Goal: Task Accomplishment & Management: Use online tool/utility

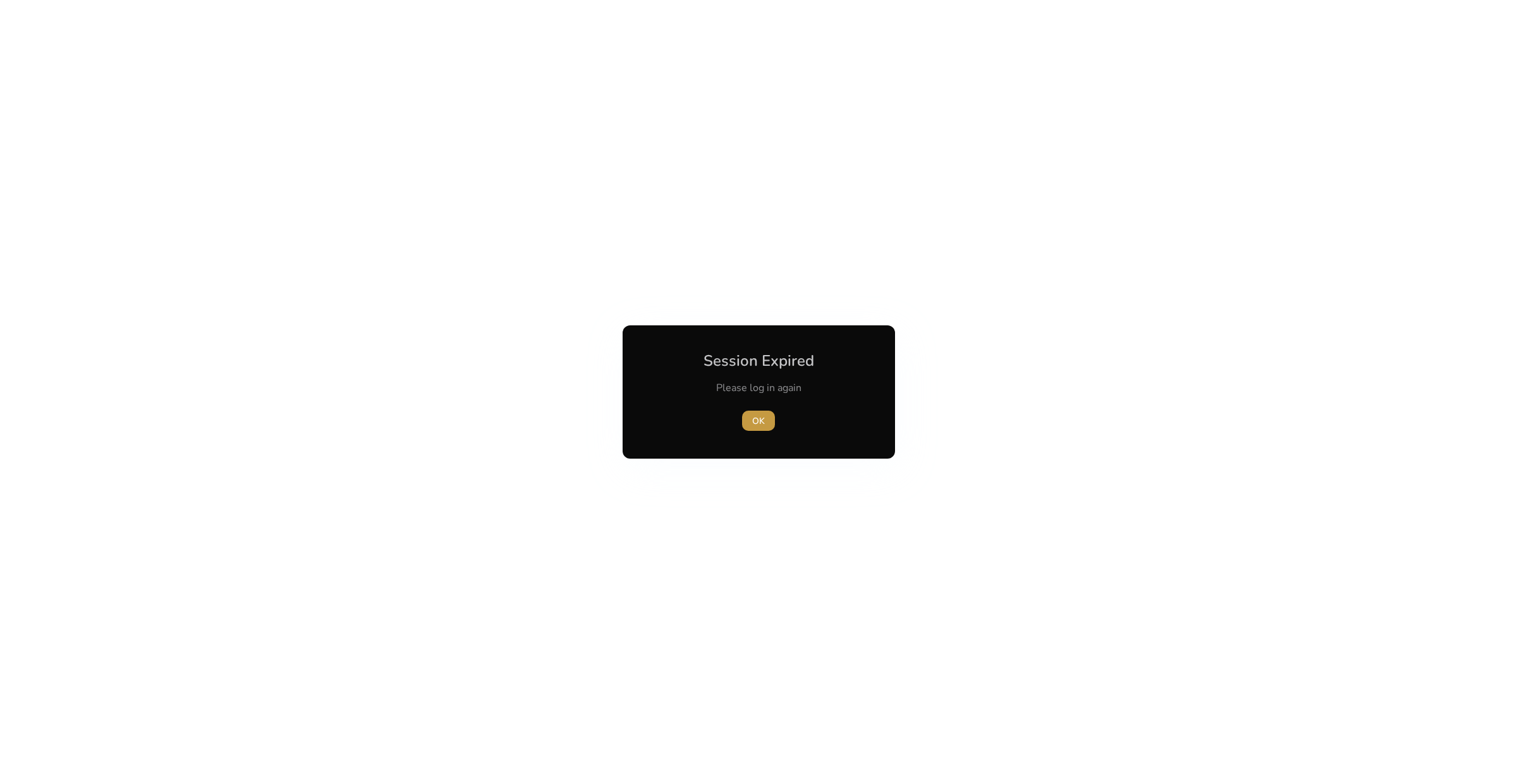
click at [754, 424] on span "OK" at bounding box center [758, 421] width 12 height 13
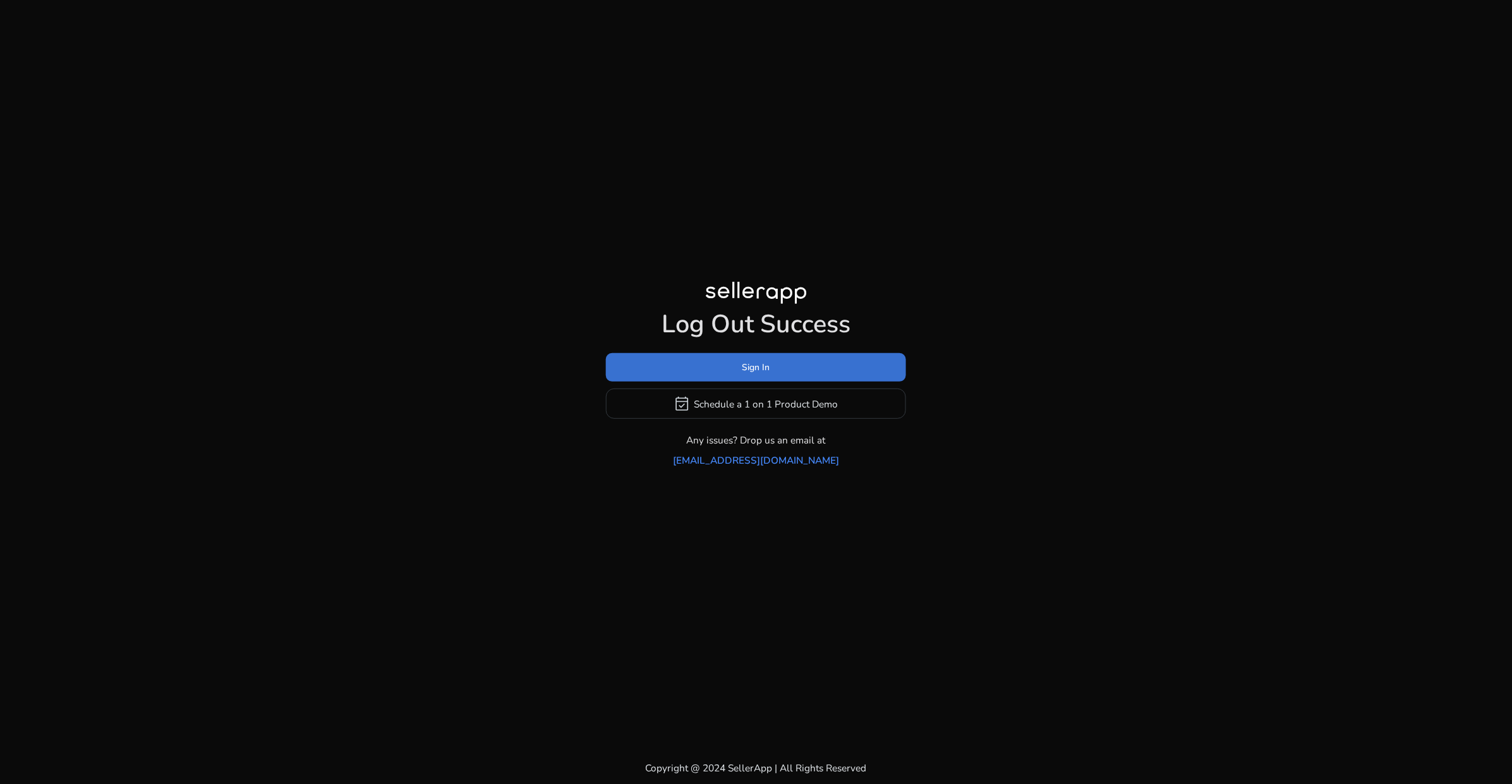
click at [743, 374] on span "Sign In" at bounding box center [757, 367] width 28 height 13
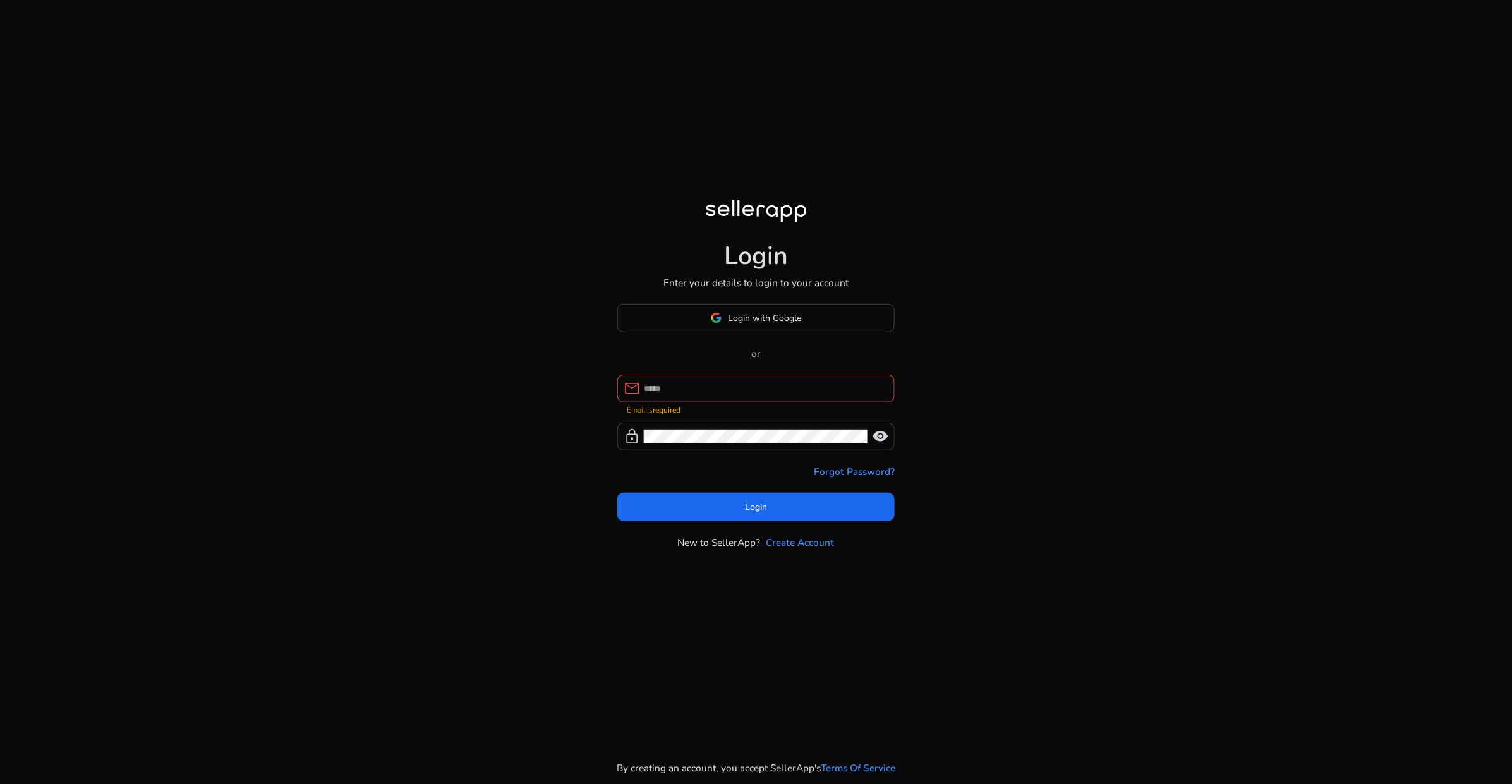
type input "**********"
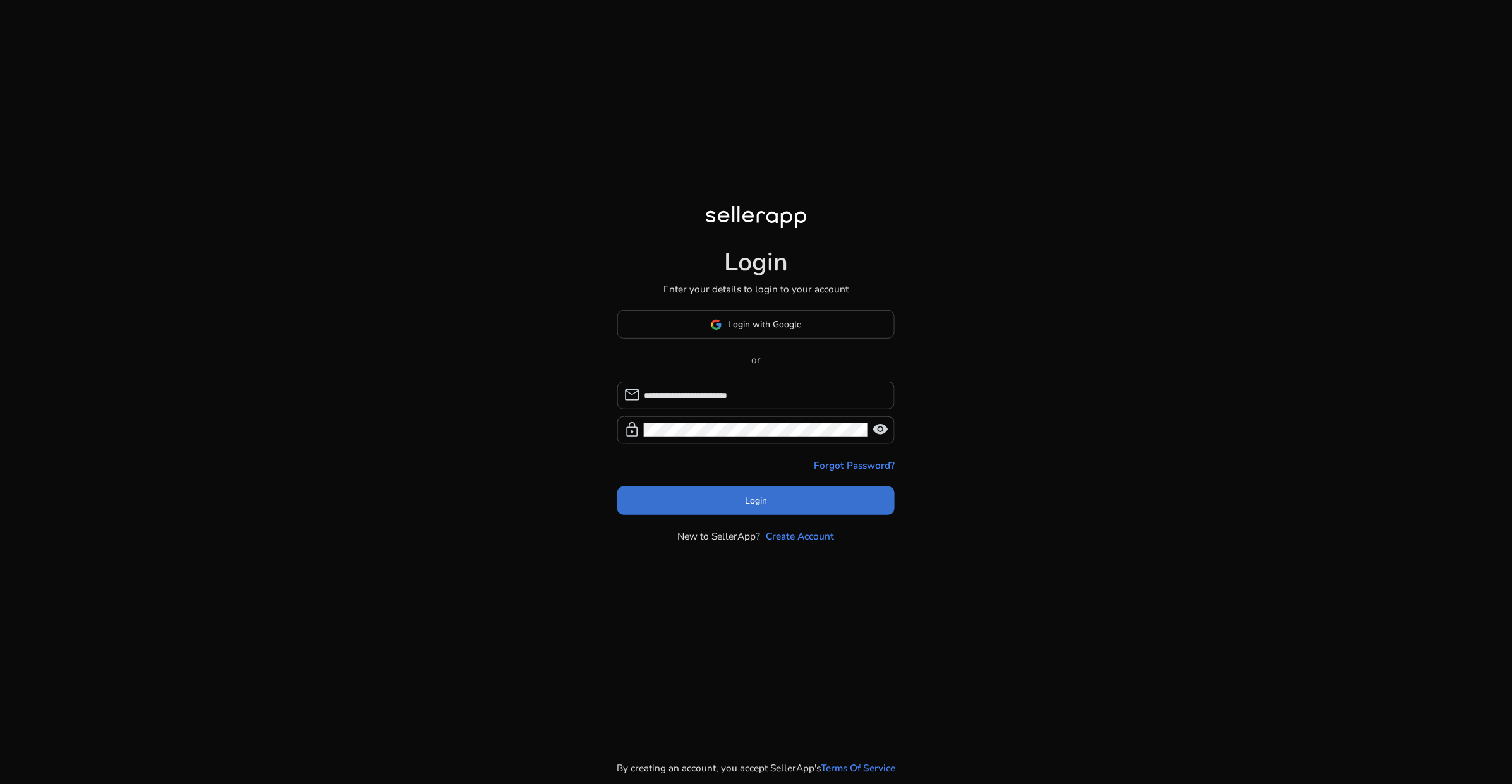
click at [749, 504] on span "Login" at bounding box center [756, 500] width 22 height 13
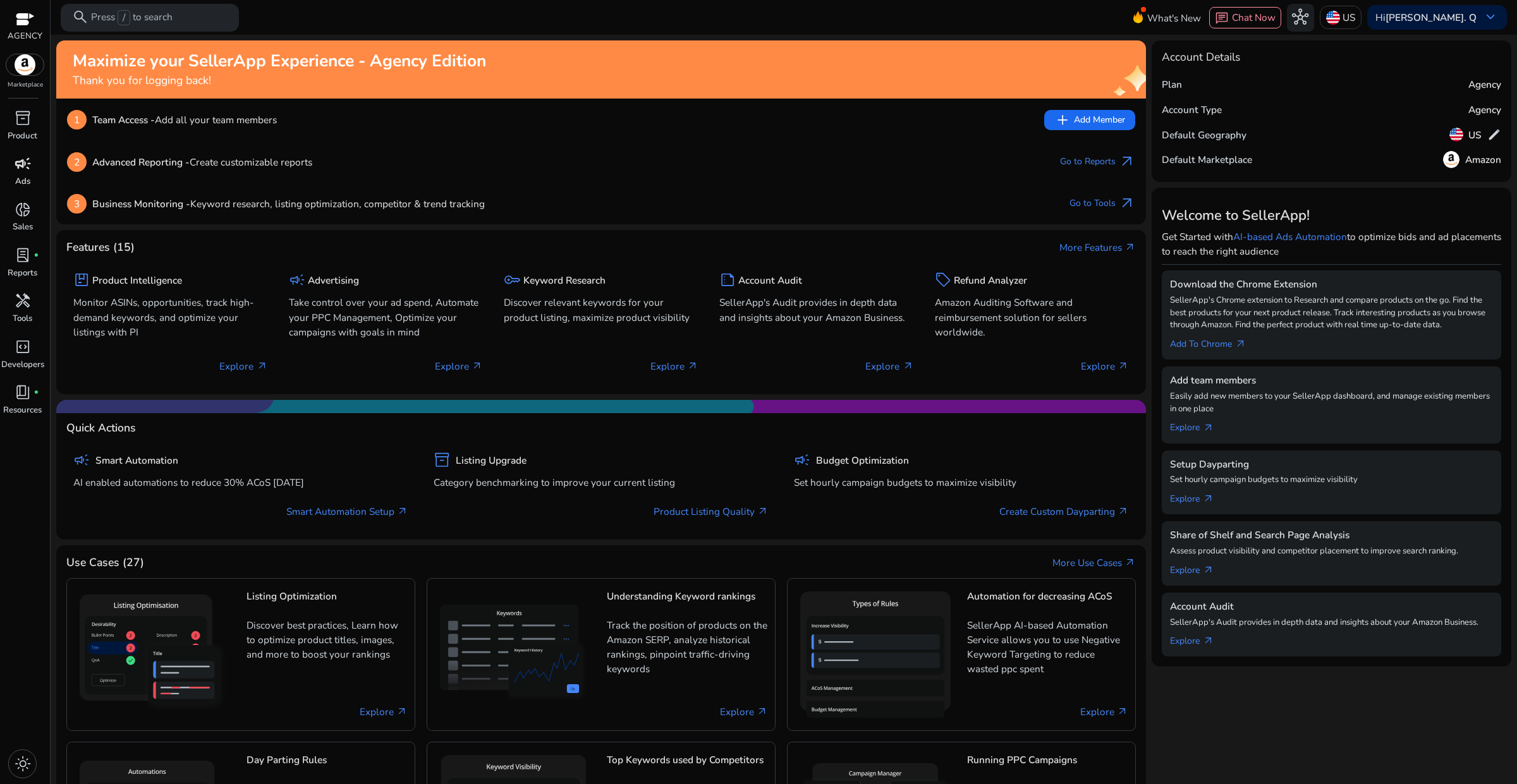
click at [20, 184] on p "Ads" at bounding box center [22, 181] width 15 height 12
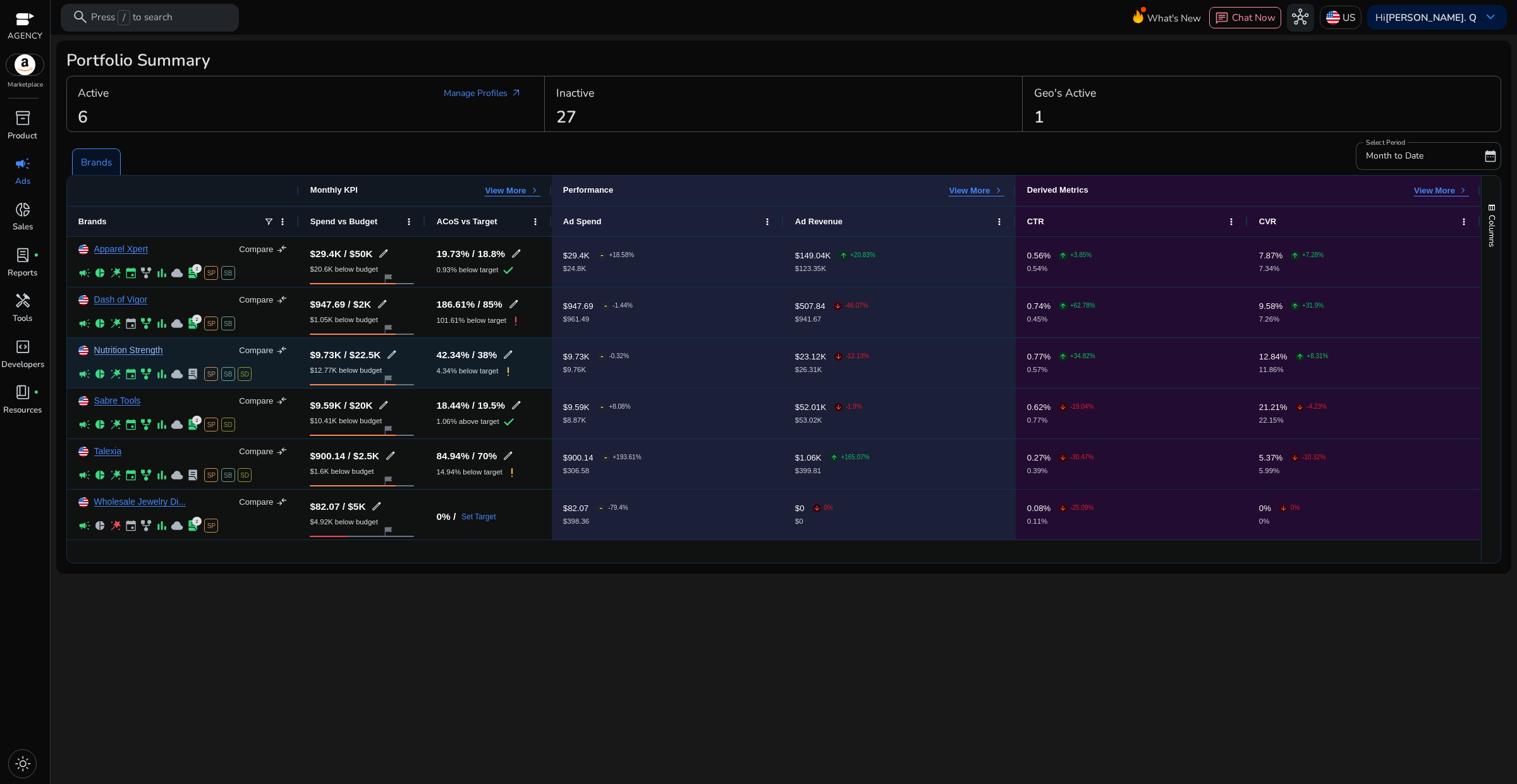
click at [146, 346] on link "Nutrition Strength" at bounding box center [128, 350] width 69 height 9
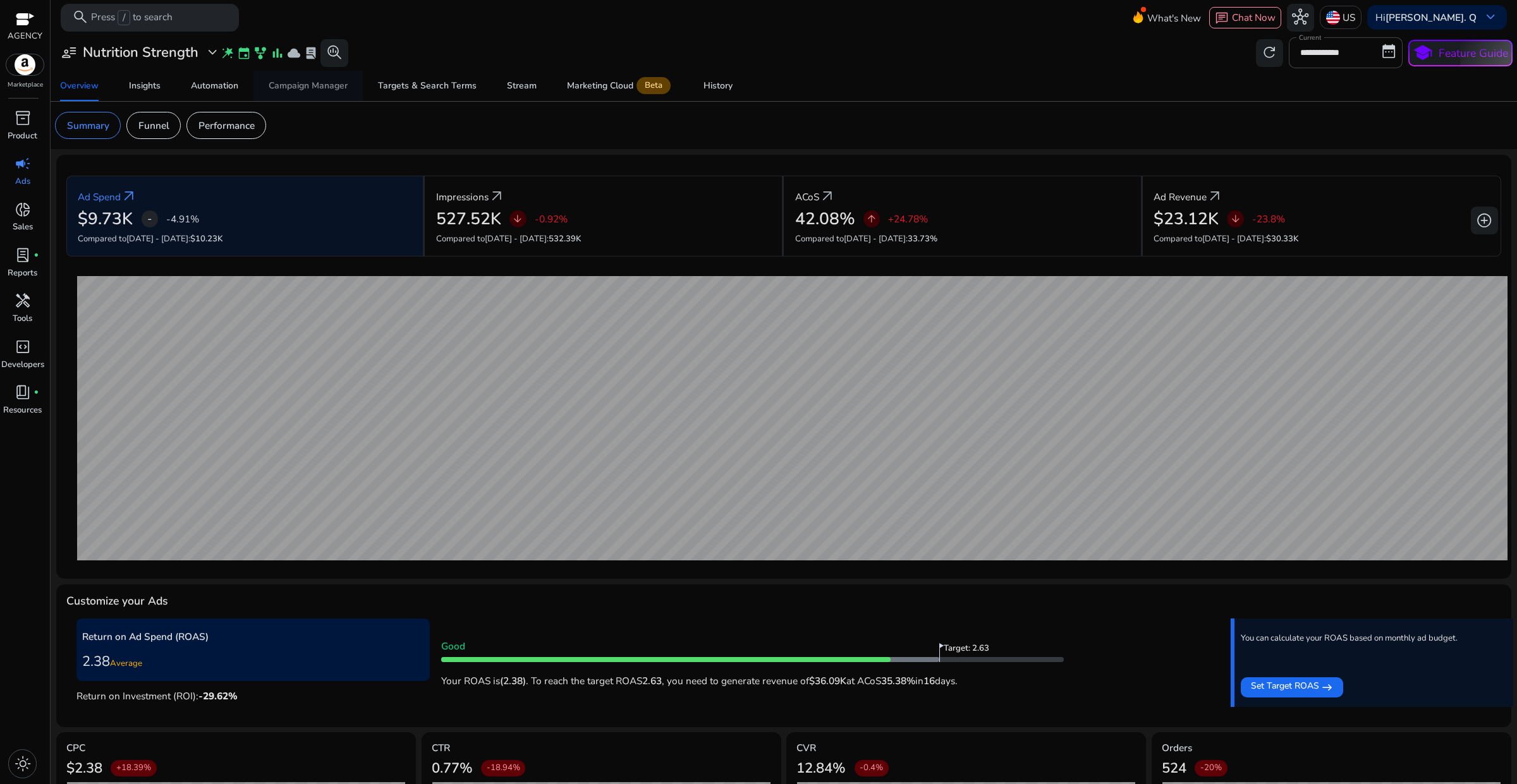
click at [317, 90] on div "Campaign Manager" at bounding box center [308, 86] width 79 height 9
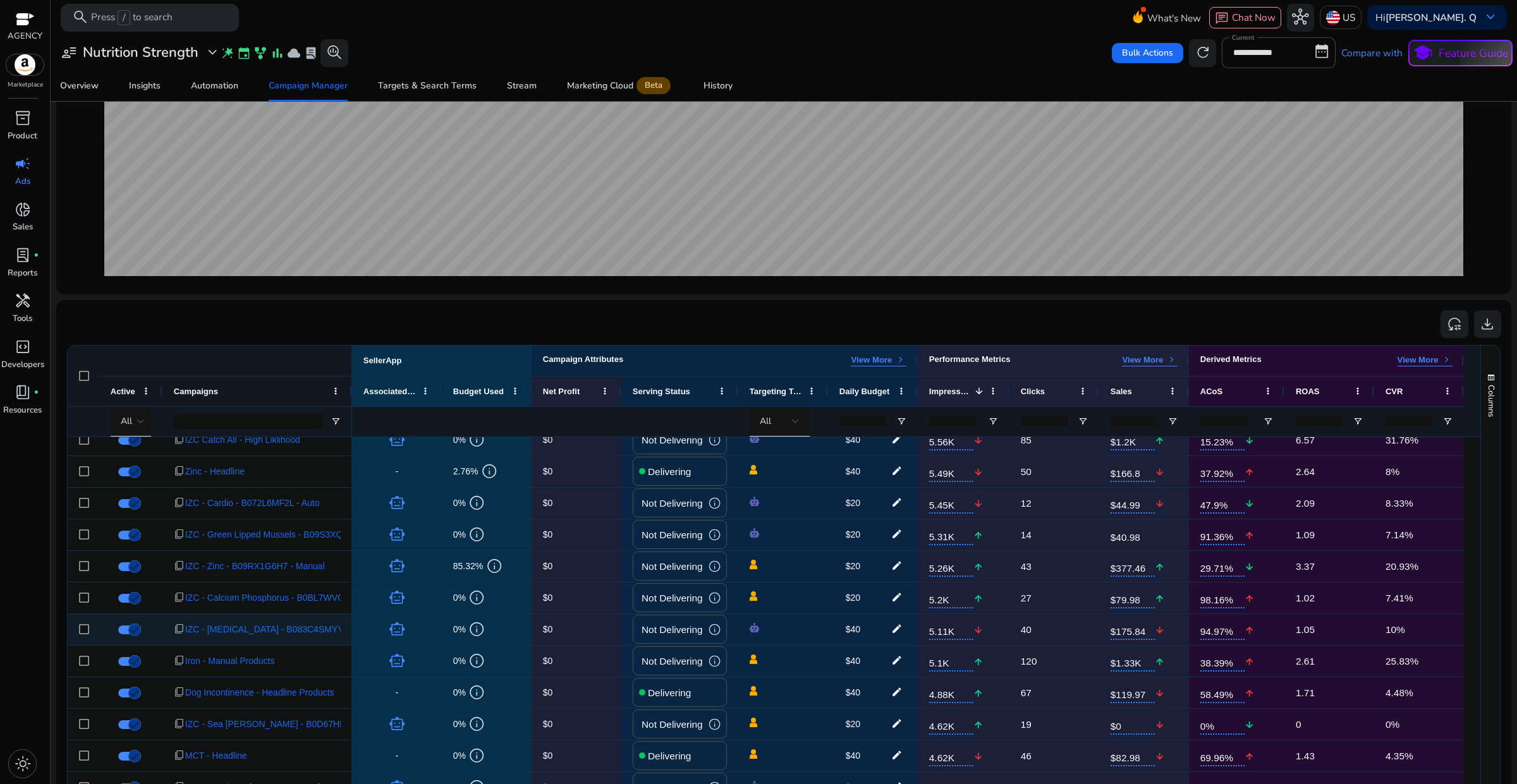
scroll to position [632, 0]
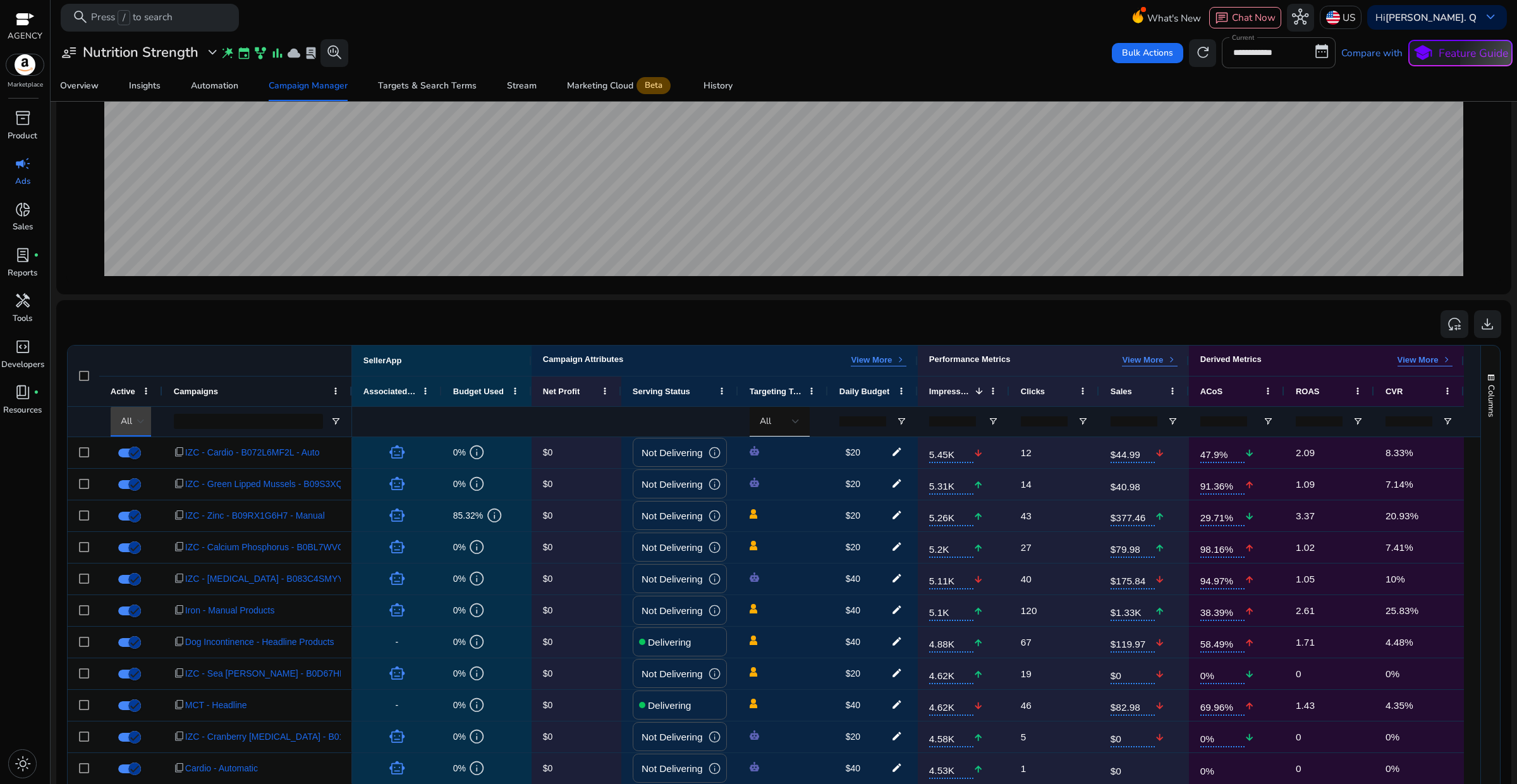
click at [141, 425] on div at bounding box center [141, 421] width 7 height 15
click at [142, 485] on span "Delivering" at bounding box center [150, 488] width 45 height 14
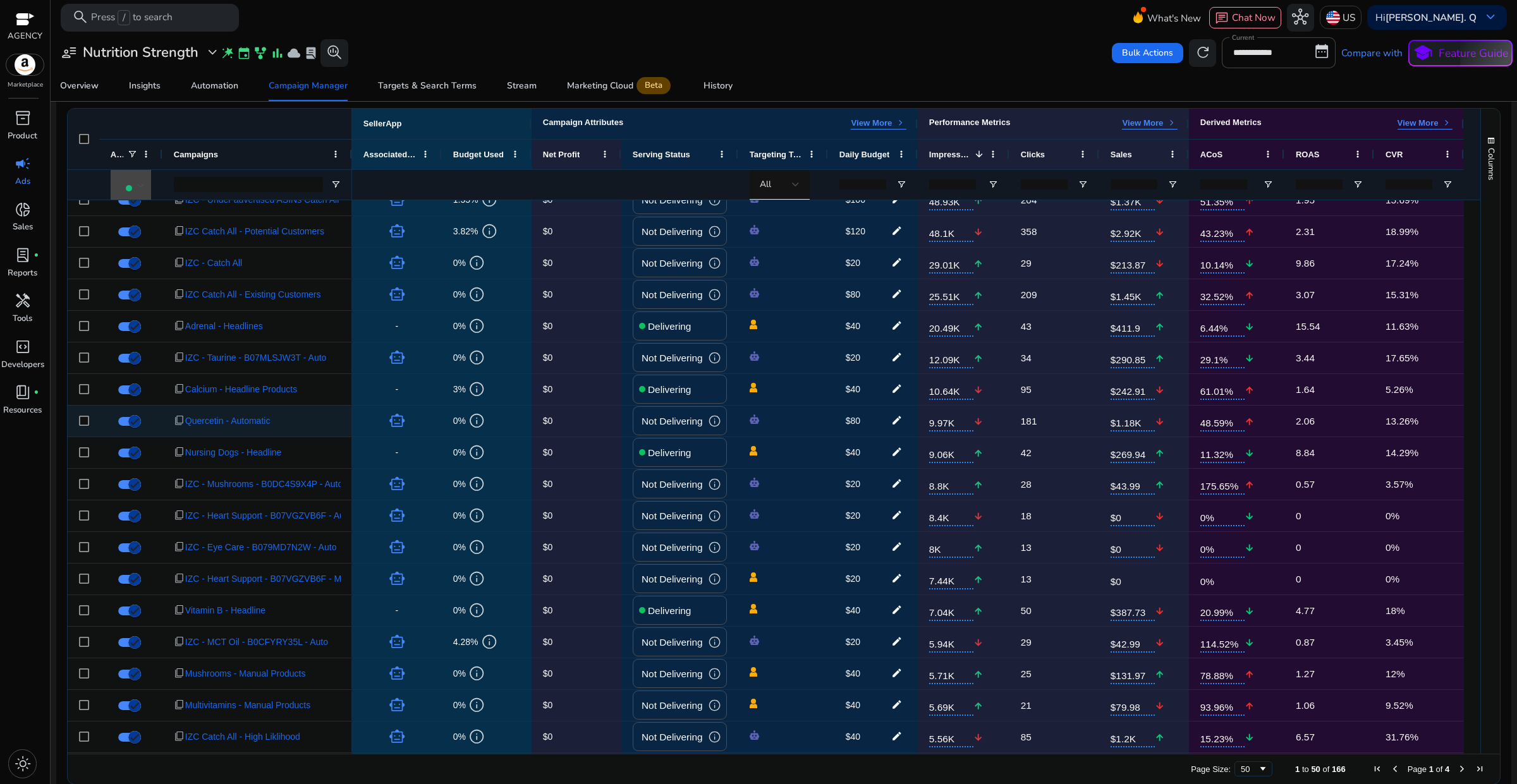
scroll to position [0, 0]
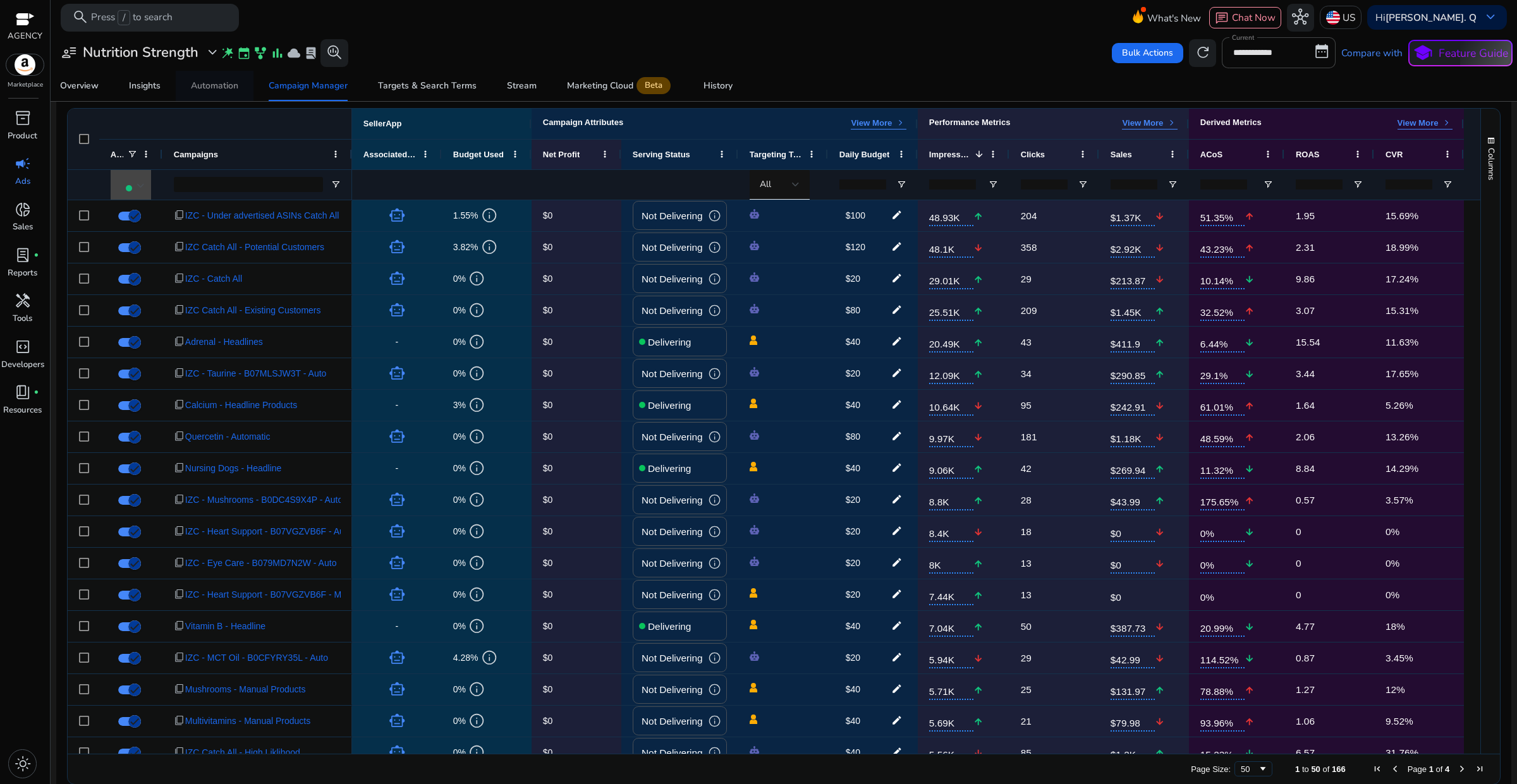
click at [224, 86] on div "Automation" at bounding box center [214, 86] width 47 height 9
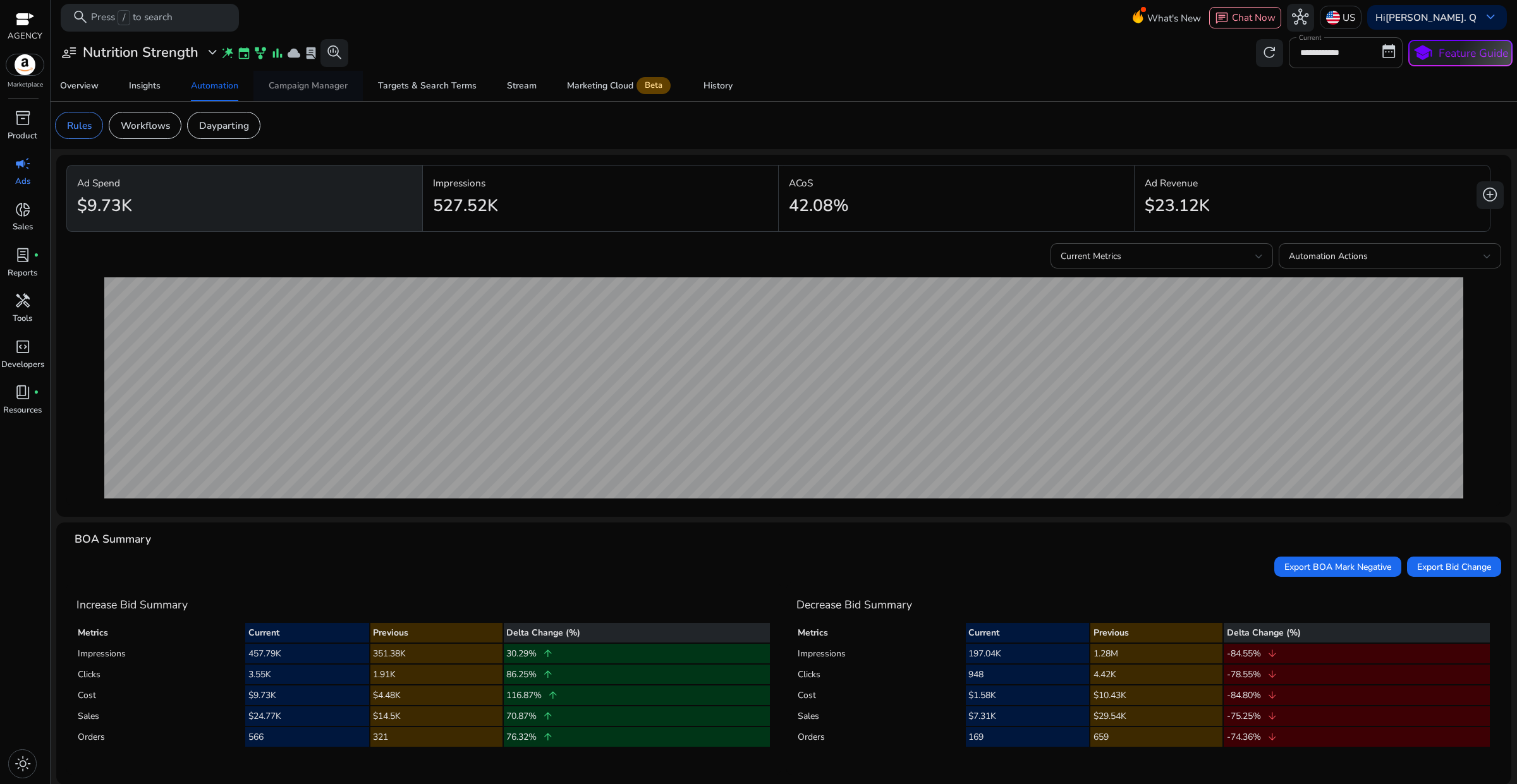
click at [331, 83] on div "Campaign Manager" at bounding box center [308, 86] width 79 height 9
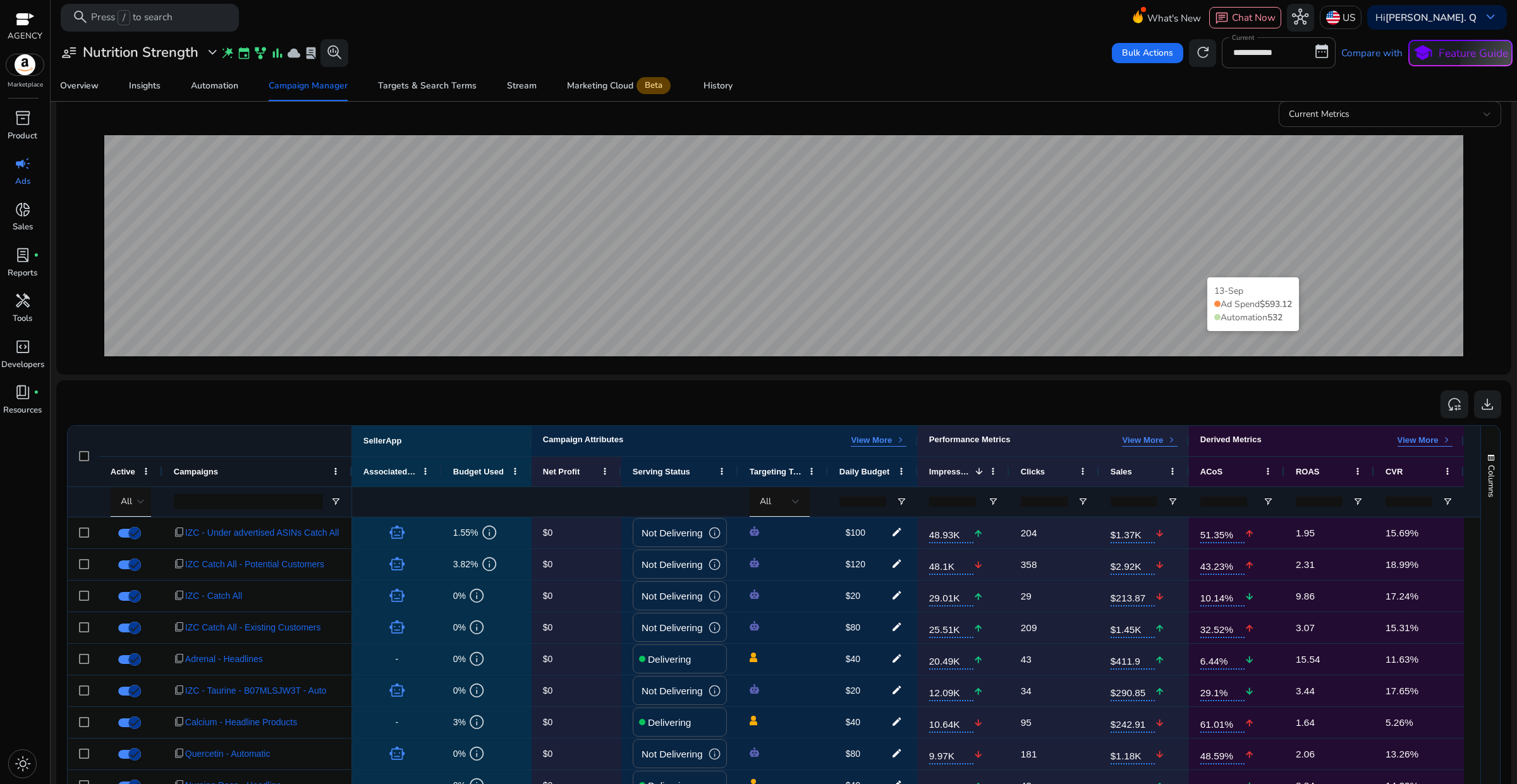
scroll to position [158, 0]
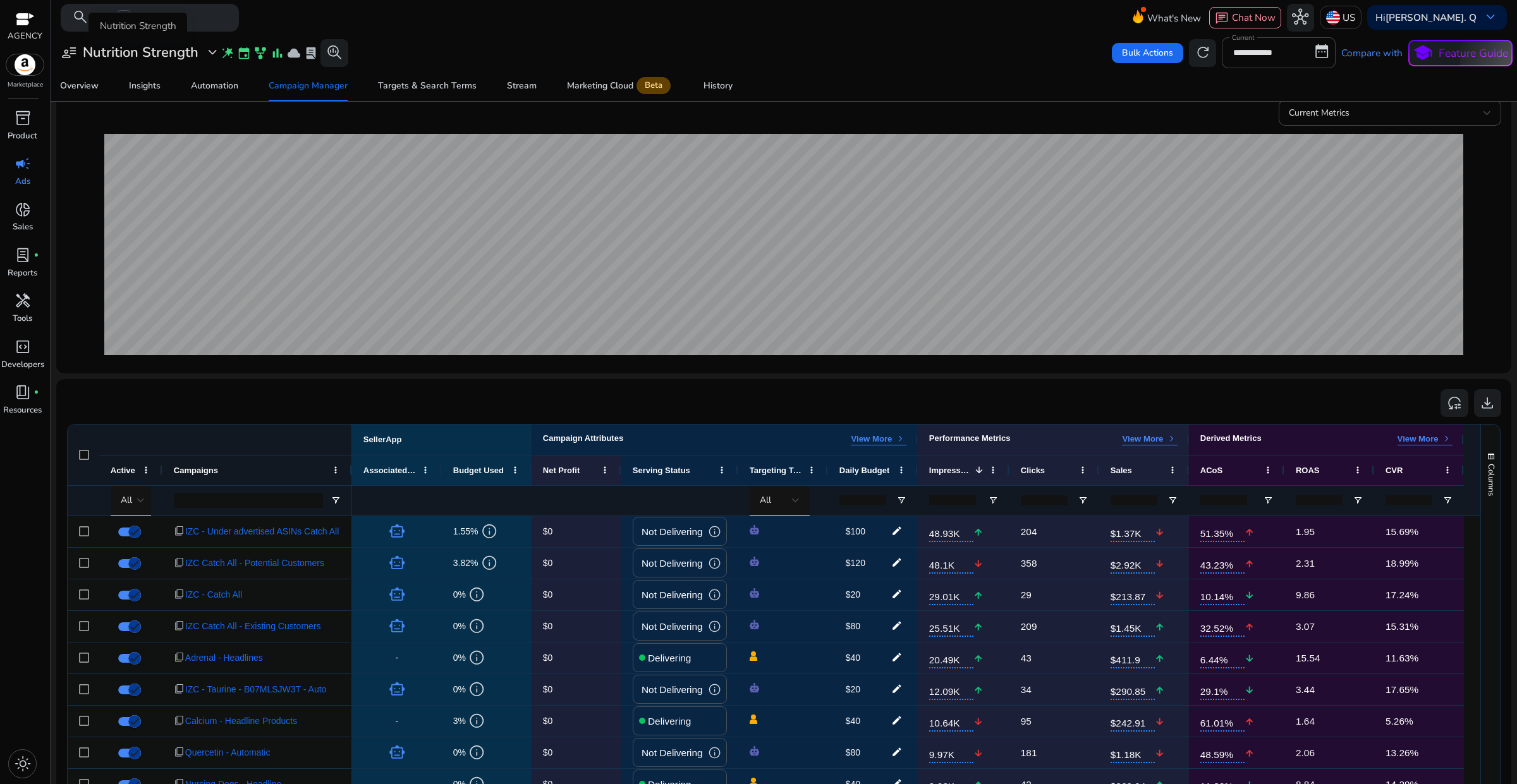
click at [206, 54] on span "expand_more" at bounding box center [213, 52] width 17 height 17
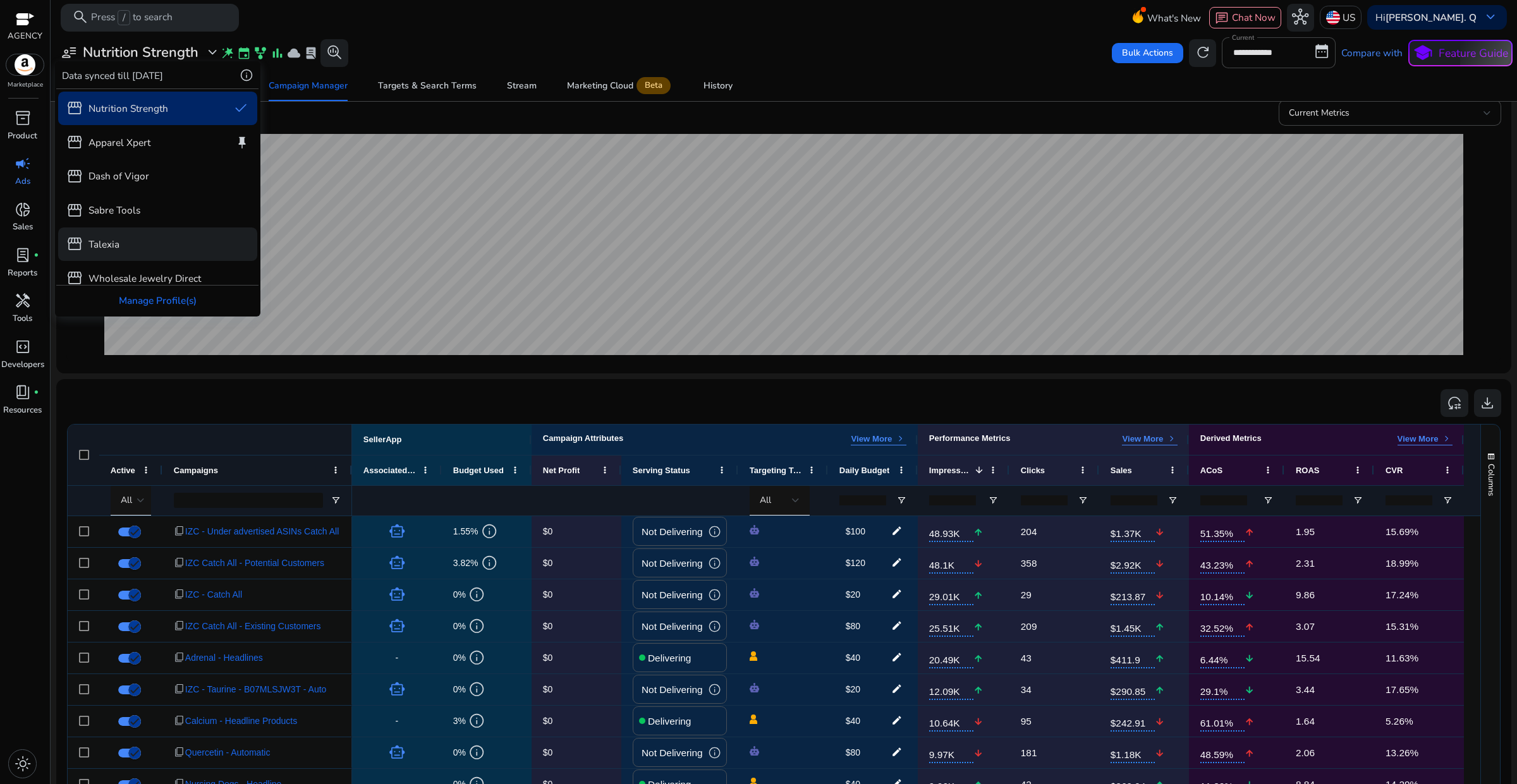
click at [119, 238] on div "storefront Talexia" at bounding box center [157, 244] width 199 height 33
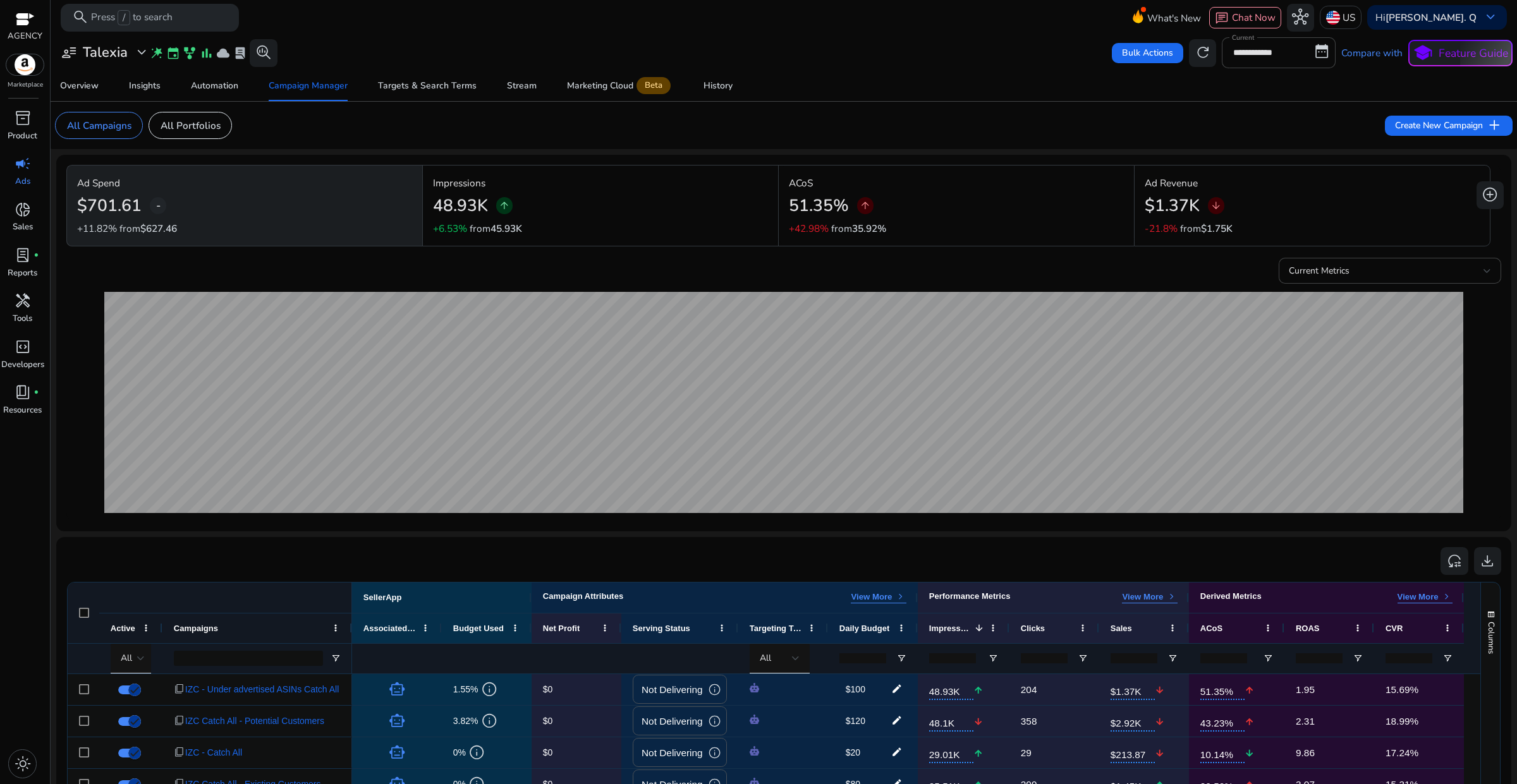
scroll to position [237, 0]
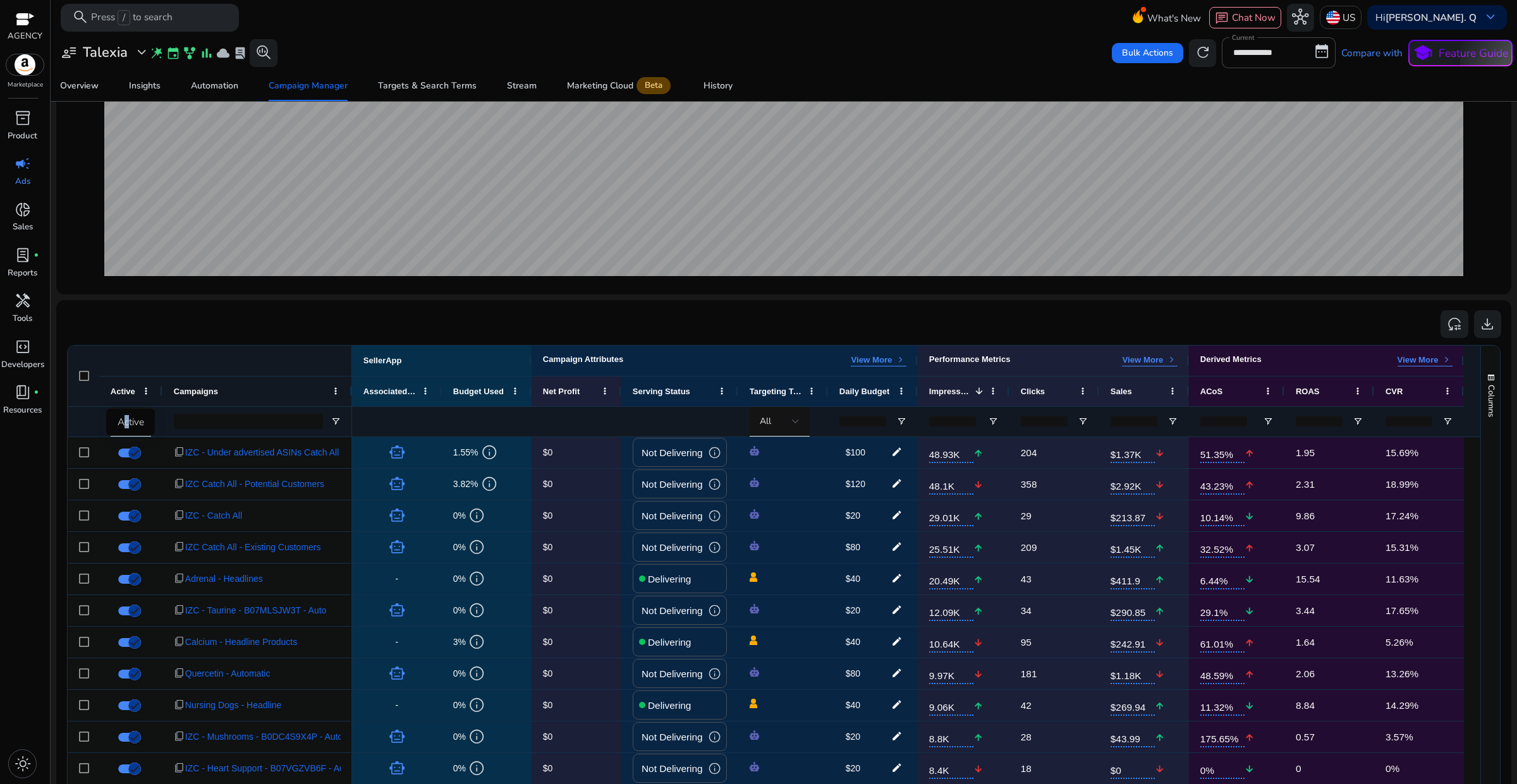
click at [127, 428] on div "Active" at bounding box center [130, 422] width 49 height 26
click at [139, 424] on div at bounding box center [141, 422] width 7 height 5
drag, startPoint x: 132, startPoint y: 482, endPoint x: 264, endPoint y: 515, distance: 136.1
click at [132, 483] on span "Delivering" at bounding box center [150, 488] width 45 height 14
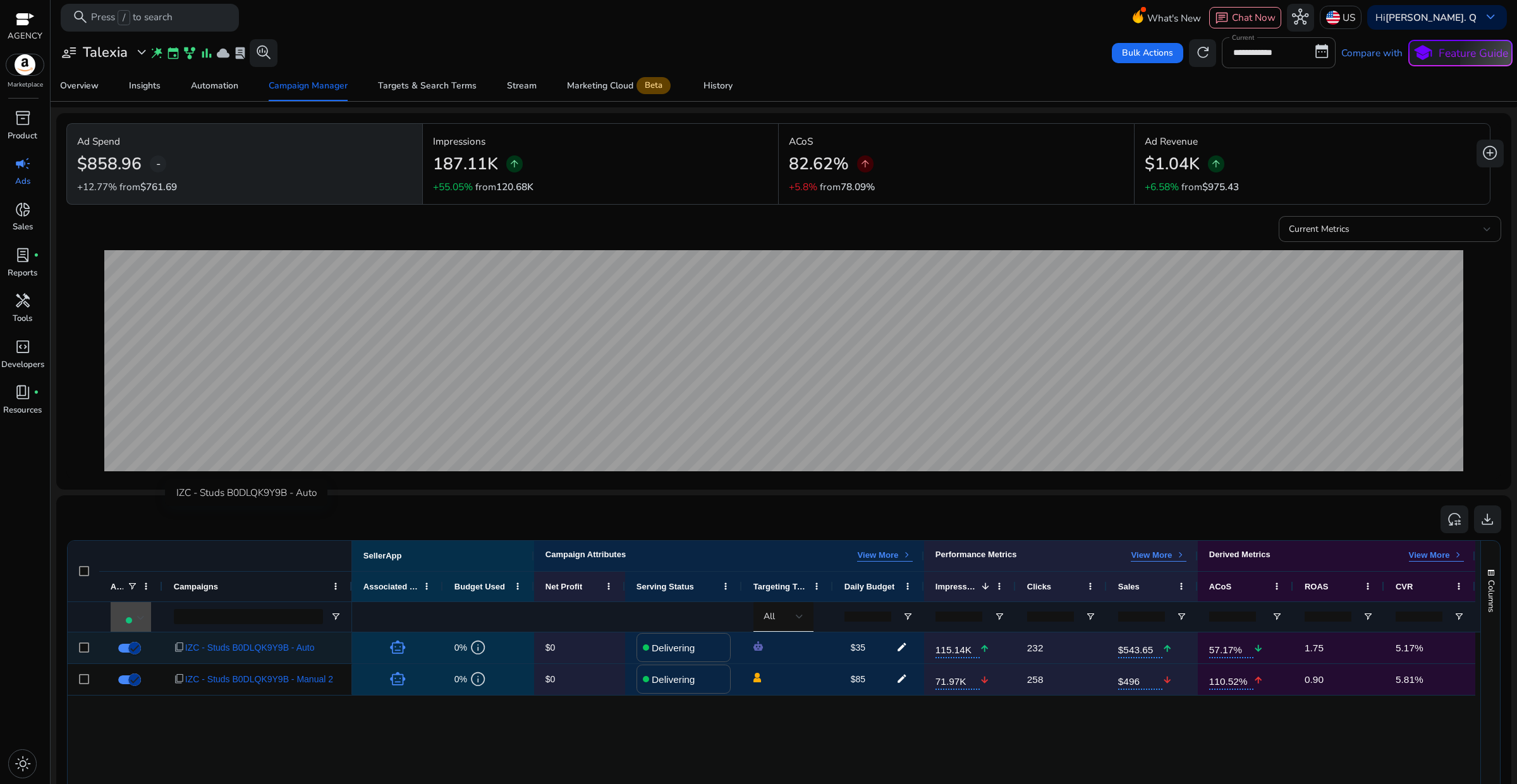
scroll to position [0, 0]
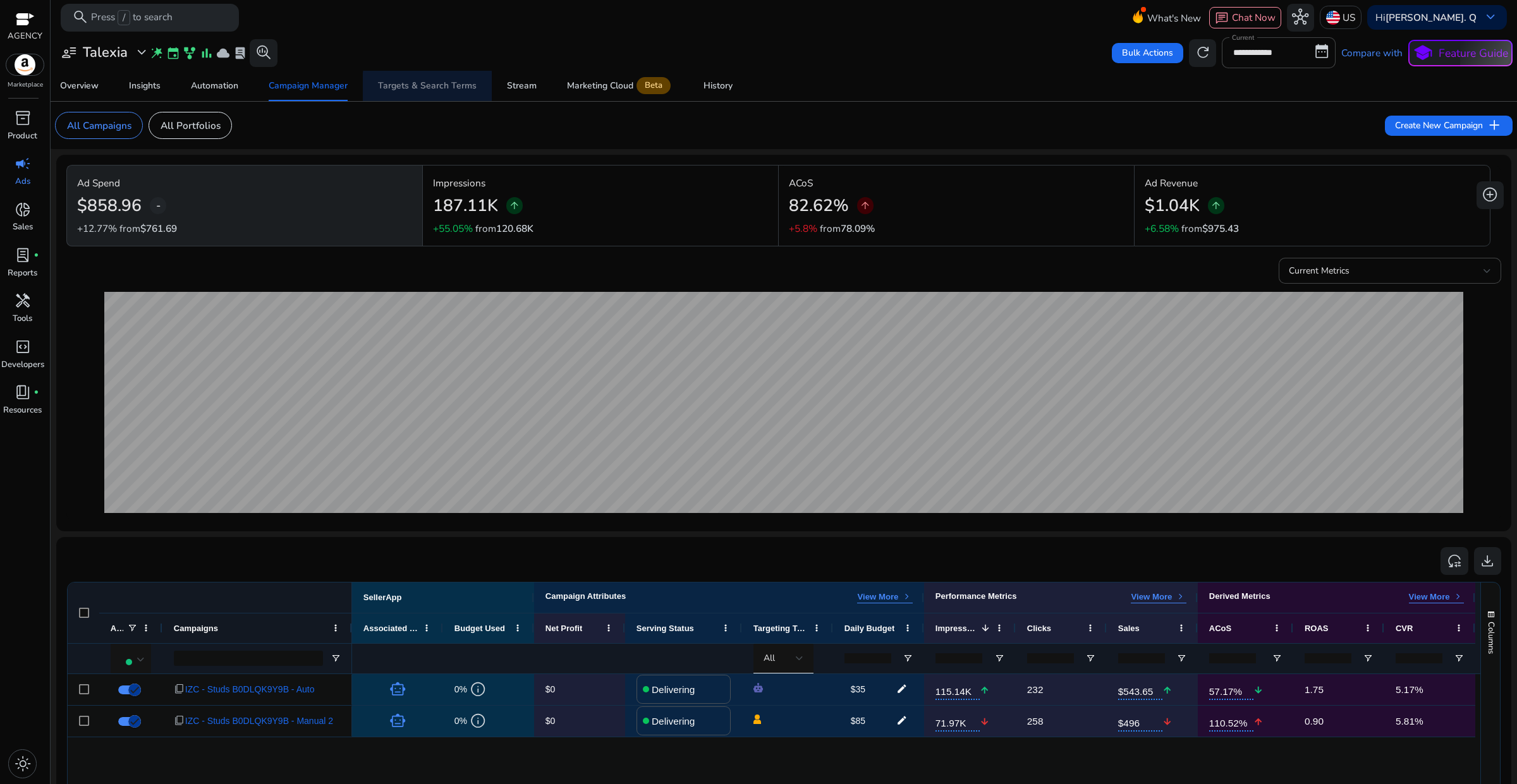
click at [443, 87] on div "Targets & Search Terms" at bounding box center [427, 86] width 98 height 9
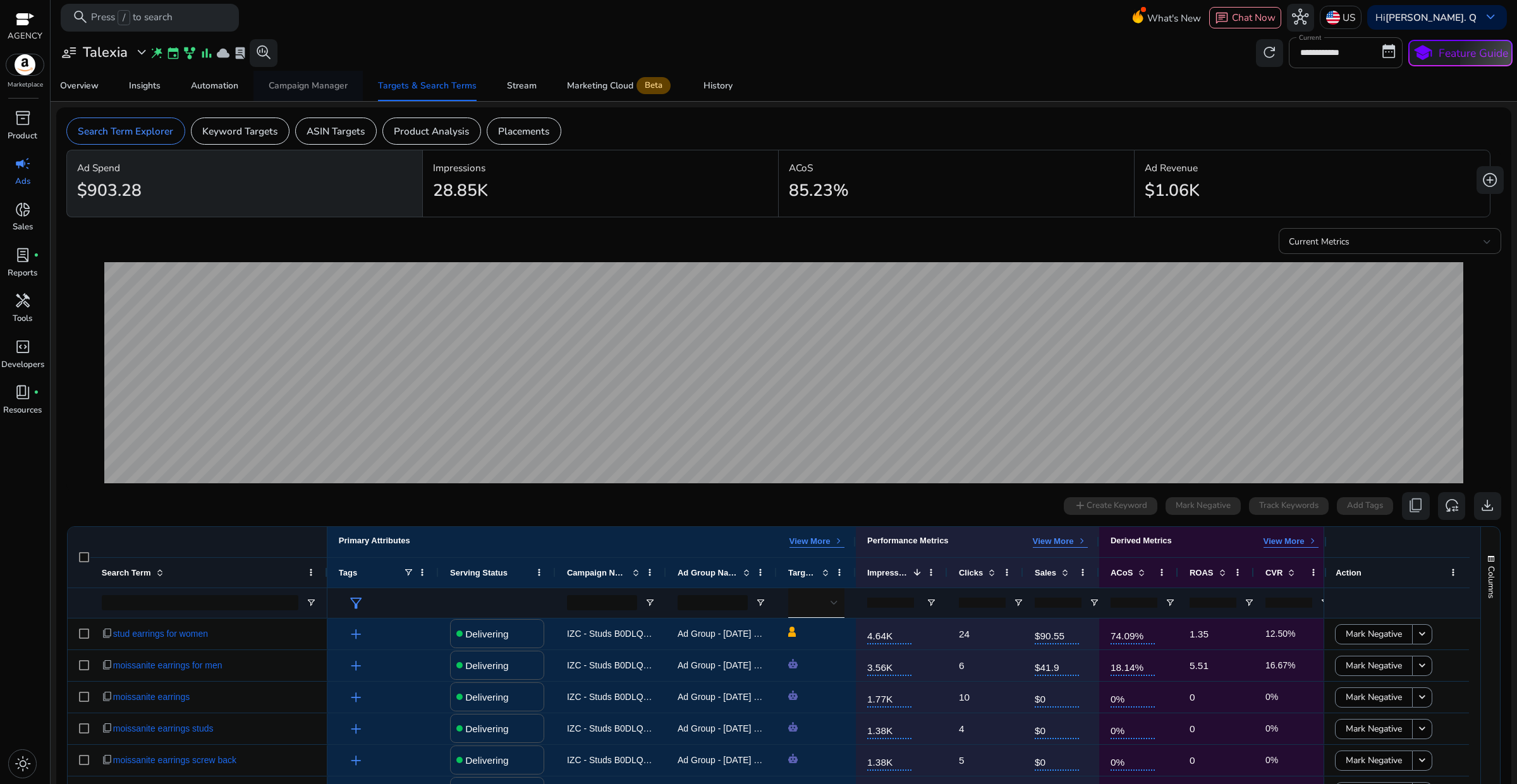
click at [301, 89] on div "Campaign Manager" at bounding box center [308, 86] width 79 height 9
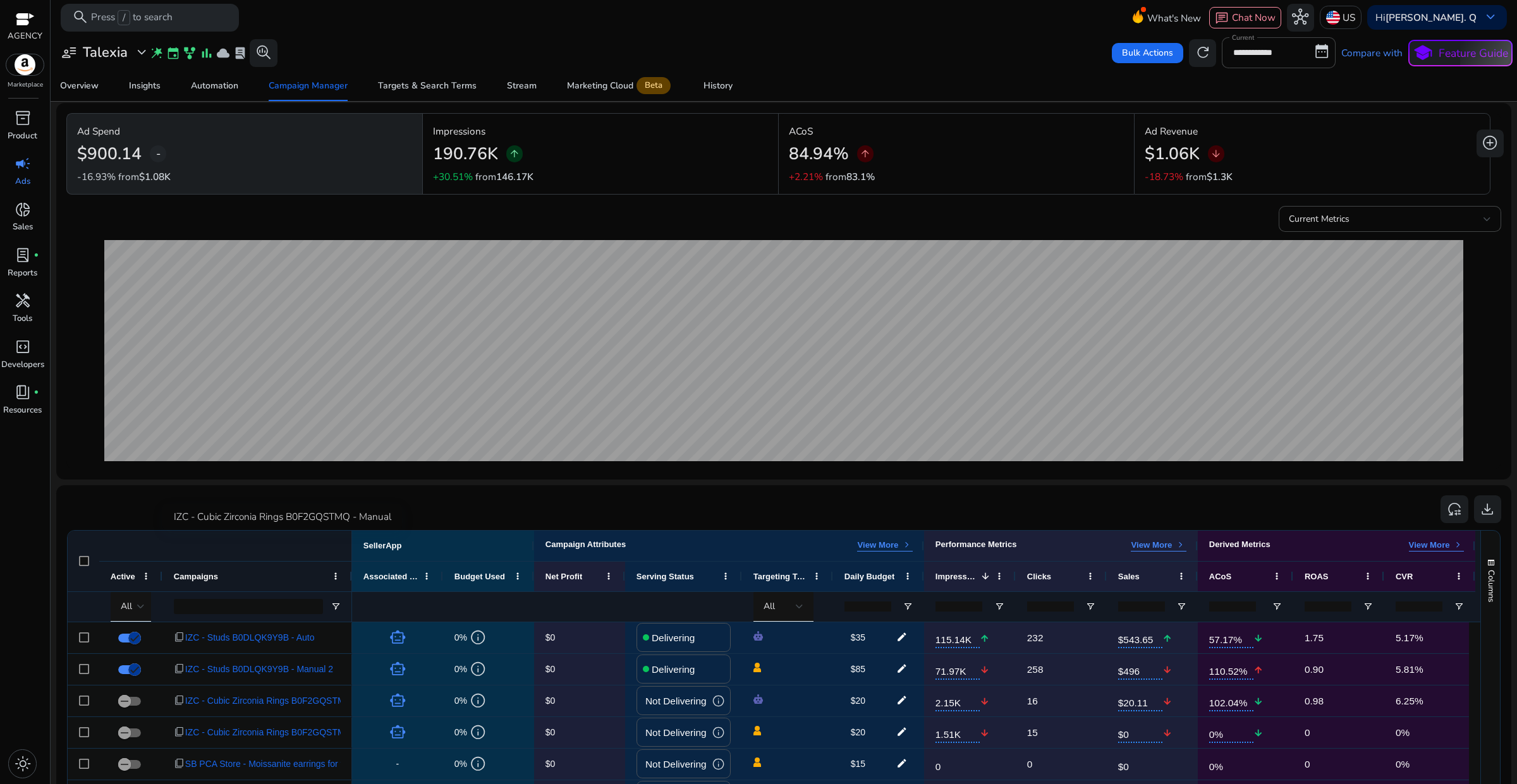
scroll to position [237, 0]
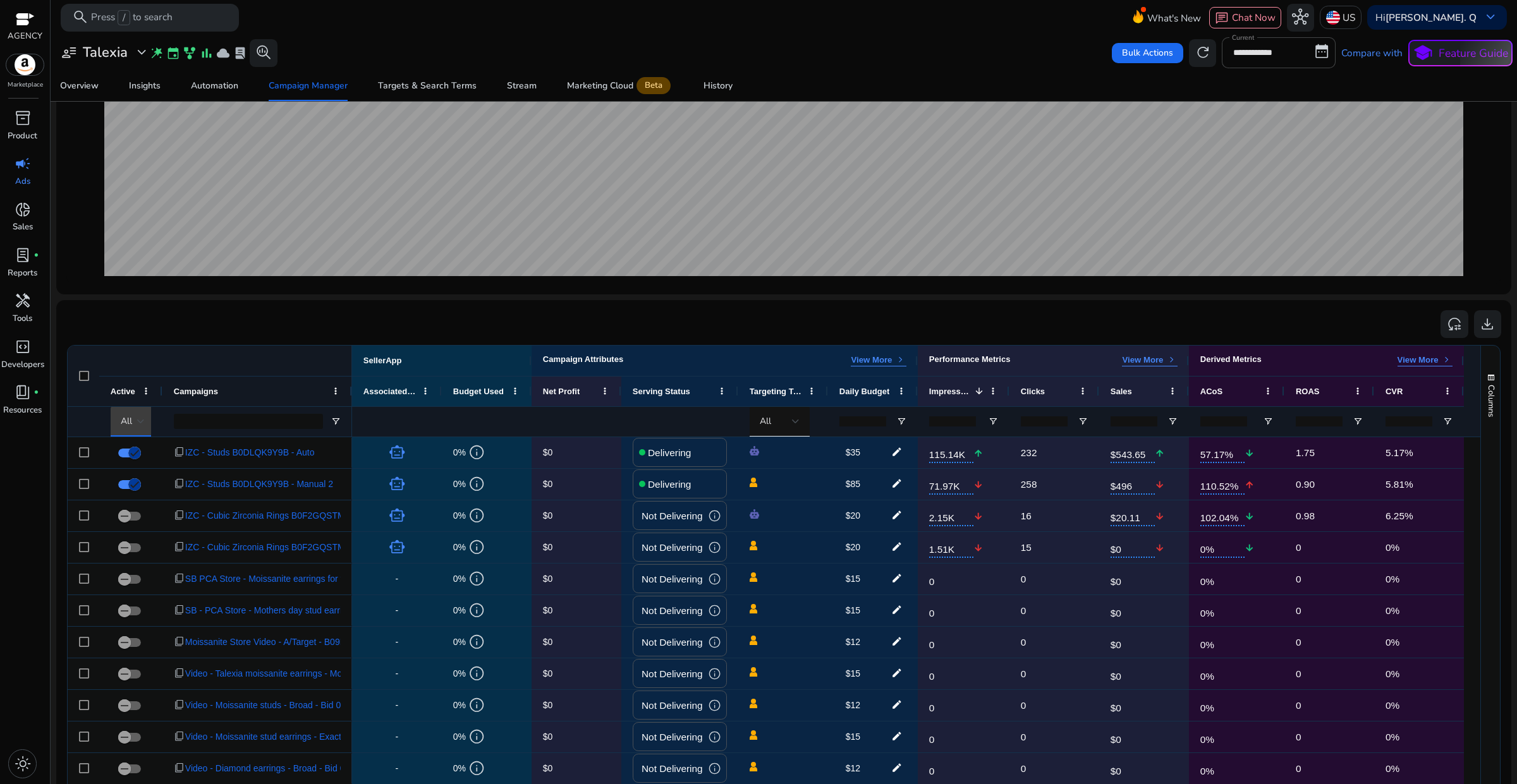
click at [141, 428] on div at bounding box center [141, 421] width 7 height 15
click at [141, 478] on mat-option "Delivering" at bounding box center [158, 488] width 95 height 31
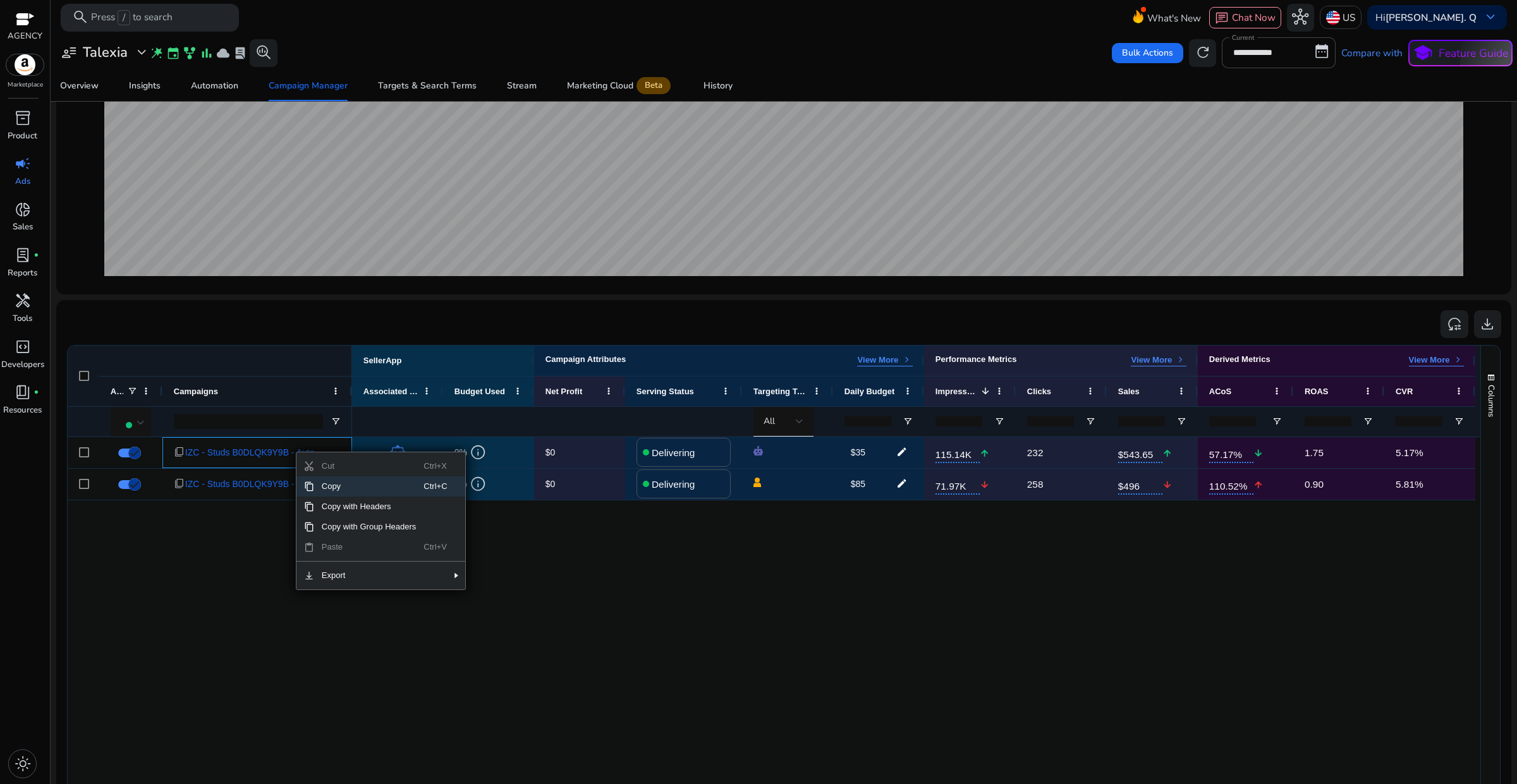
click at [228, 574] on div "content_copy IZC - Studs B0DLQK9Y9B - Auto content_copy IZC - Studs B0DLQK9Y9B …" at bounding box center [773, 714] width 1412 height 553
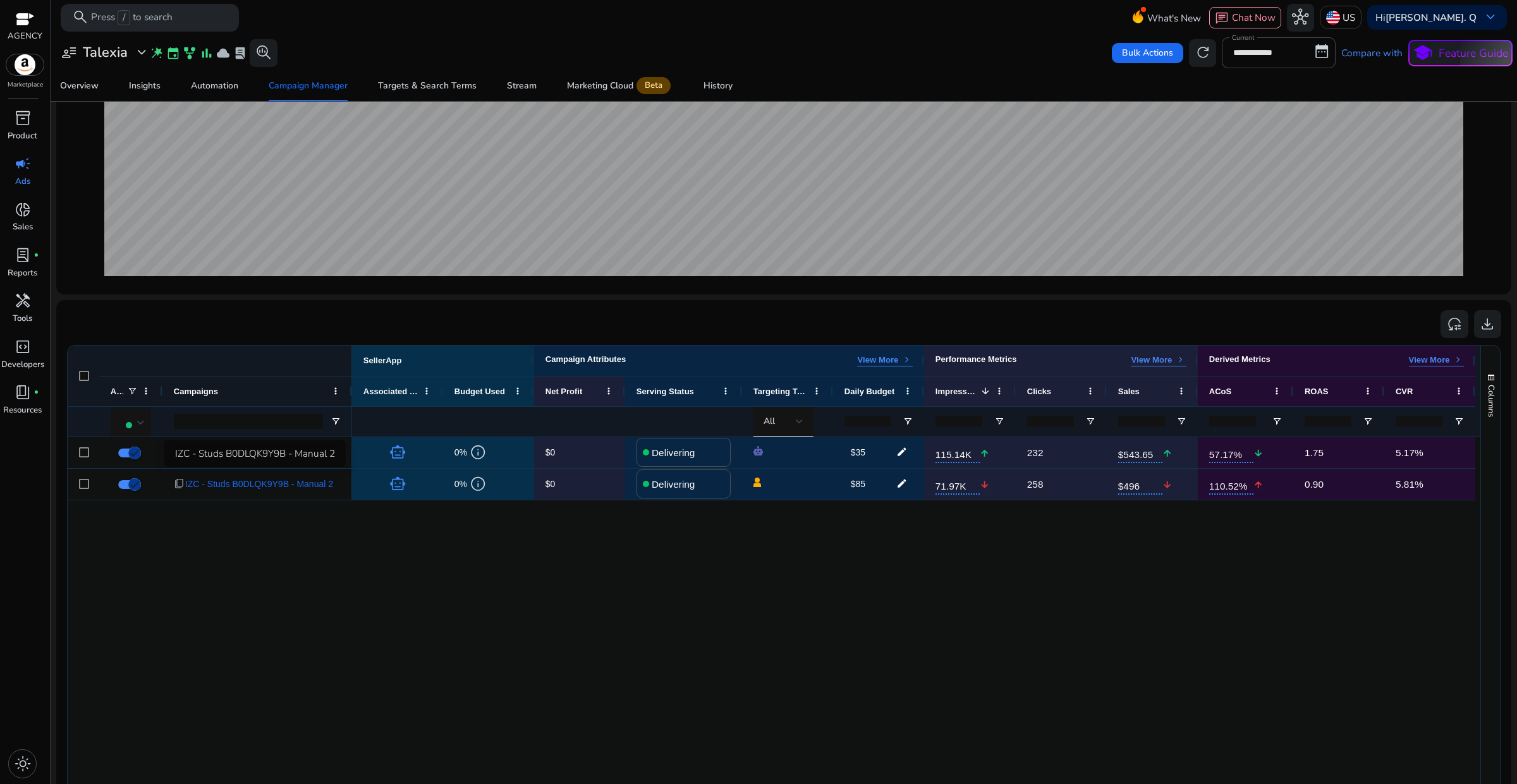
click at [282, 569] on div "content_copy IZC - Studs B0DLQK9Y9B - Auto content_copy IZC - Studs B0DLQK9Y9B …" at bounding box center [773, 714] width 1412 height 553
click at [302, 564] on div "content_copy IZC - Studs B0DLQK9Y9B - Auto content_copy IZC - Studs B0DLQK9Y9B …" at bounding box center [773, 714] width 1412 height 553
click at [246, 450] on span "IZC - Studs B0DLQK9Y9B - Auto" at bounding box center [250, 452] width 130 height 26
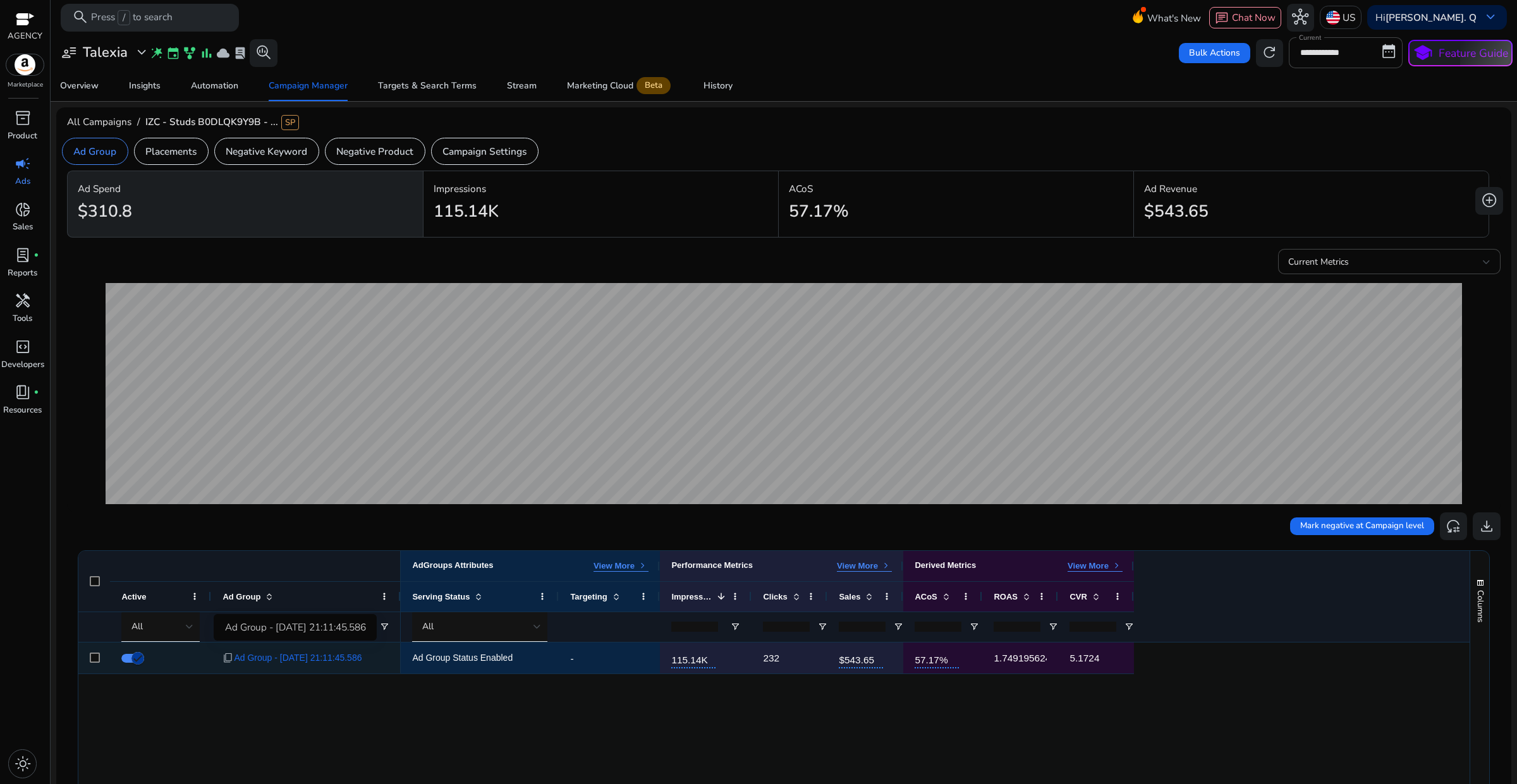
click at [291, 662] on span "Ad Group - 8/7/2025 21:11:45.586" at bounding box center [298, 657] width 127 height 26
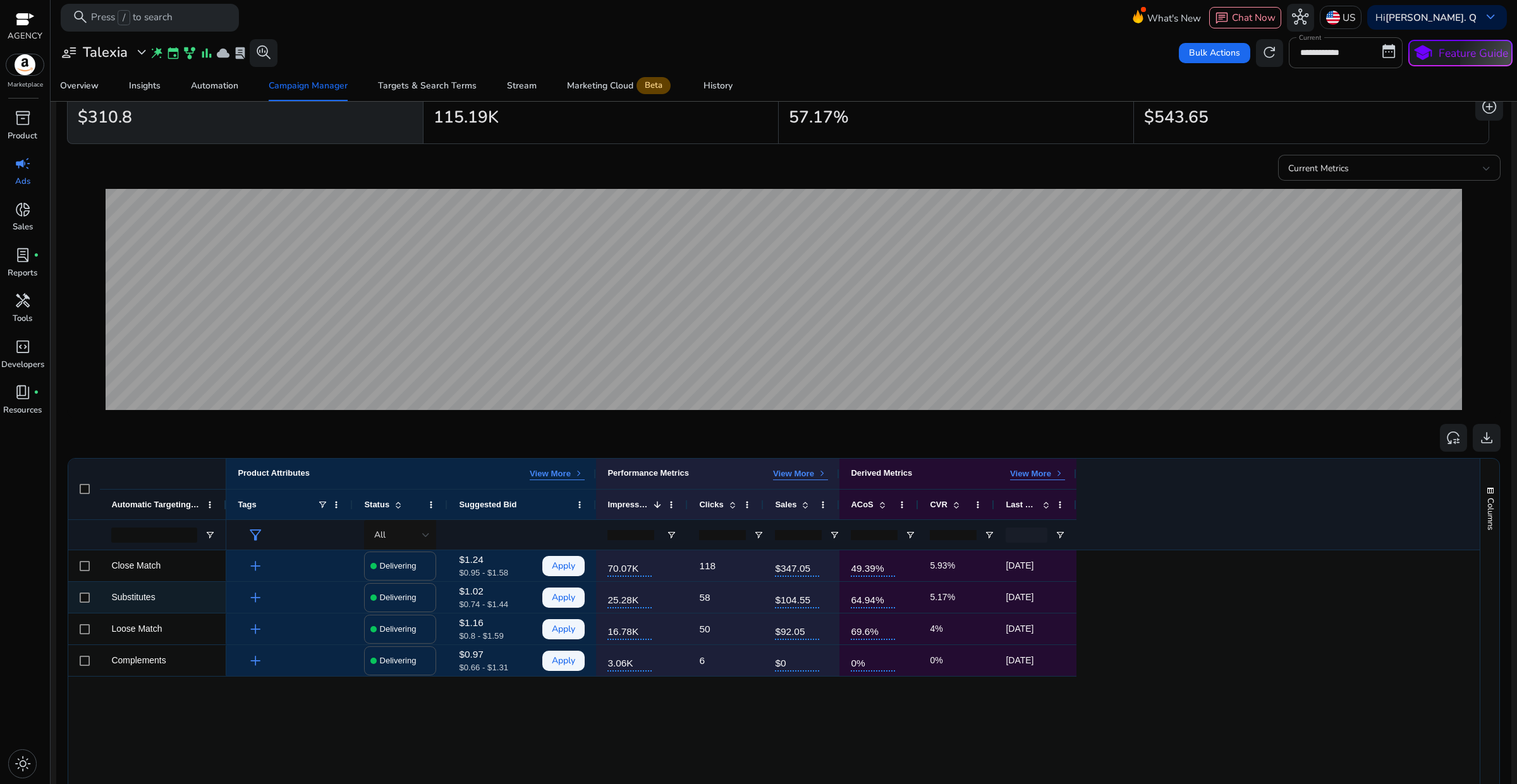
scroll to position [79, 0]
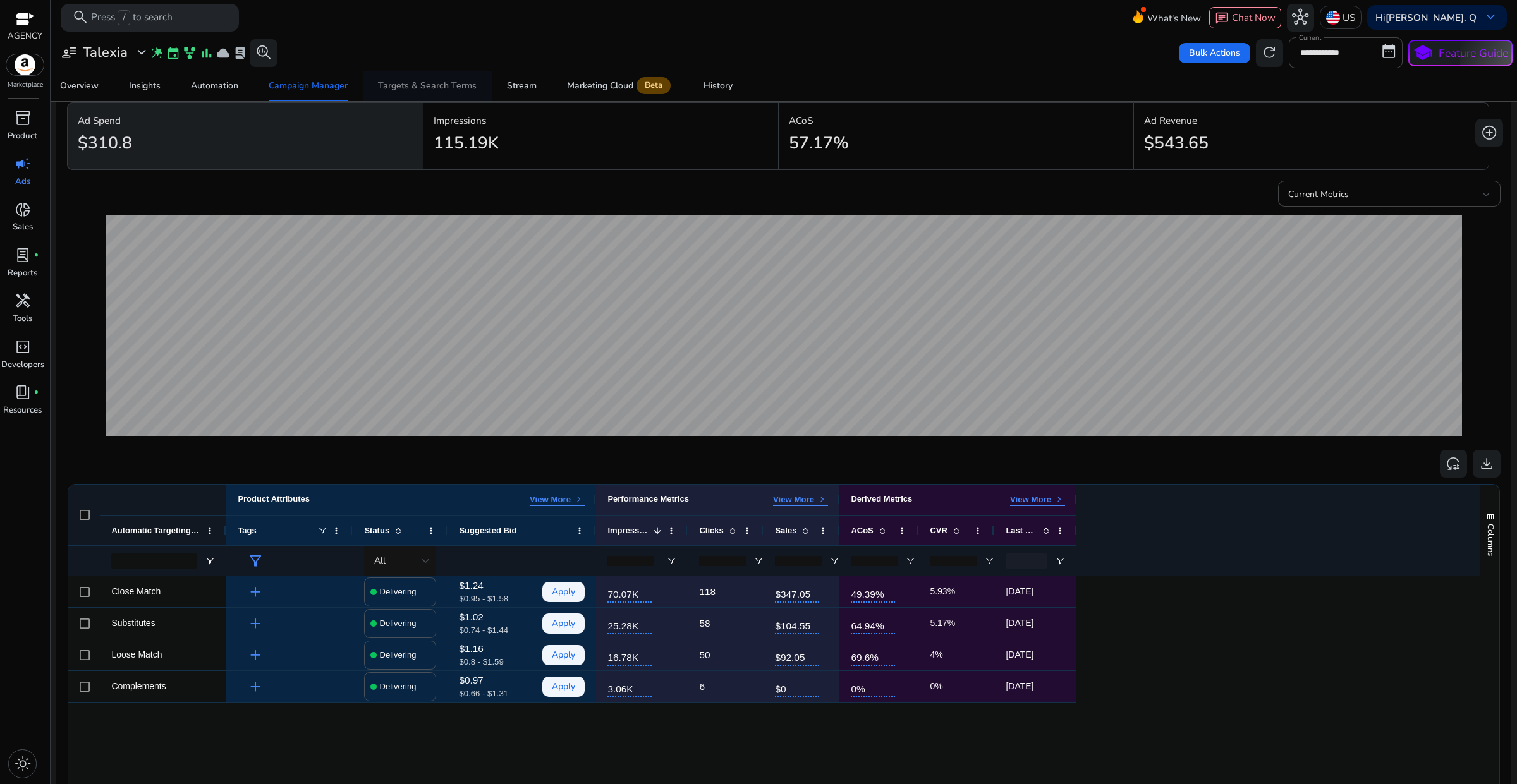
click at [432, 84] on div "Targets & Search Terms" at bounding box center [427, 86] width 98 height 9
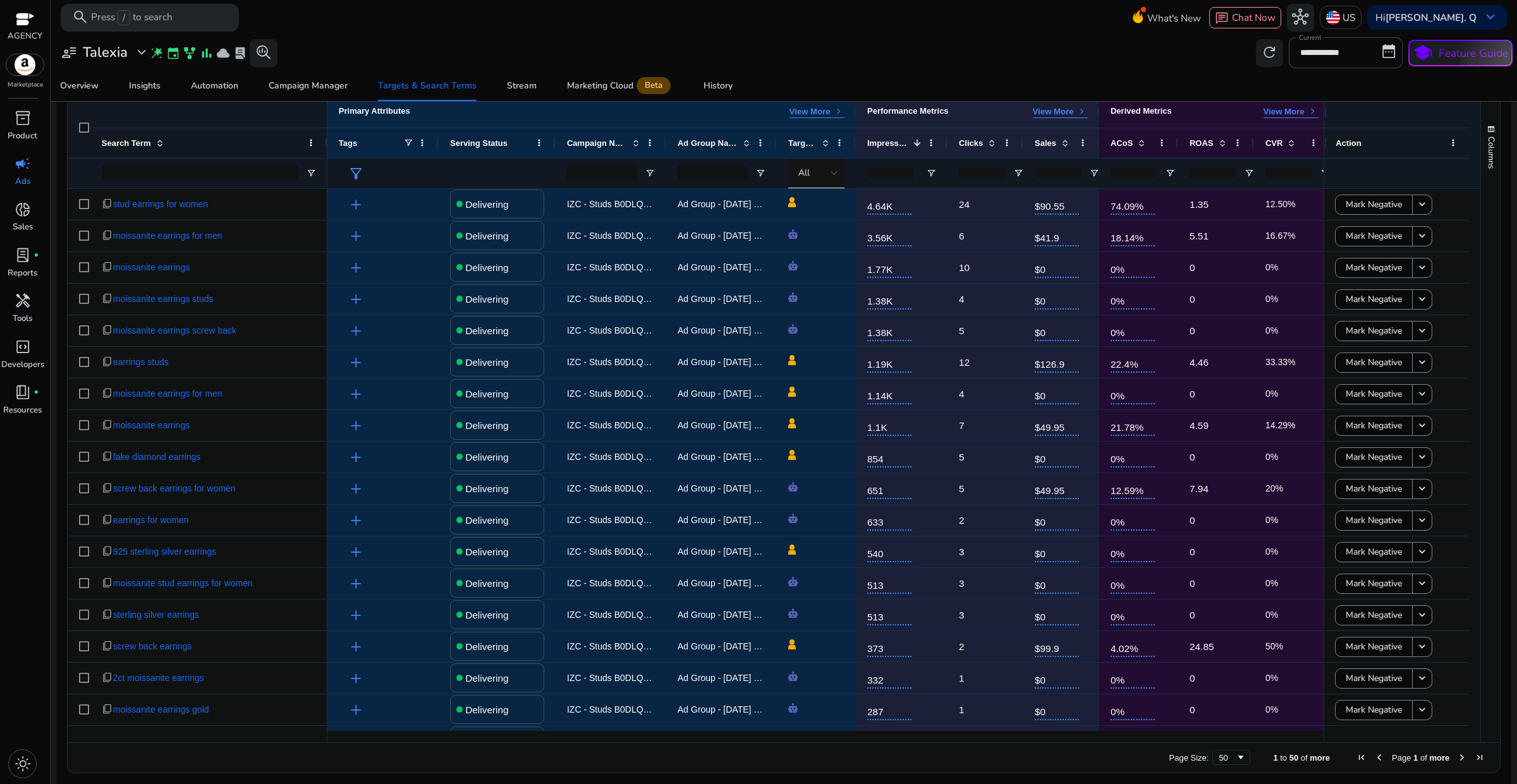
scroll to position [436, 0]
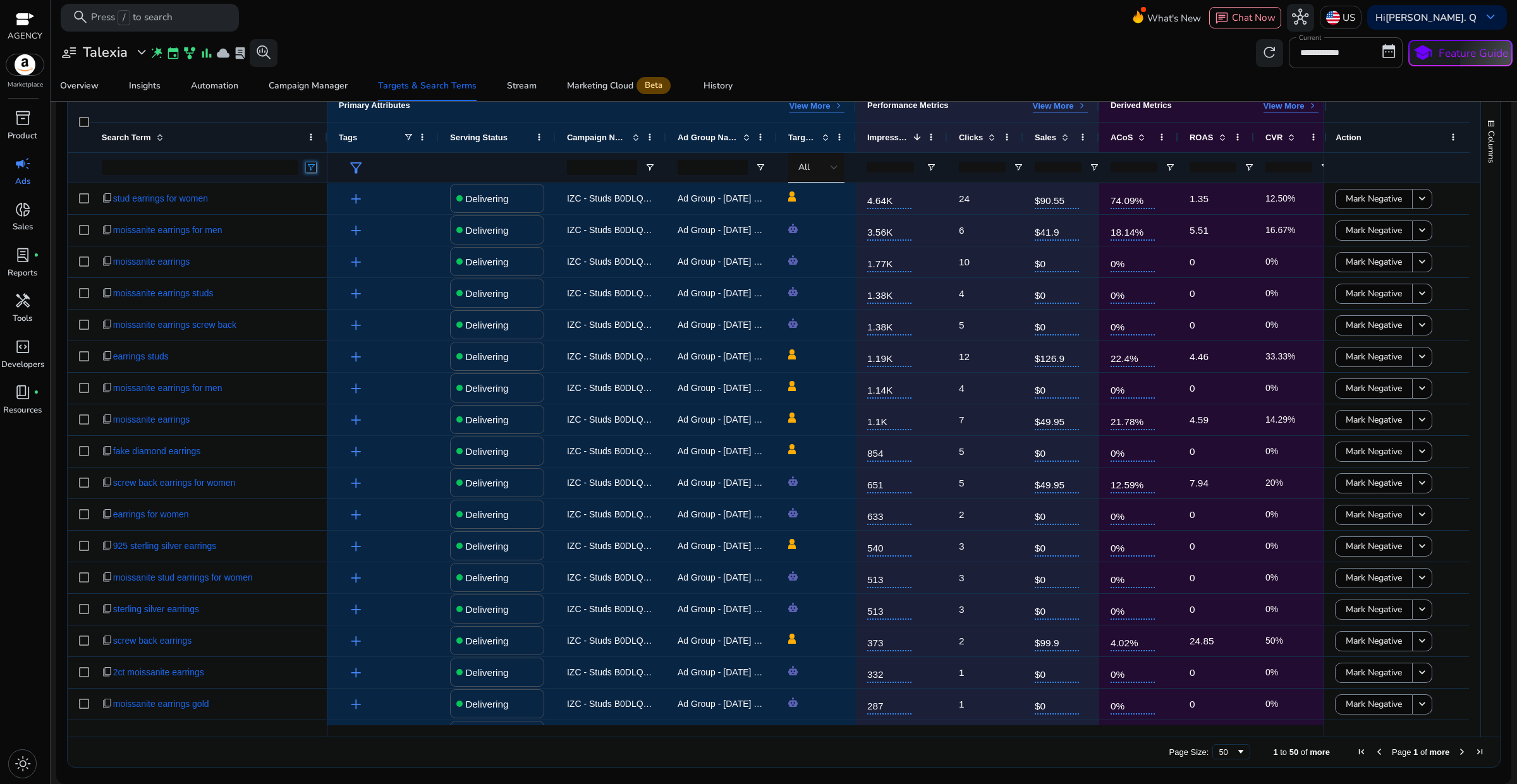
click at [313, 167] on span "Open Filter Menu" at bounding box center [311, 167] width 10 height 10
click at [926, 55] on div "**********" at bounding box center [783, 52] width 1457 height 31
click at [1141, 136] on span at bounding box center [1141, 137] width 10 height 10
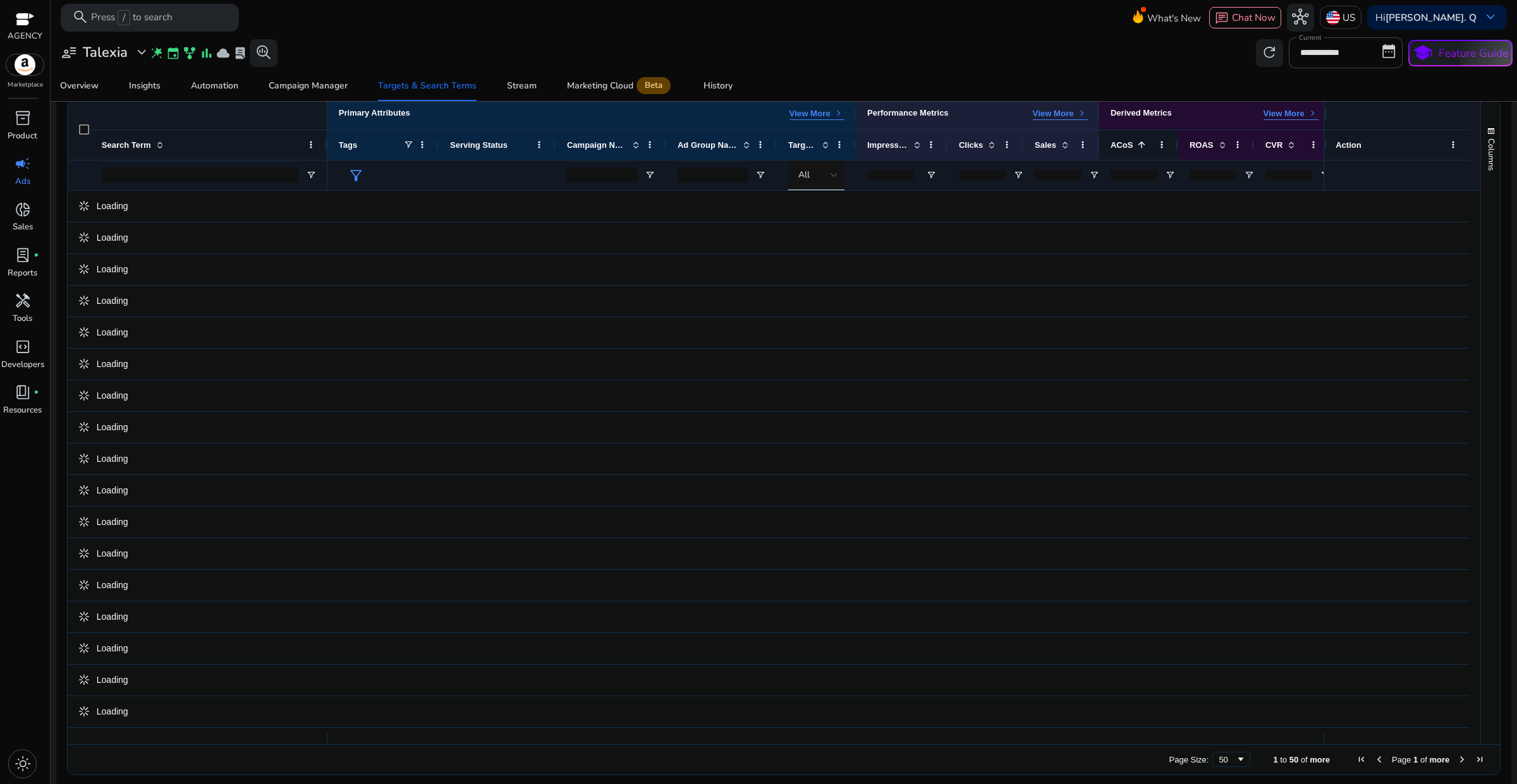
click at [1139, 140] on span at bounding box center [1141, 145] width 10 height 10
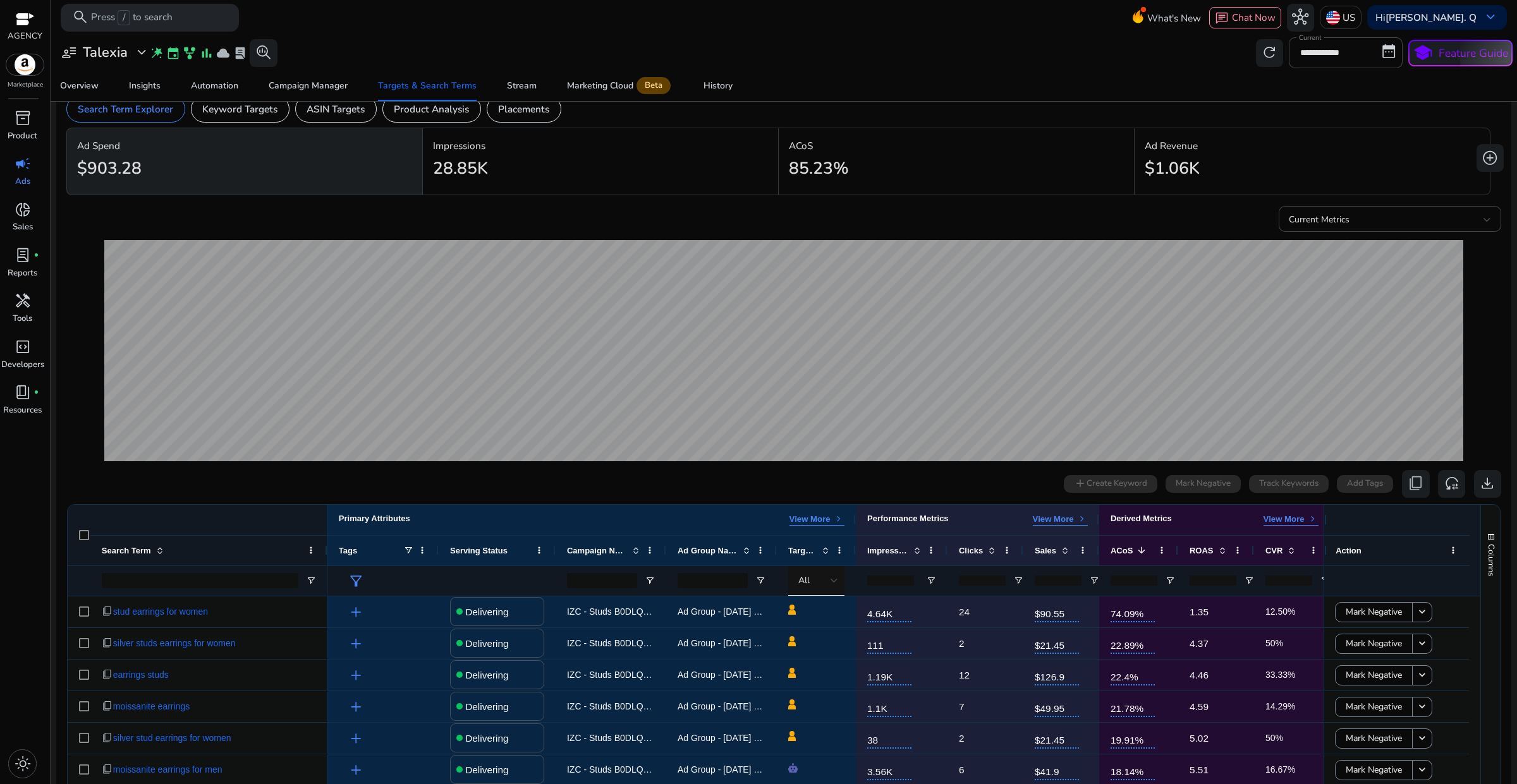
scroll to position [0, 0]
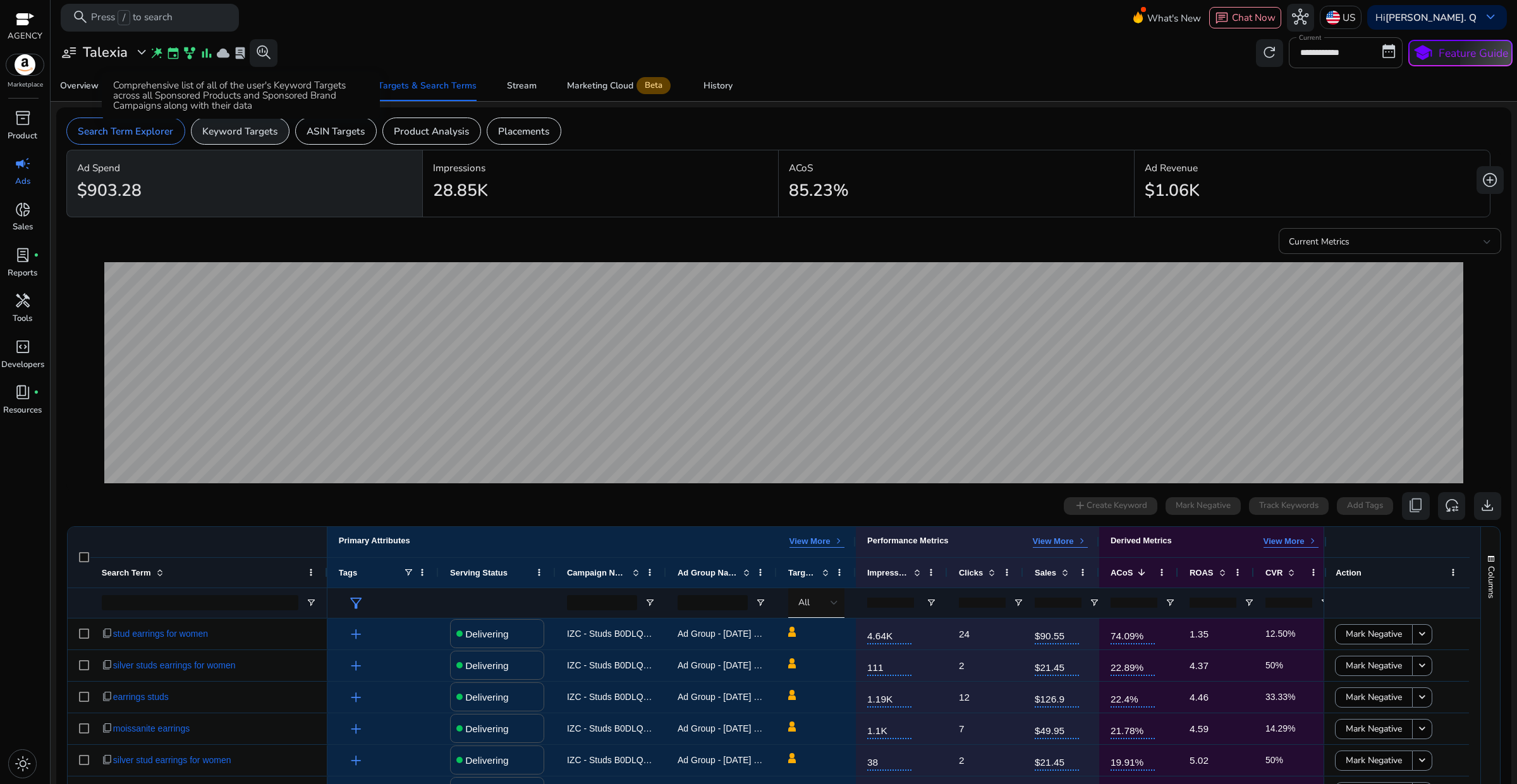
click at [251, 131] on p "Keyword Targets" at bounding box center [239, 131] width 75 height 15
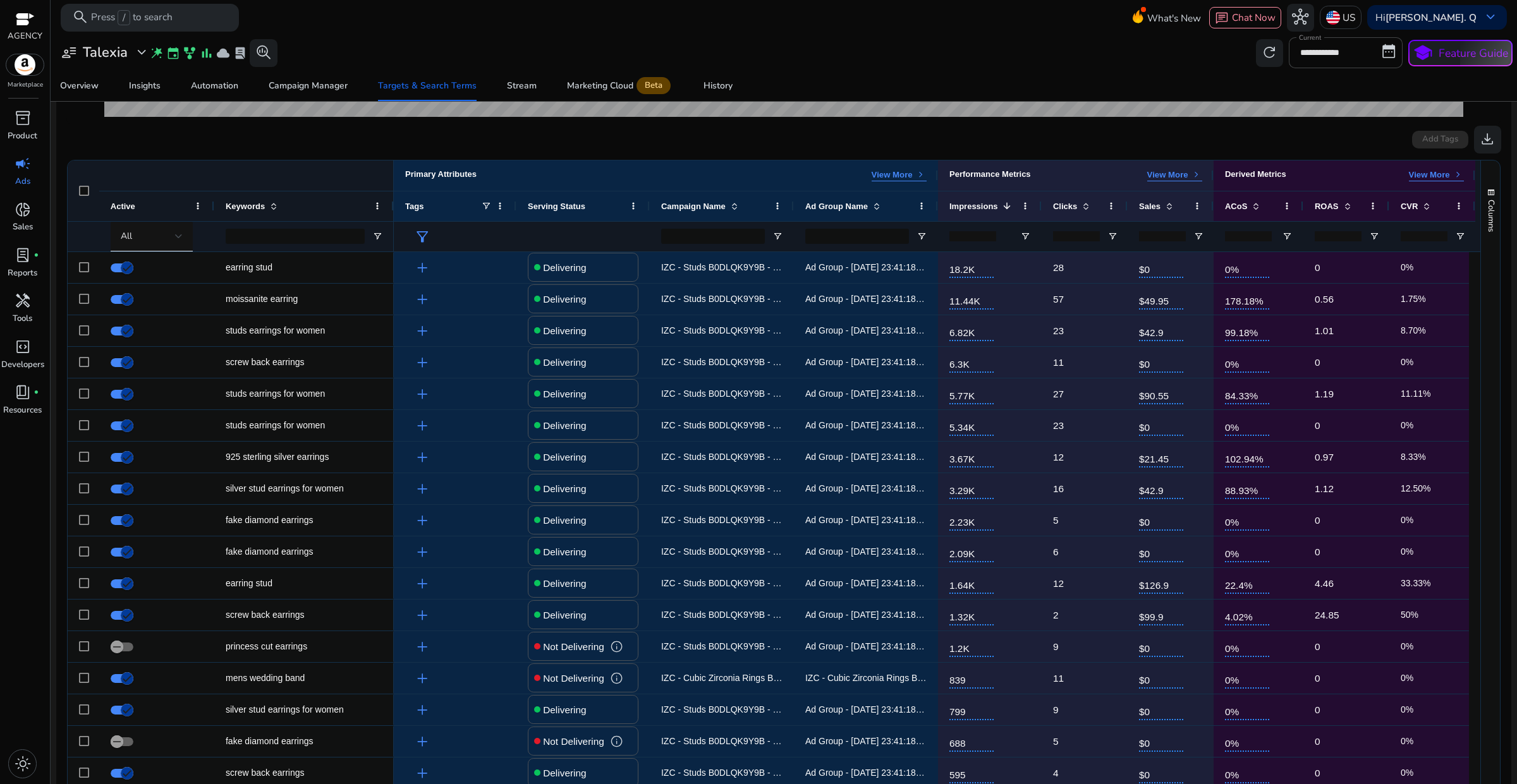
scroll to position [394, 0]
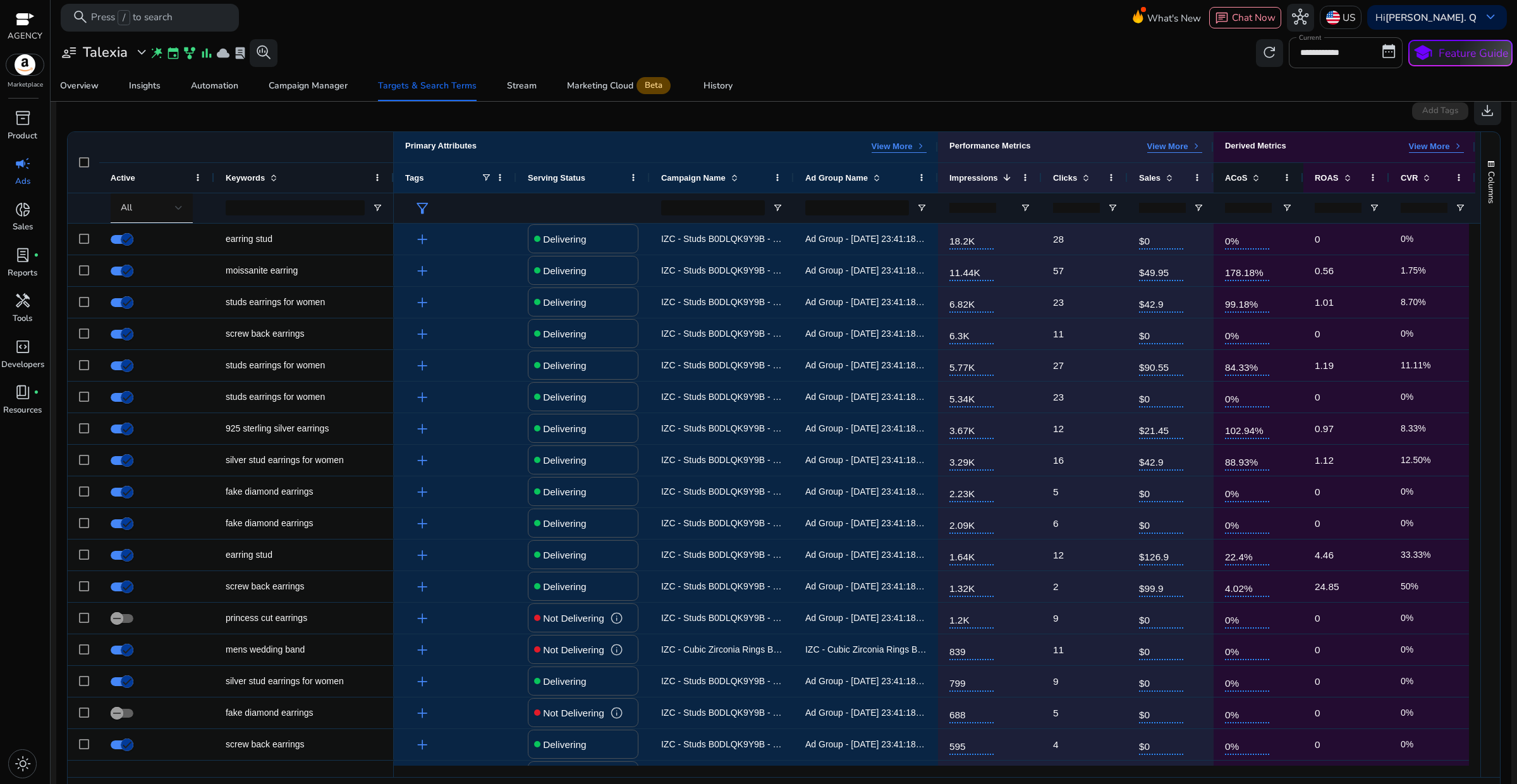
click at [1247, 181] on span at bounding box center [1253, 178] width 14 height 10
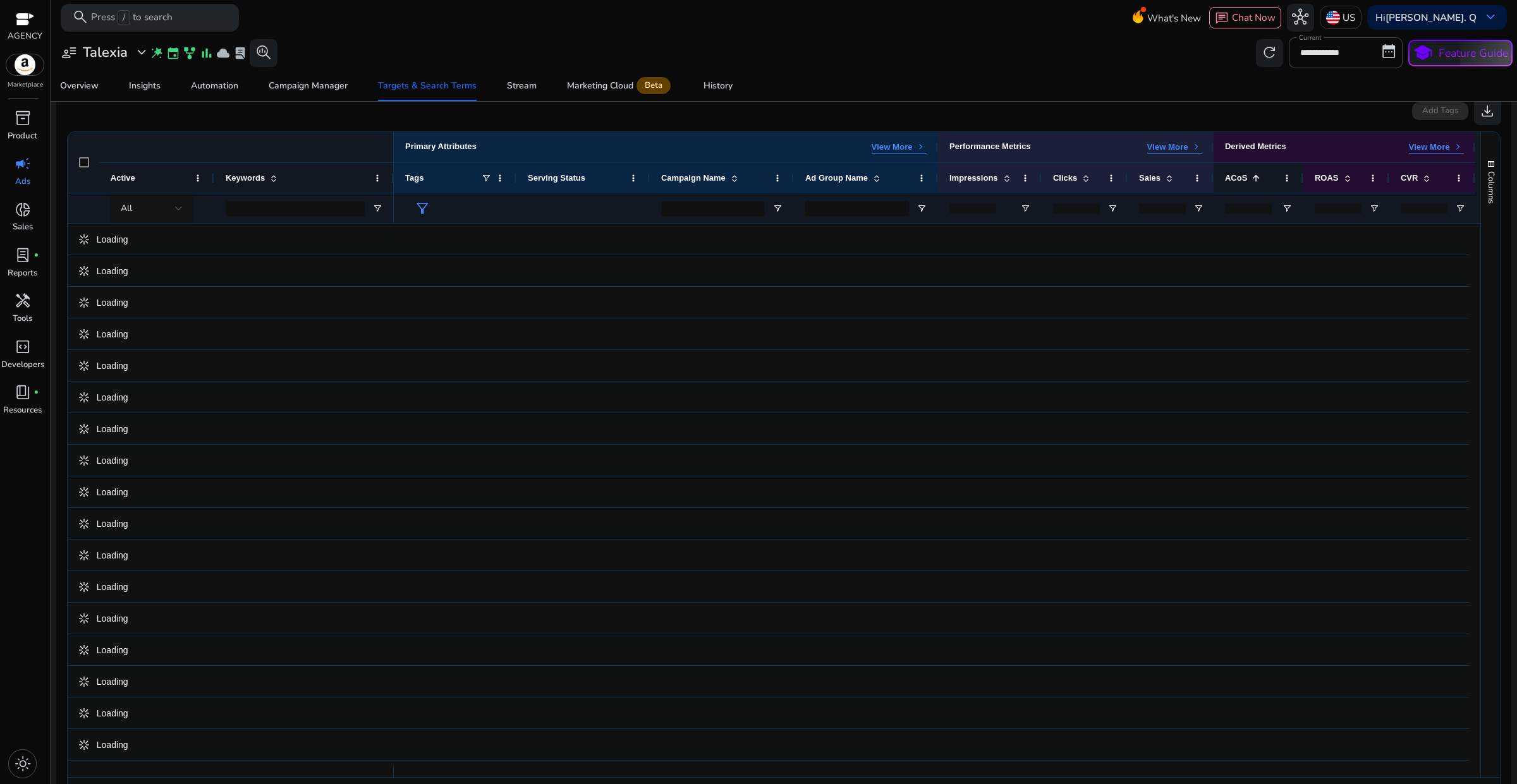
click at [1247, 181] on span at bounding box center [1253, 178] width 14 height 10
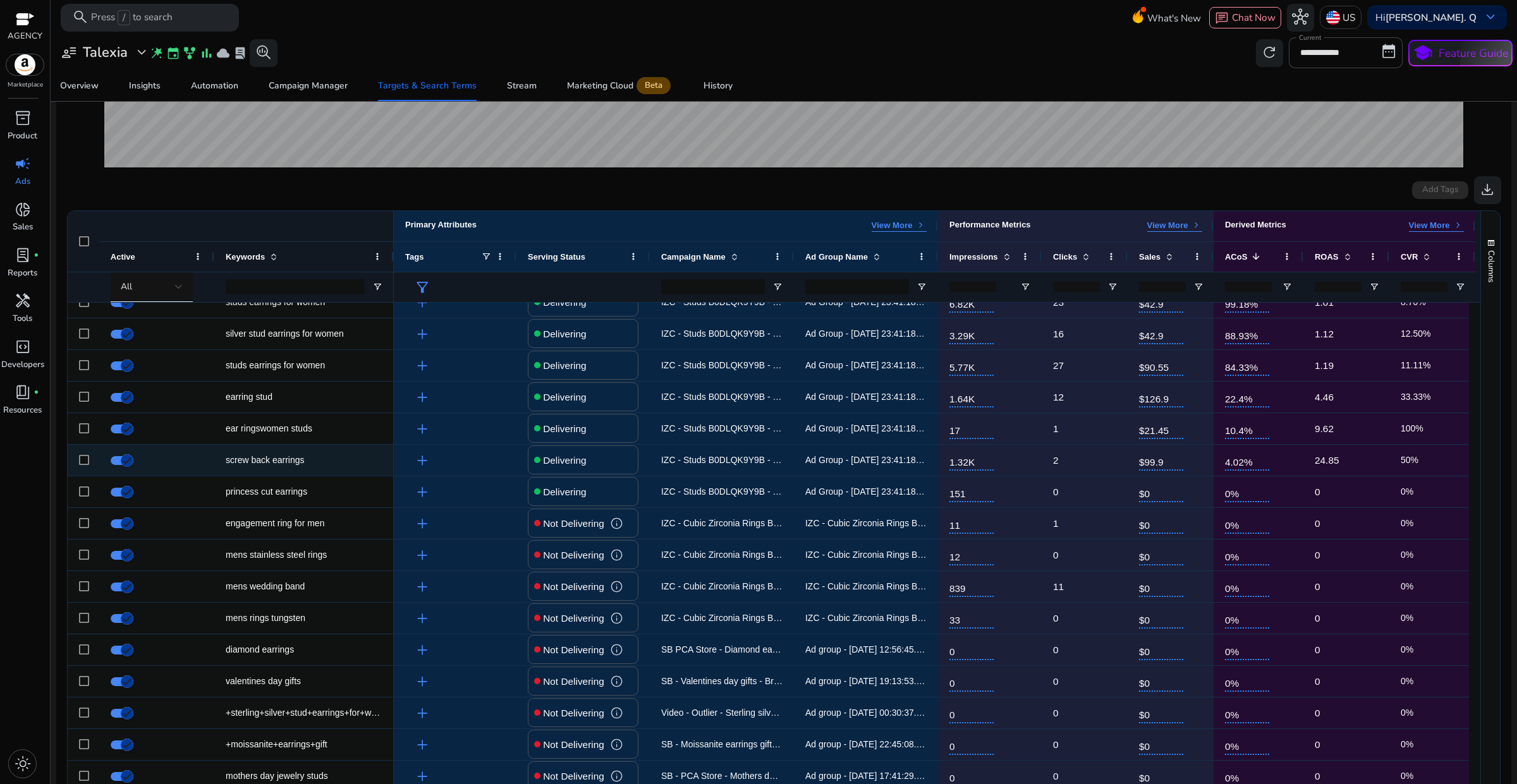
scroll to position [0, 0]
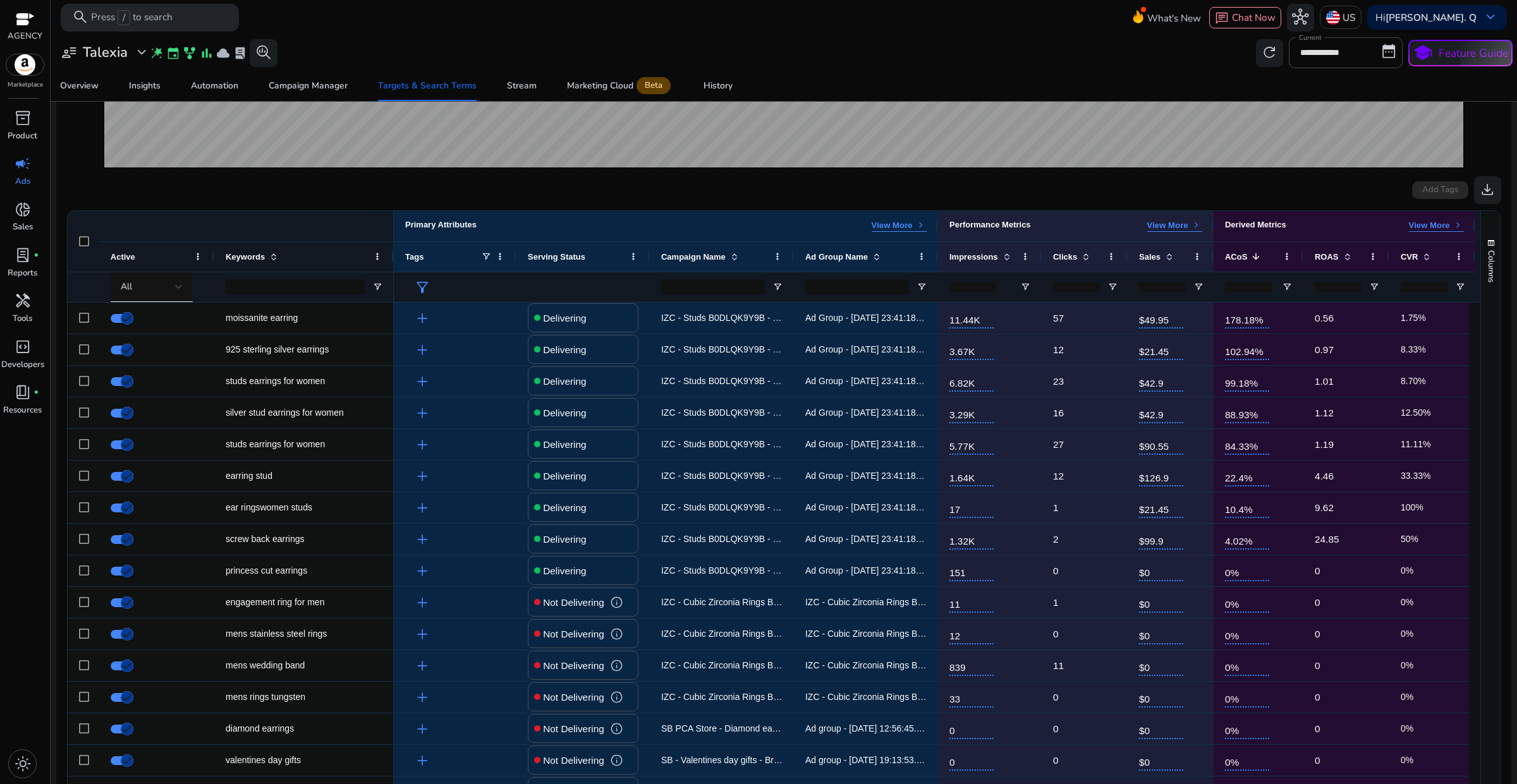
drag, startPoint x: 1510, startPoint y: 308, endPoint x: 1515, endPoint y: 352, distance: 44.3
click at [1515, 352] on mat-sidenav-content "**********" at bounding box center [783, 392] width 1466 height 784
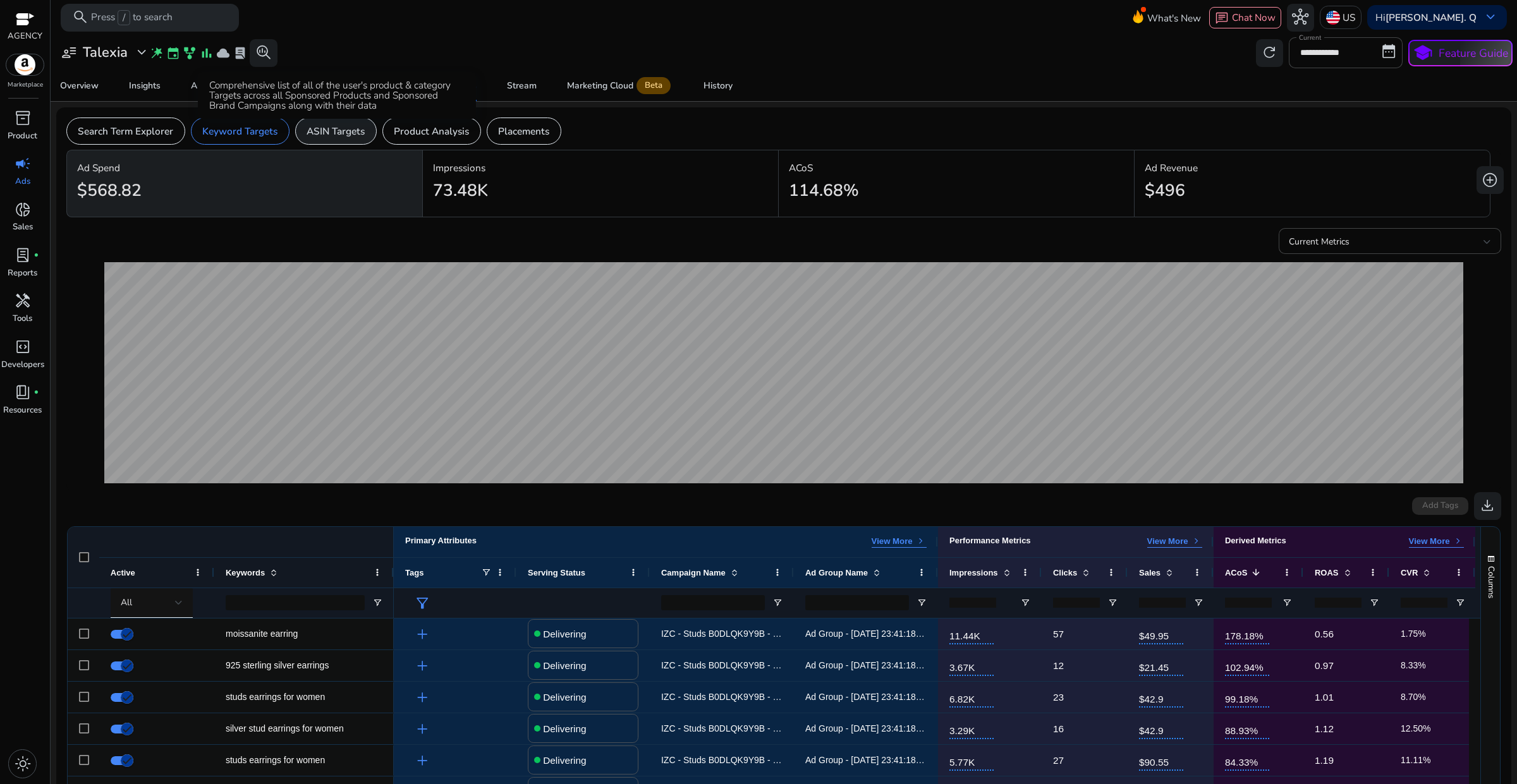
click at [351, 137] on p "ASIN Targets" at bounding box center [336, 131] width 58 height 15
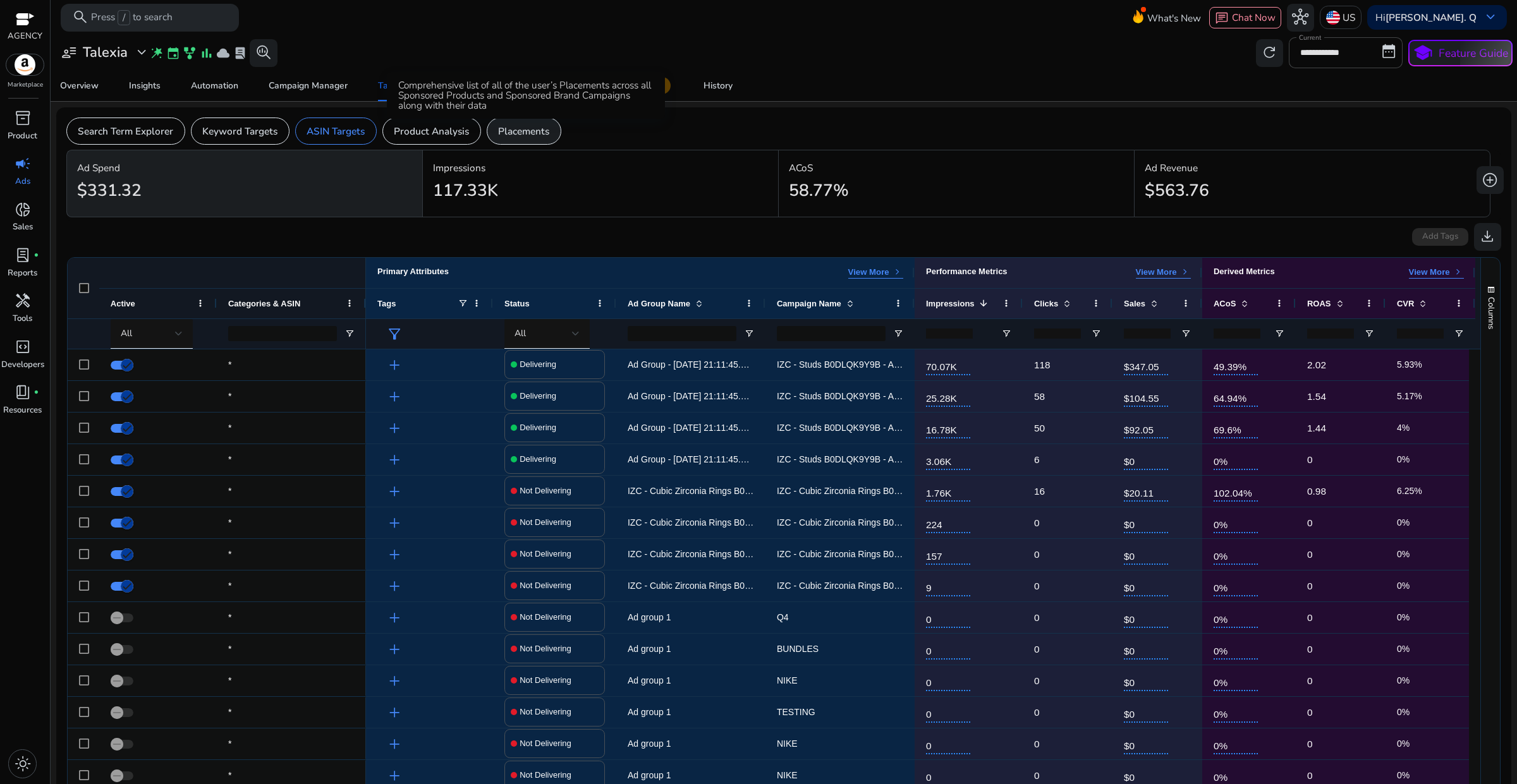
click at [513, 134] on p "Placements" at bounding box center [524, 131] width 51 height 15
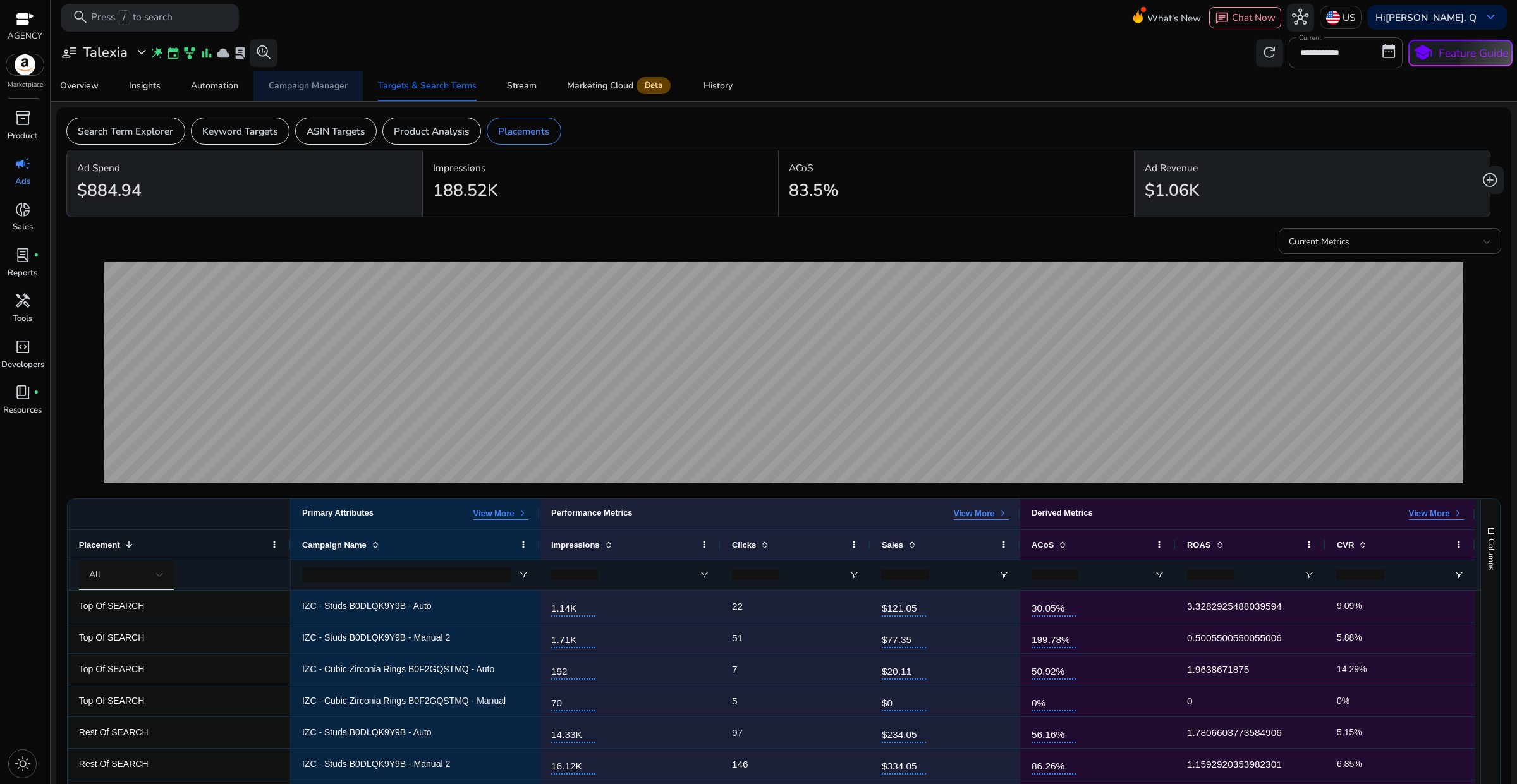
click at [319, 86] on div "Campaign Manager" at bounding box center [308, 86] width 79 height 9
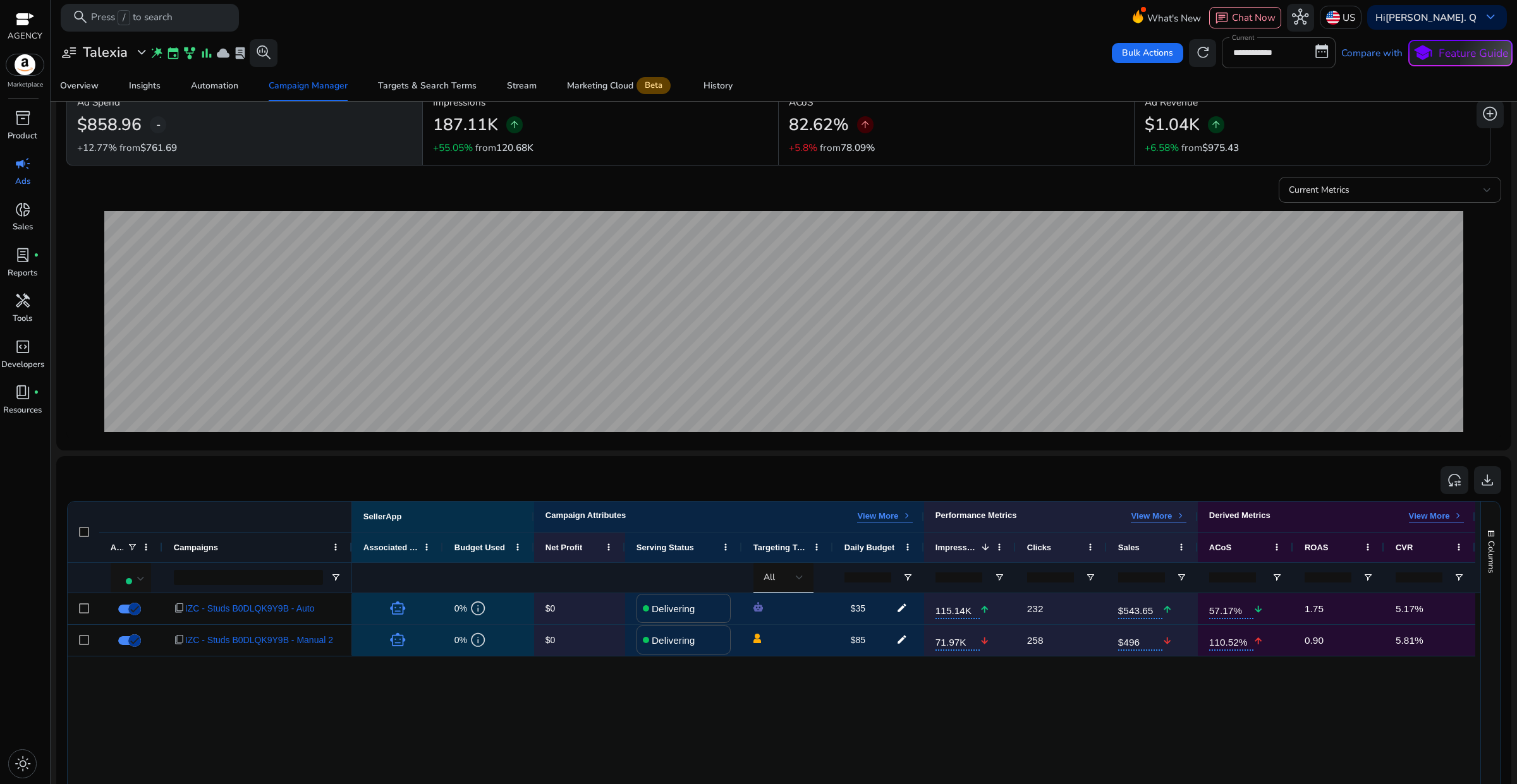
scroll to position [79, 0]
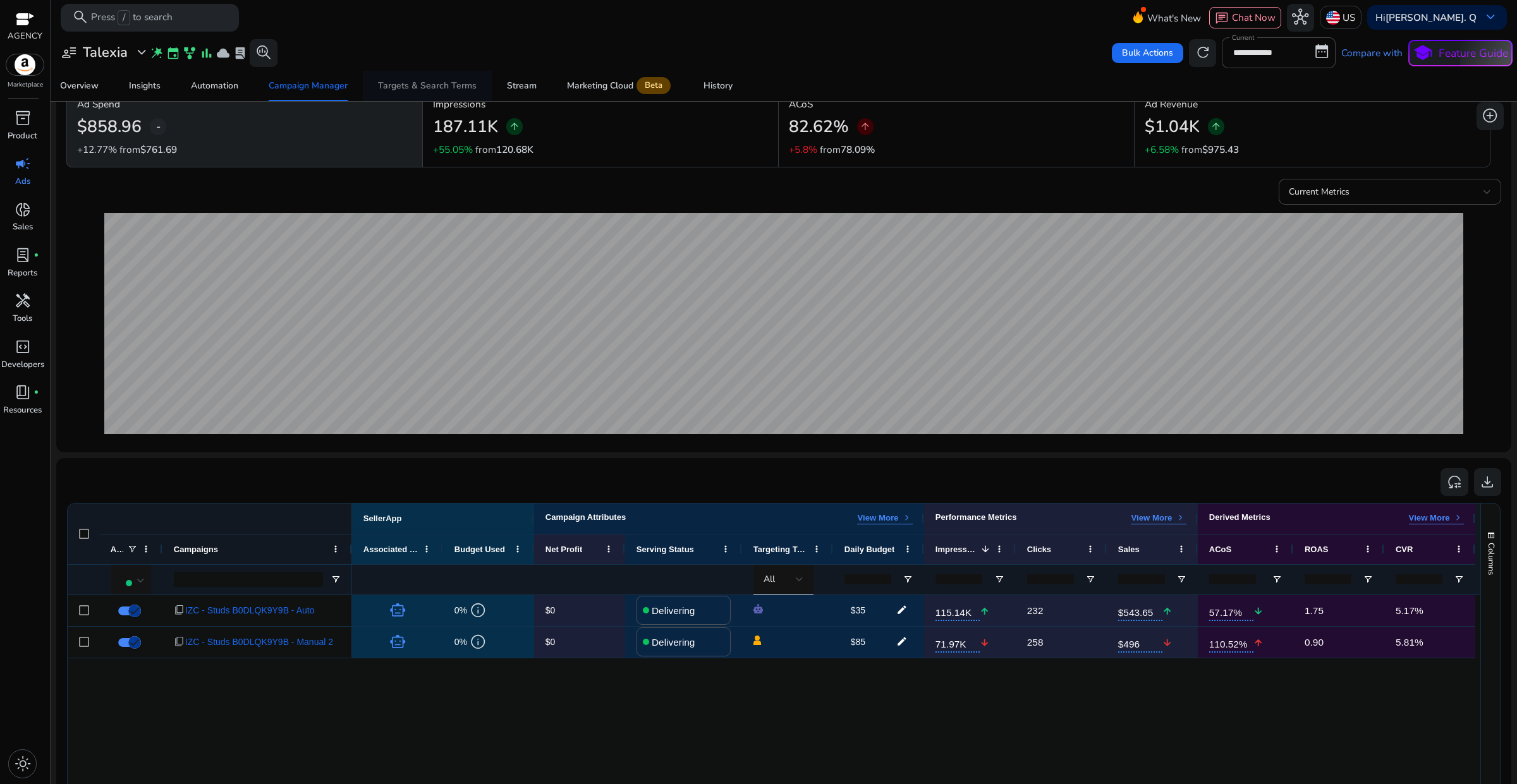
click at [414, 86] on div "Targets & Search Terms" at bounding box center [427, 86] width 98 height 9
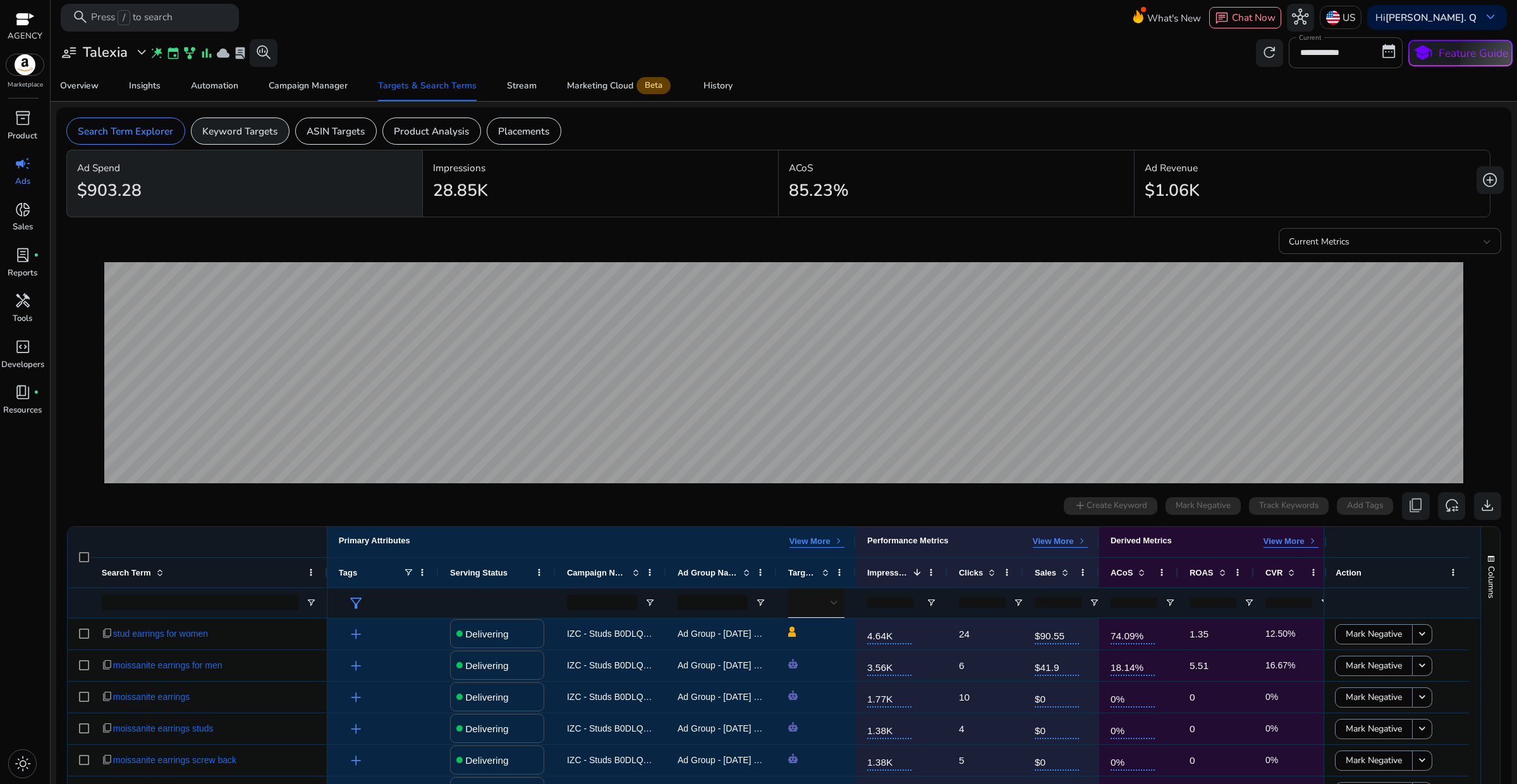
click at [245, 133] on p "Keyword Targets" at bounding box center [239, 131] width 75 height 15
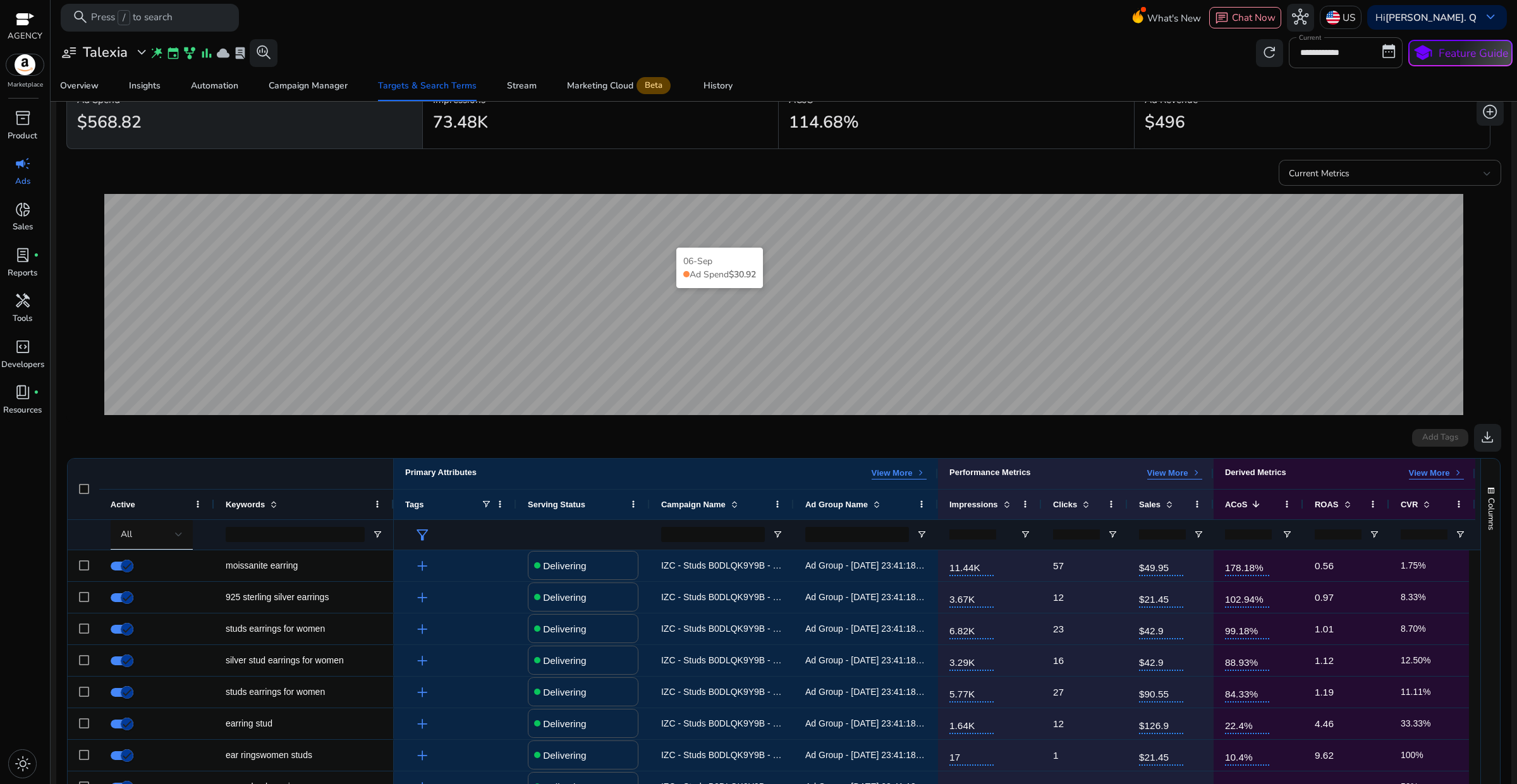
scroll to position [158, 0]
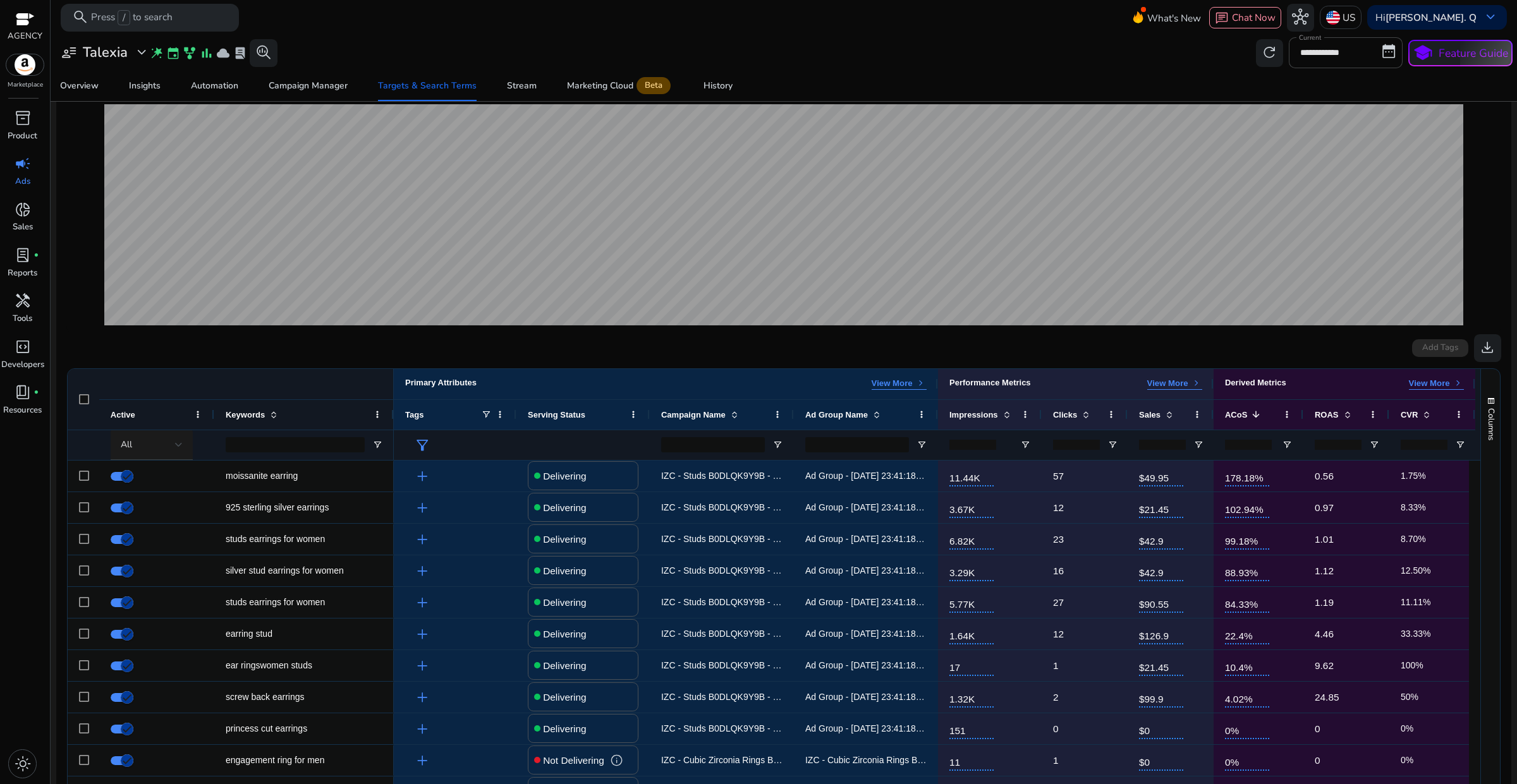
click at [167, 450] on div "All" at bounding box center [148, 444] width 55 height 14
click at [153, 513] on span "Delivering" at bounding box center [150, 511] width 45 height 14
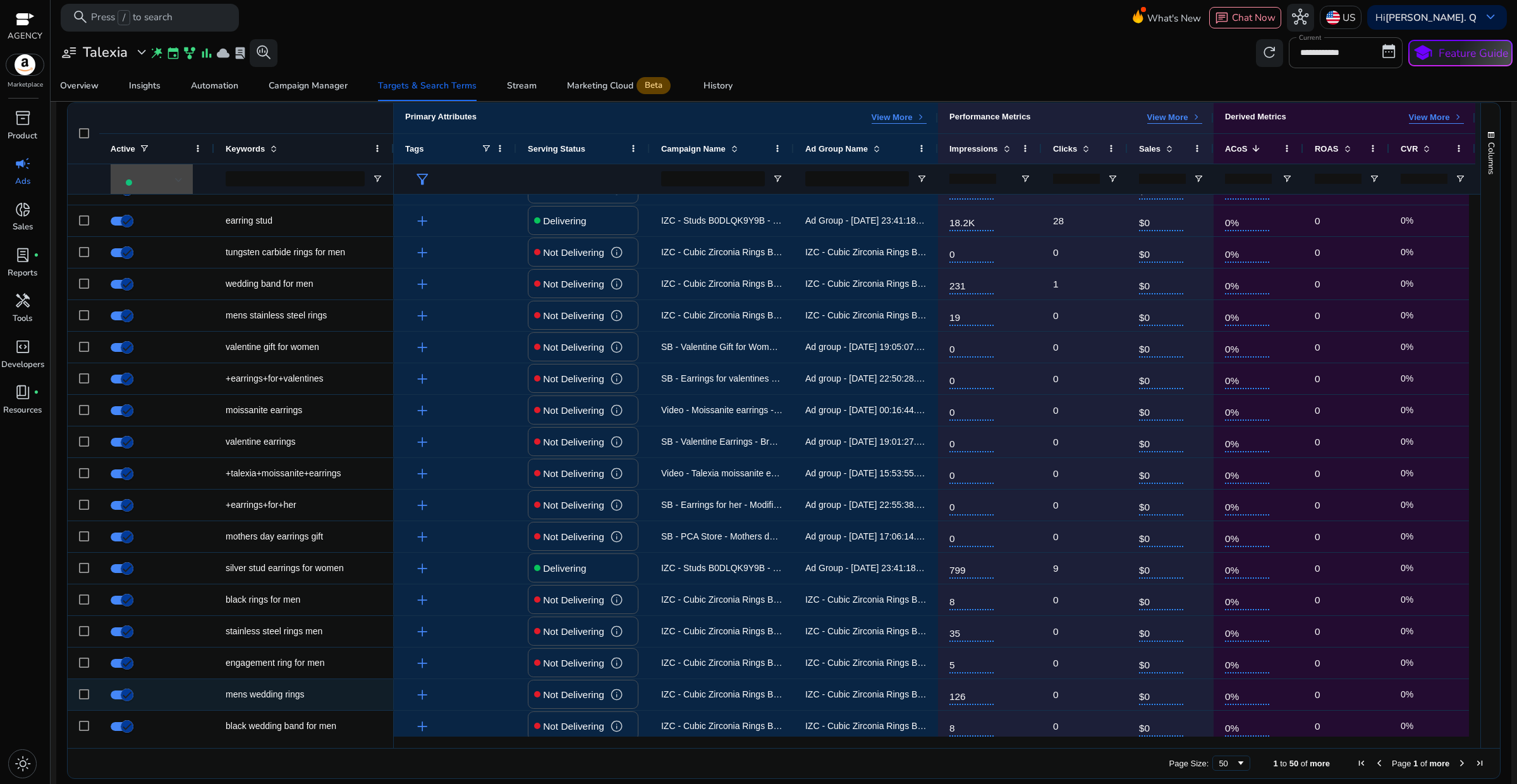
scroll to position [0, 0]
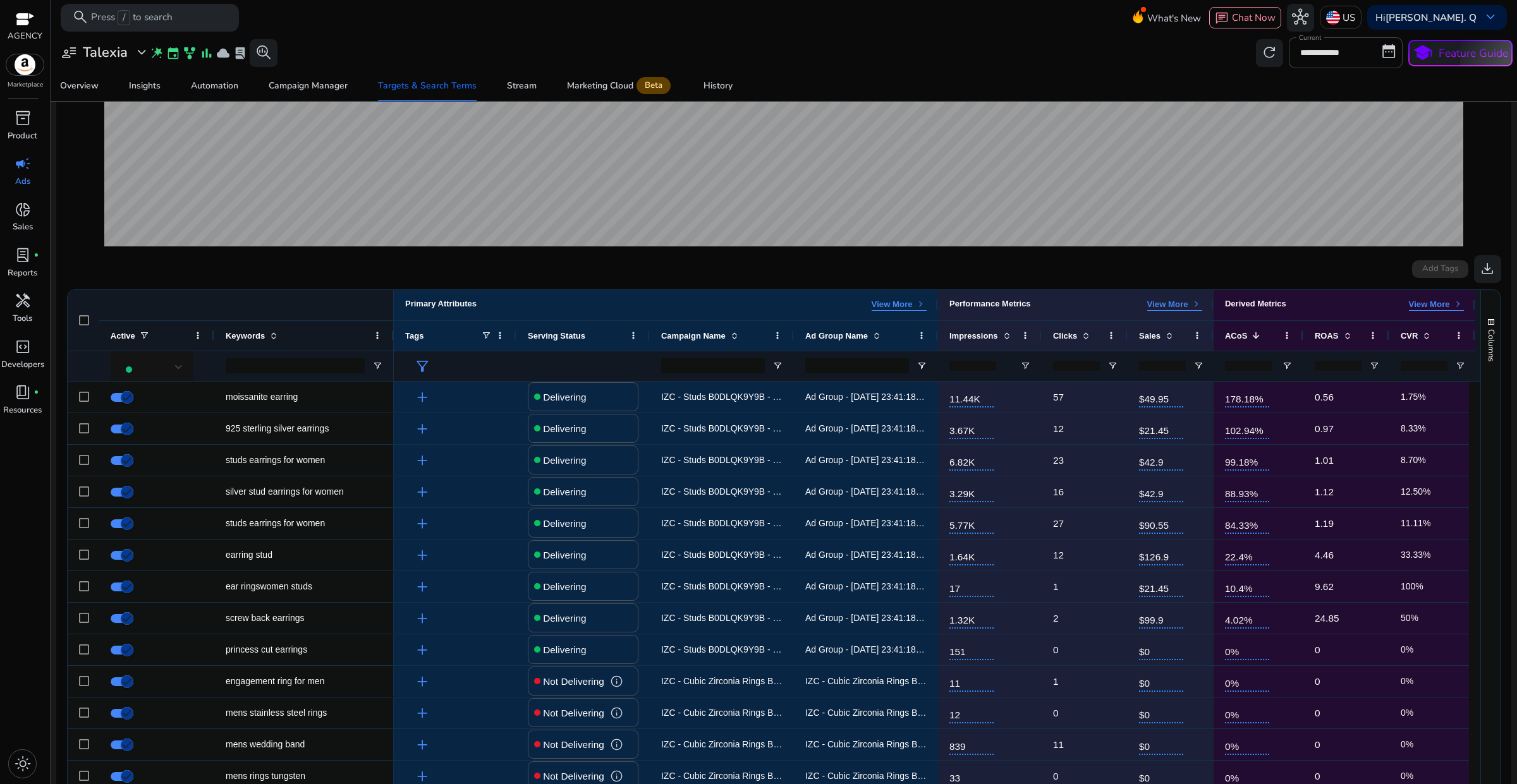
drag, startPoint x: 1511, startPoint y: 368, endPoint x: 1515, endPoint y: 460, distance: 92.1
click at [1515, 460] on mat-sidenav-content "**********" at bounding box center [783, 392] width 1466 height 784
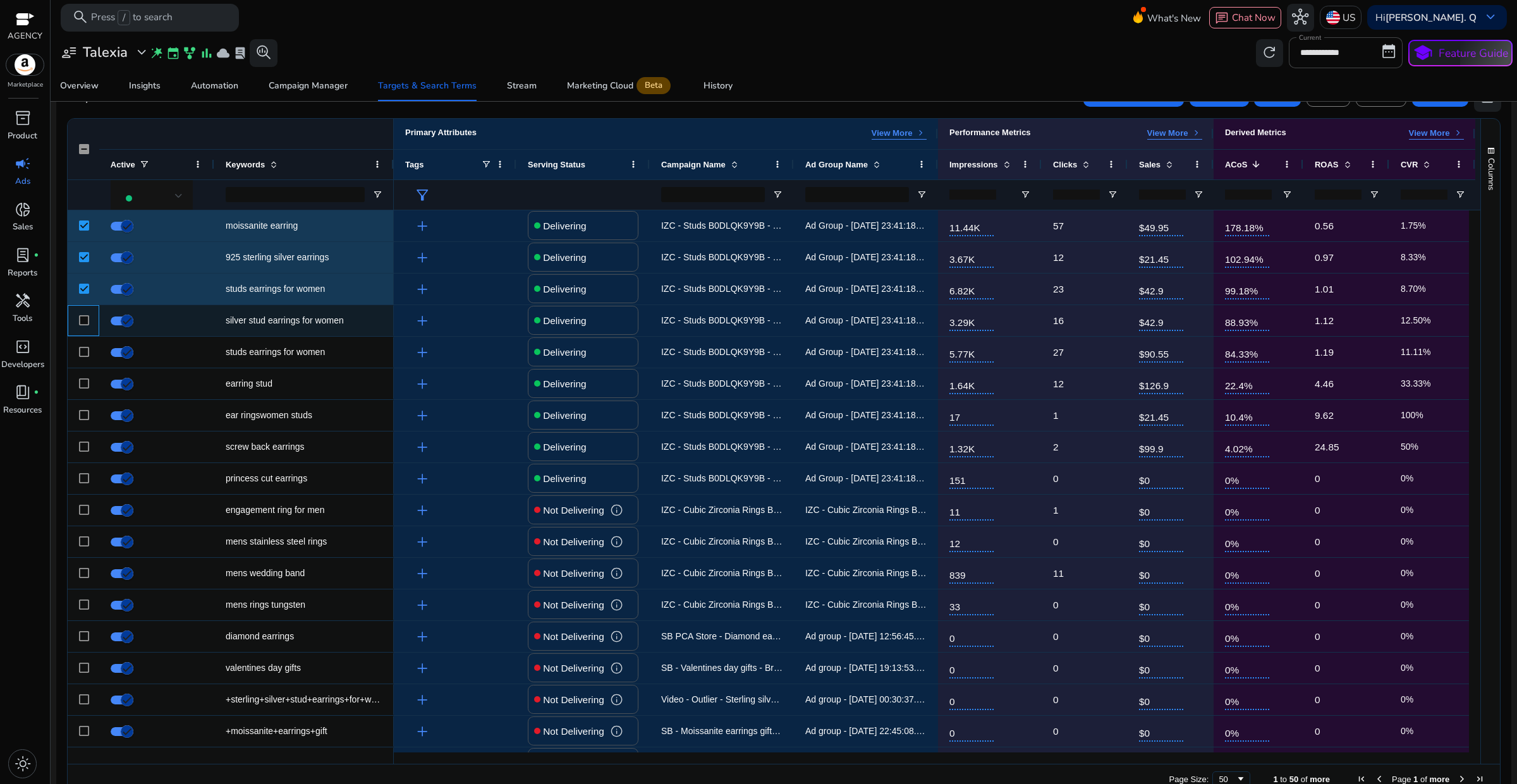
click at [82, 327] on div at bounding box center [84, 320] width 10 height 26
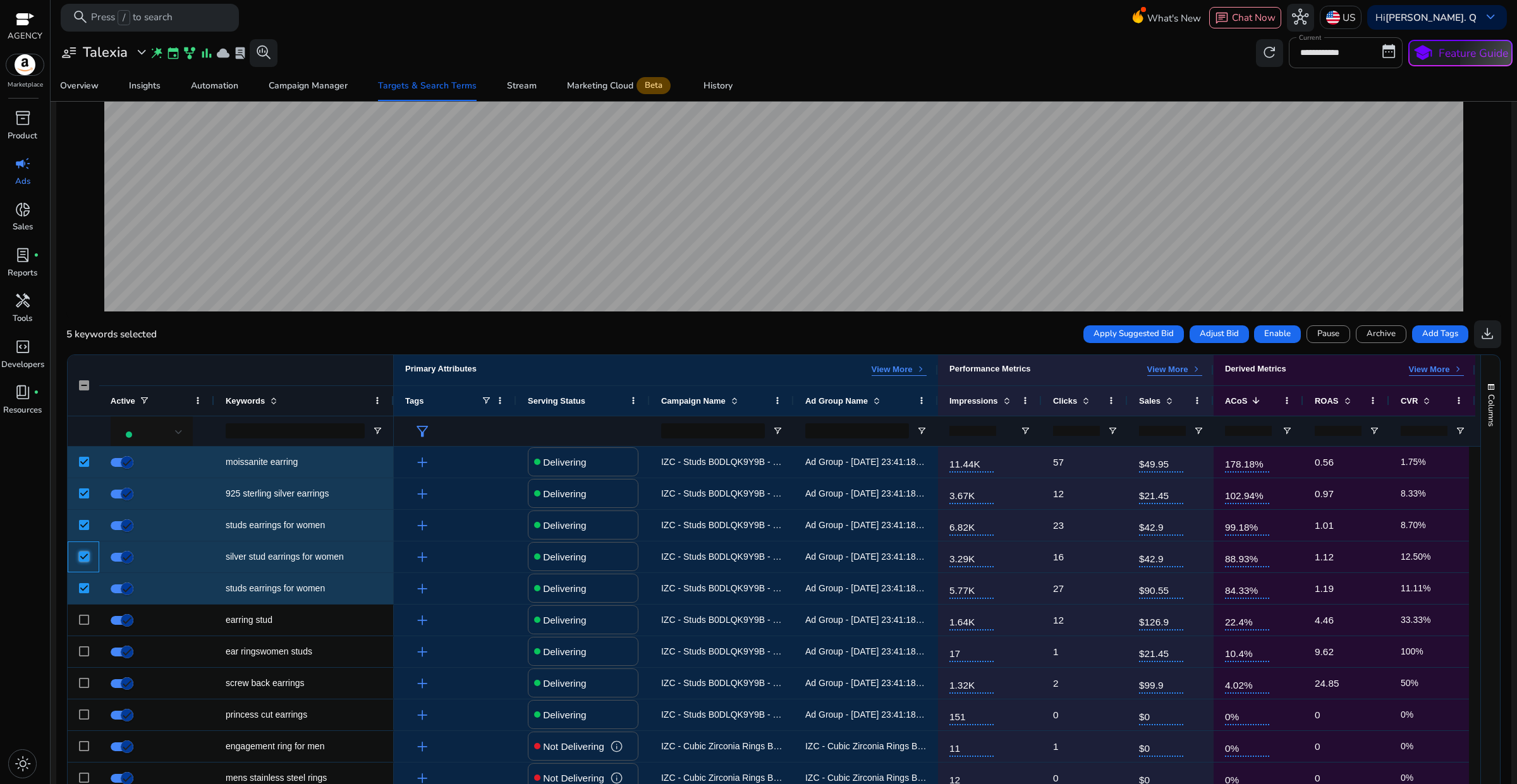
scroll to position [171, 0]
click at [1213, 338] on span "Adjust Bid" at bounding box center [1218, 334] width 39 height 12
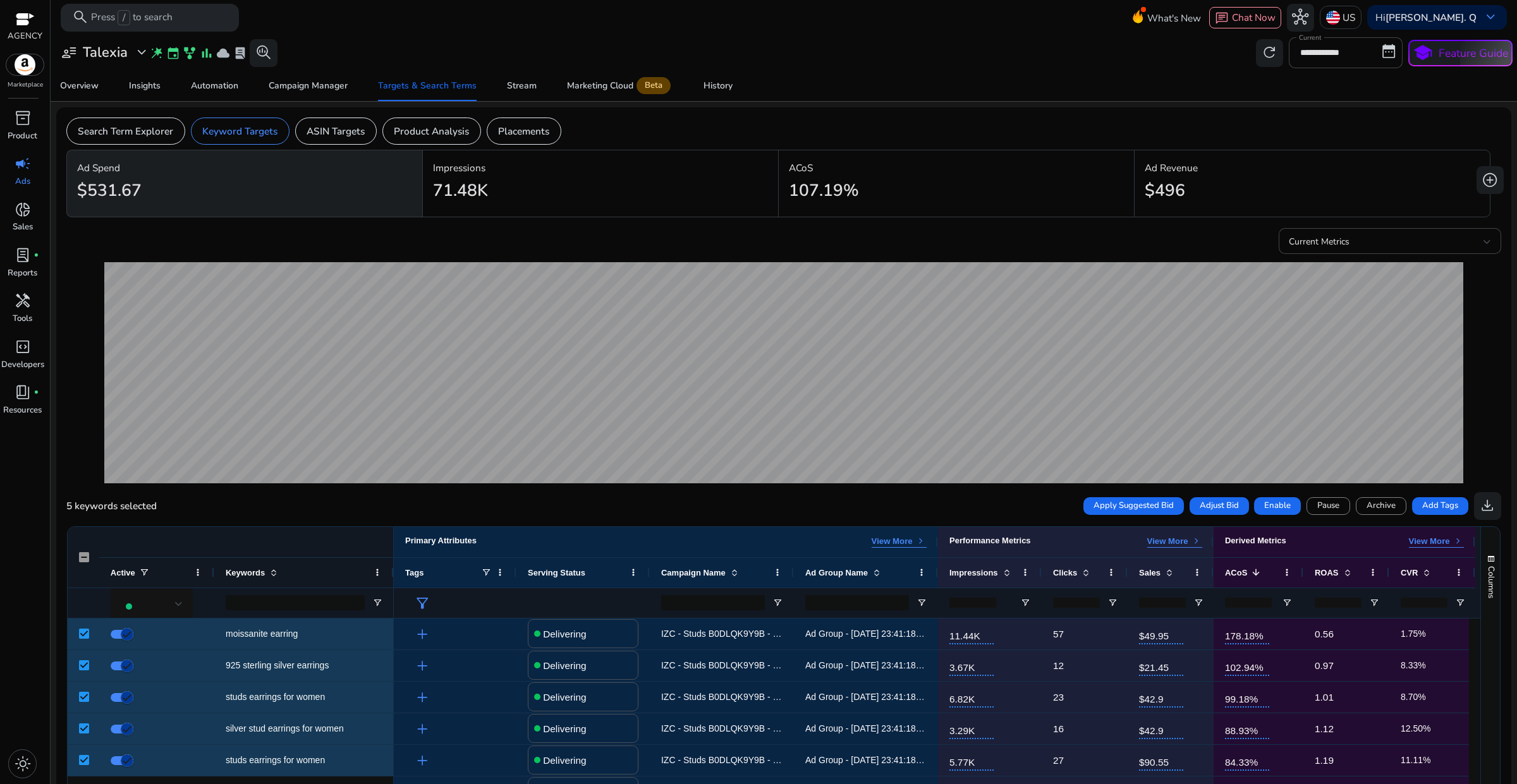
scroll to position [171, 0]
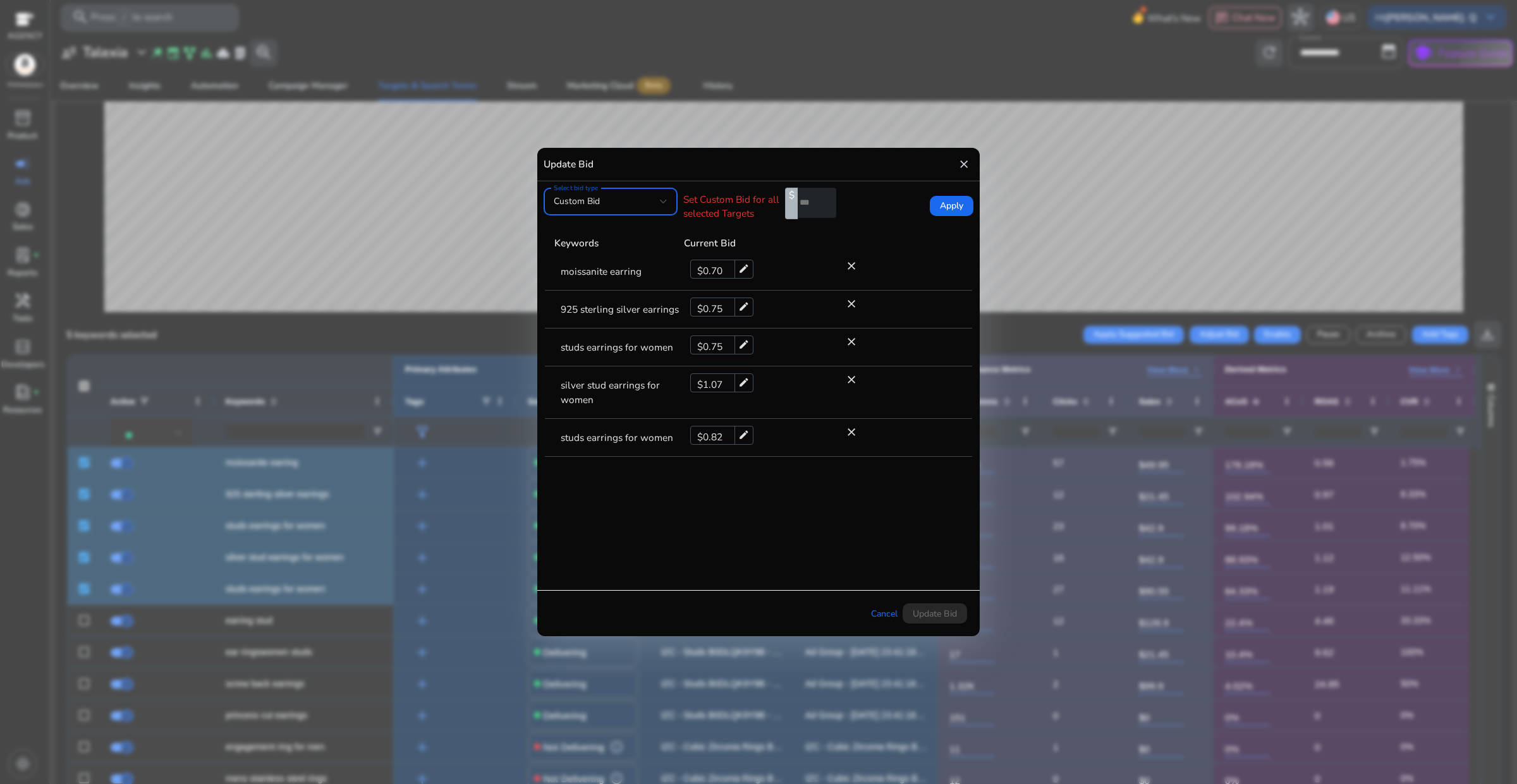
click at [671, 203] on div "Select bid type Custom Bid" at bounding box center [610, 202] width 134 height 28
click at [606, 265] on span "Current Bid" at bounding box center [610, 266] width 114 height 14
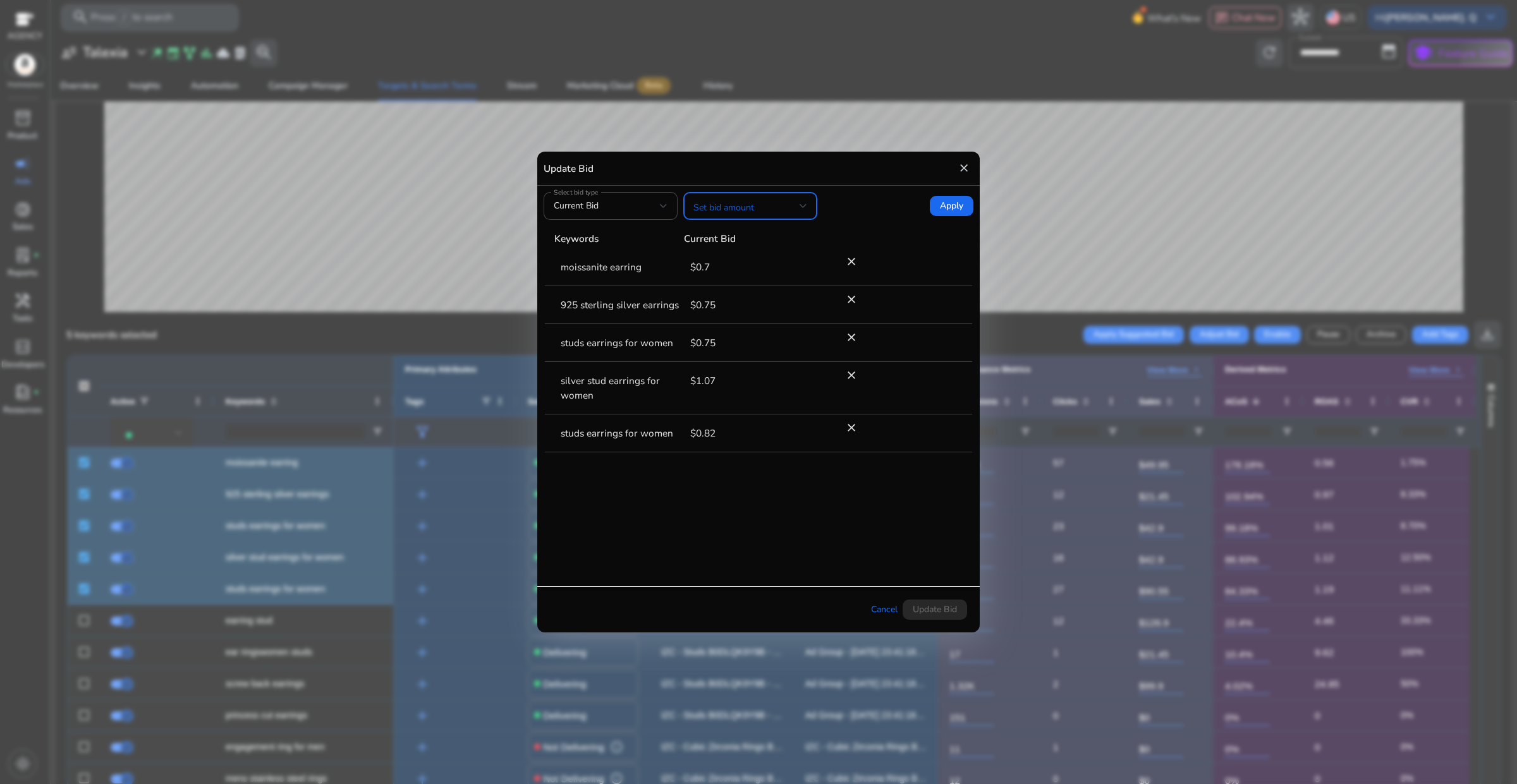
click at [800, 212] on div at bounding box center [802, 206] width 7 height 15
click at [762, 357] on span "Decrease bid by (%)" at bounding box center [750, 361] width 114 height 14
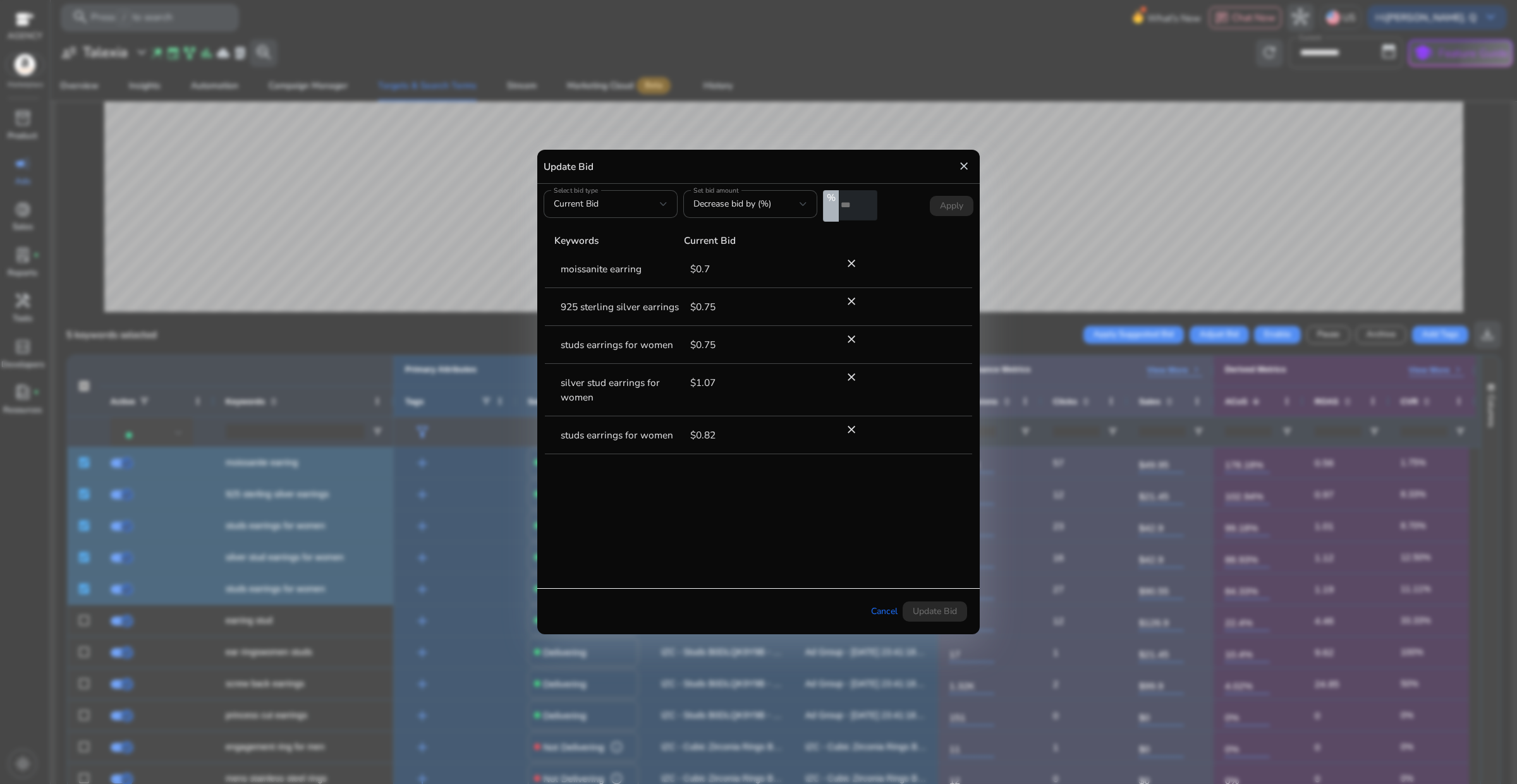
drag, startPoint x: 852, startPoint y: 203, endPoint x: 836, endPoint y: 206, distance: 16.3
click at [836, 206] on div "% *" at bounding box center [850, 206] width 55 height 31
type input "*"
click at [907, 228] on div "Select bid type Current Bid Set bid amount Decrease bid by (%) % * Apply Keywor…" at bounding box center [758, 385] width 443 height 404
click at [949, 212] on span "Apply" at bounding box center [951, 206] width 23 height 14
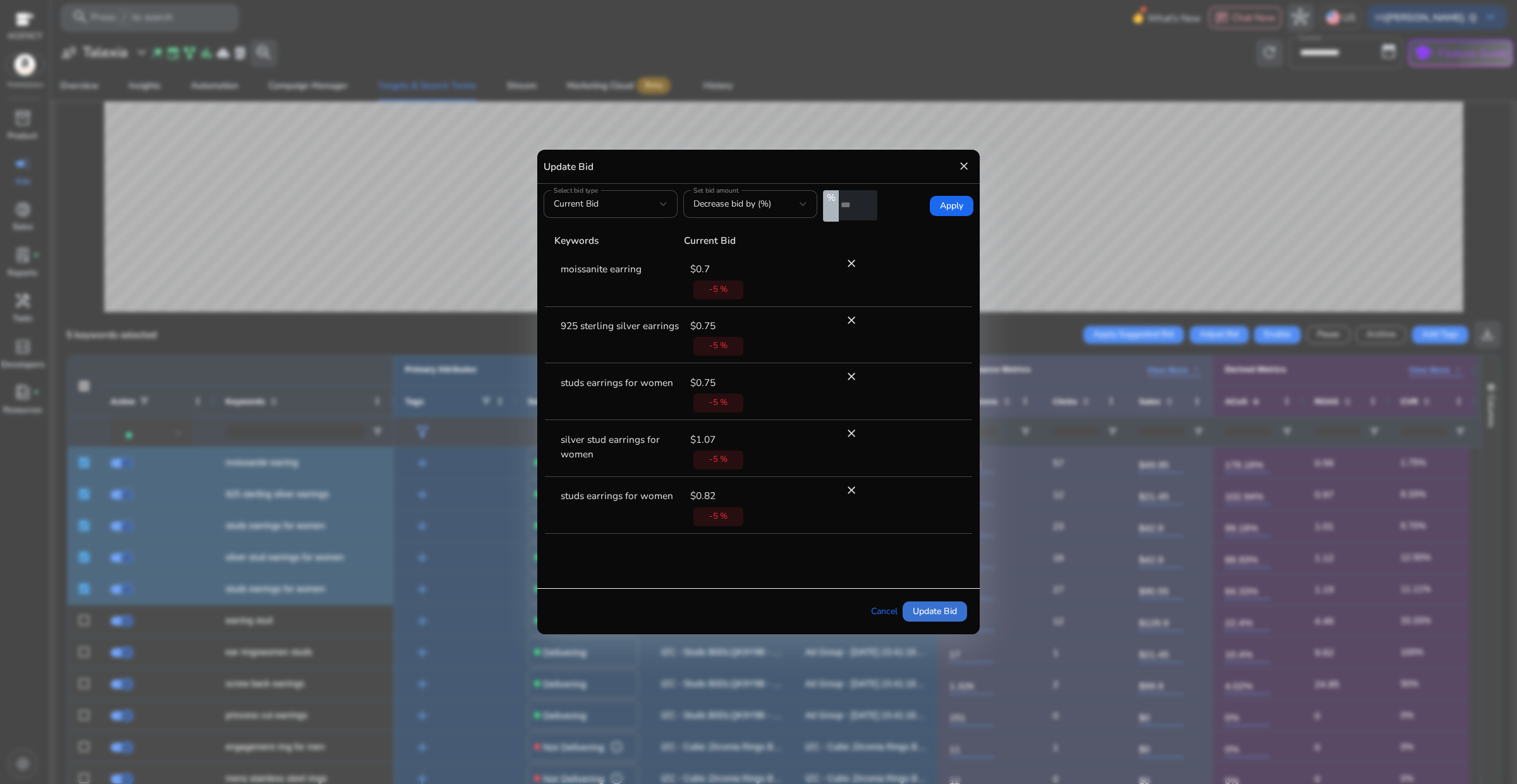
click at [925, 606] on span "Update Bid" at bounding box center [934, 611] width 44 height 13
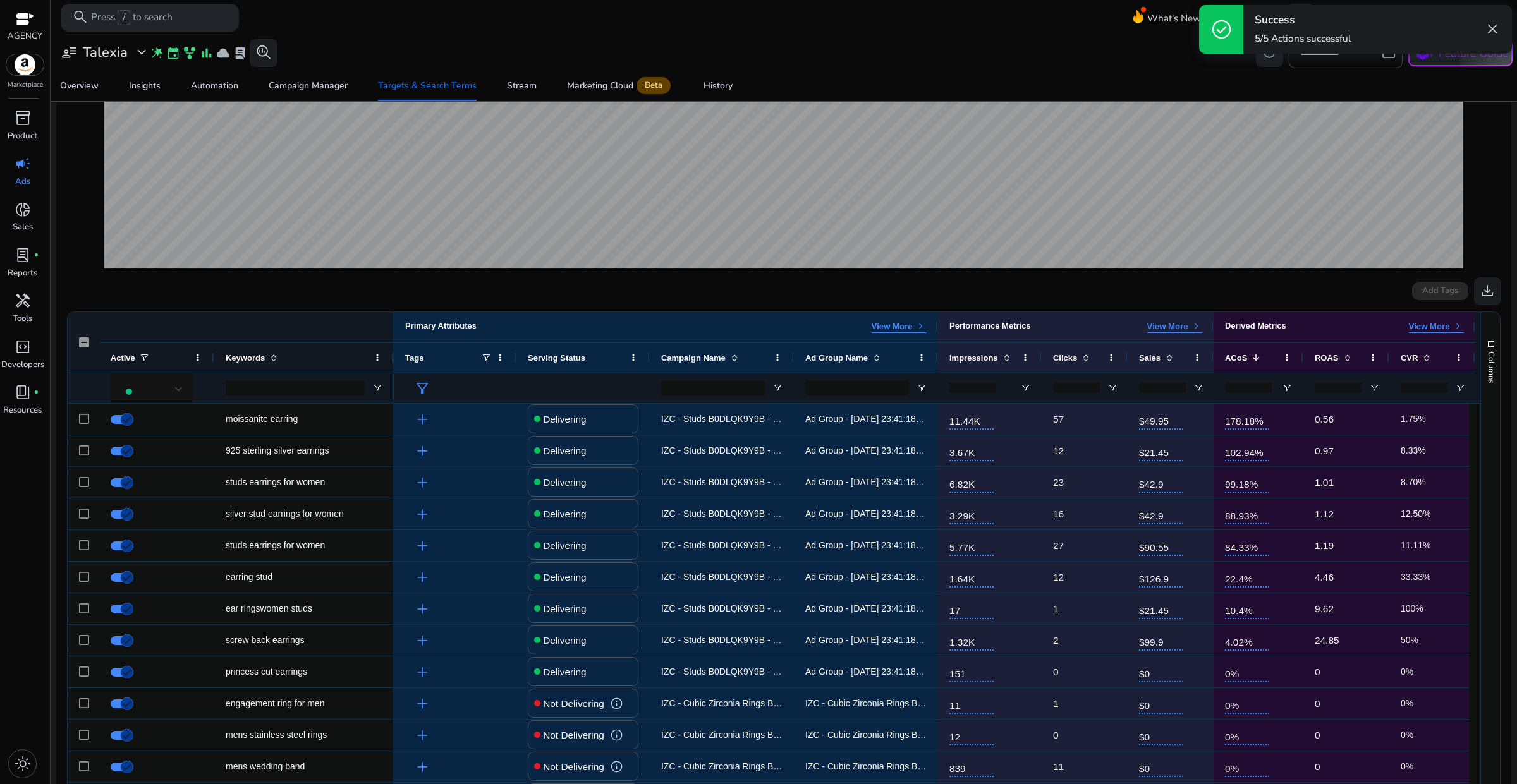
scroll to position [226, 0]
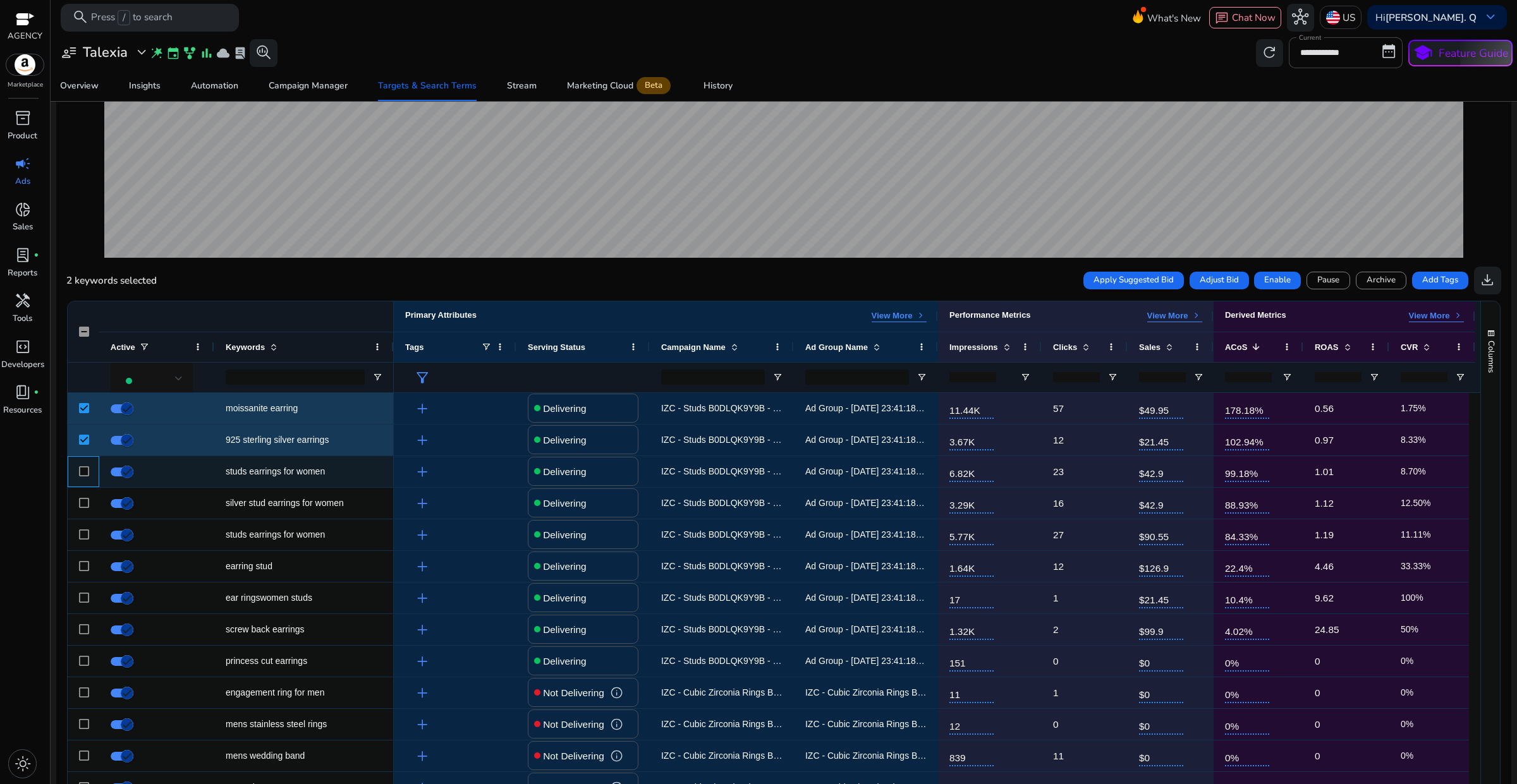
click at [78, 466] on div at bounding box center [84, 471] width 31 height 31
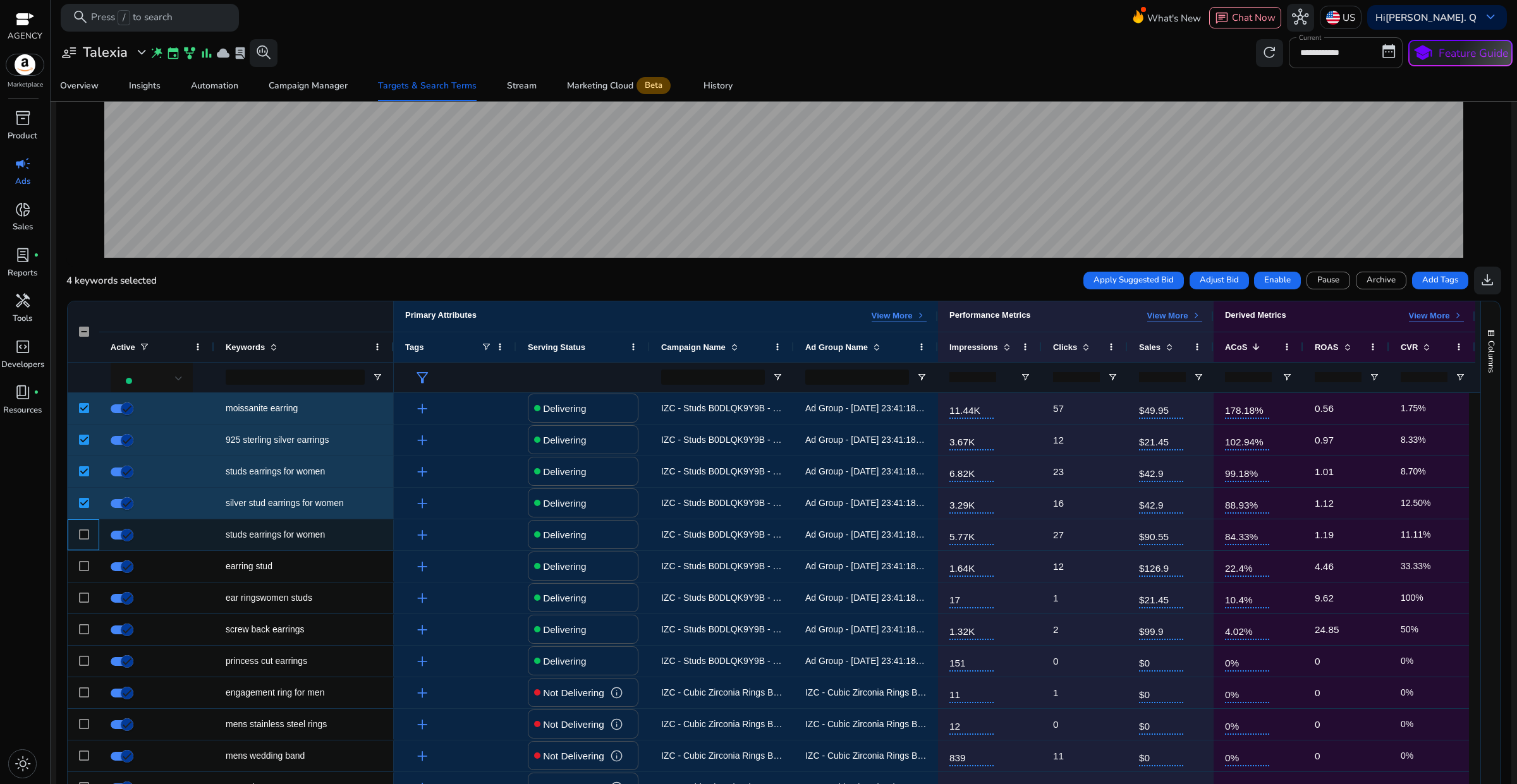
click at [81, 528] on div at bounding box center [84, 534] width 10 height 26
click at [1214, 285] on span "Adjust Bid" at bounding box center [1218, 280] width 39 height 12
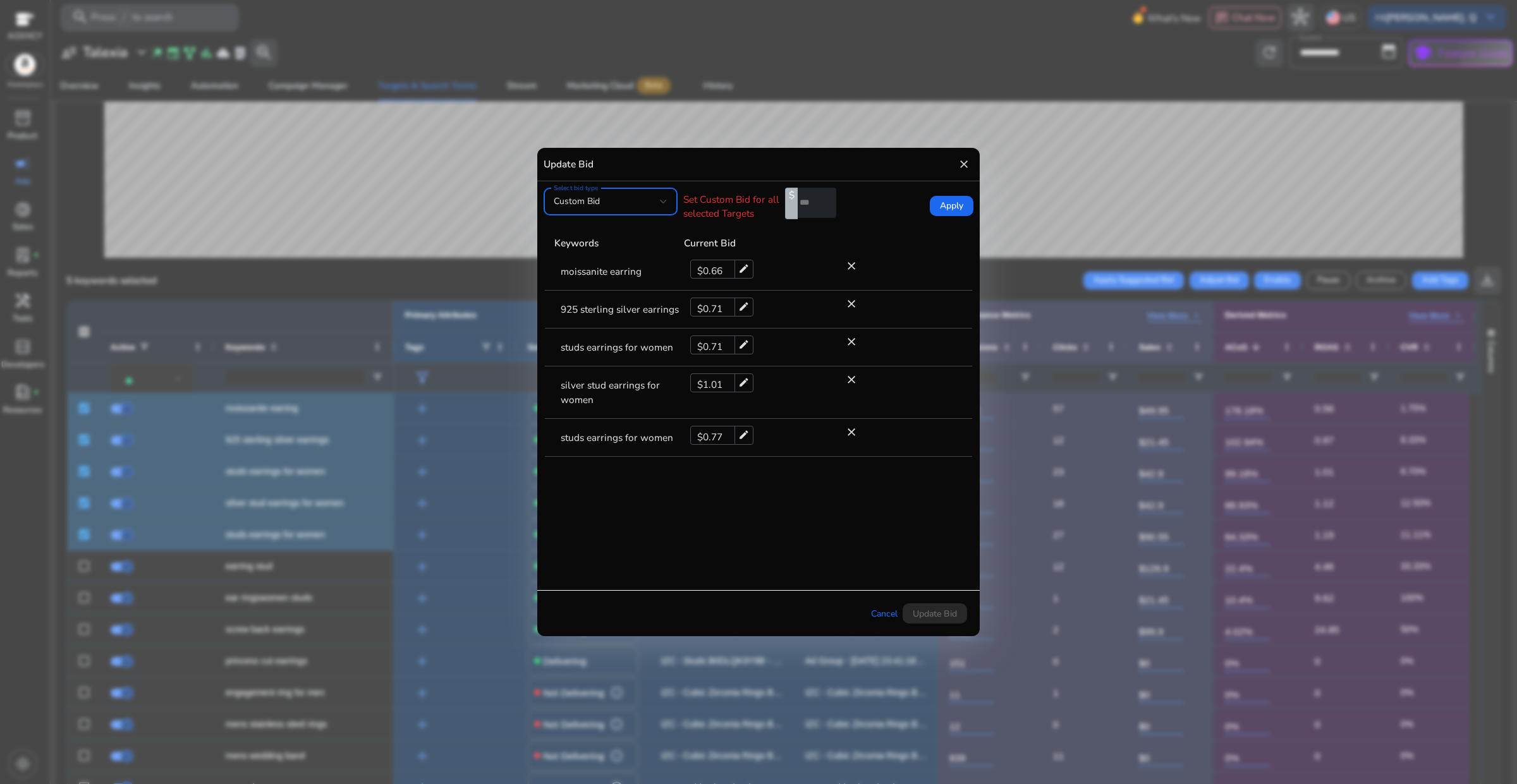
click at [961, 161] on mat-icon "close" at bounding box center [963, 164] width 12 height 20
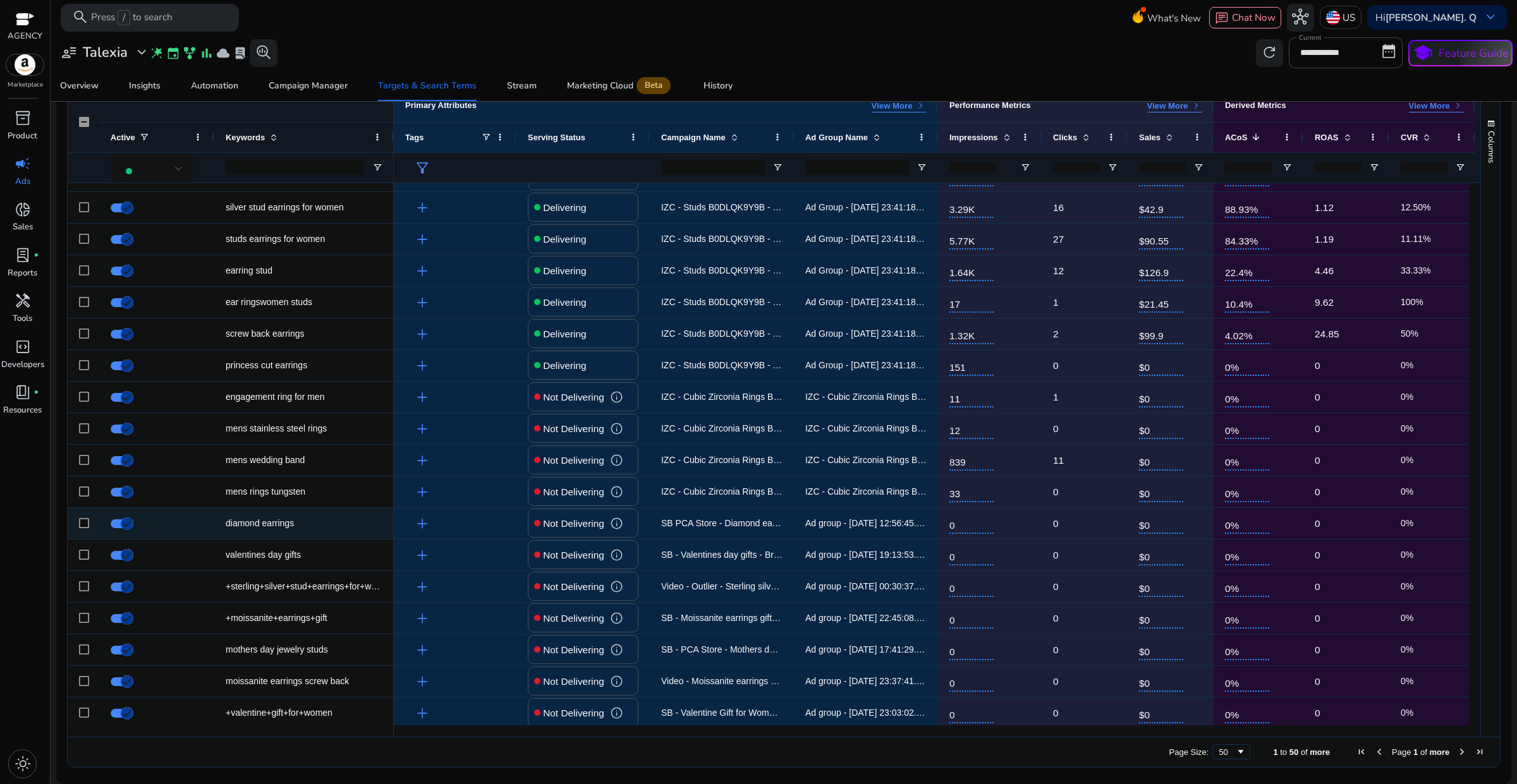
scroll to position [0, 0]
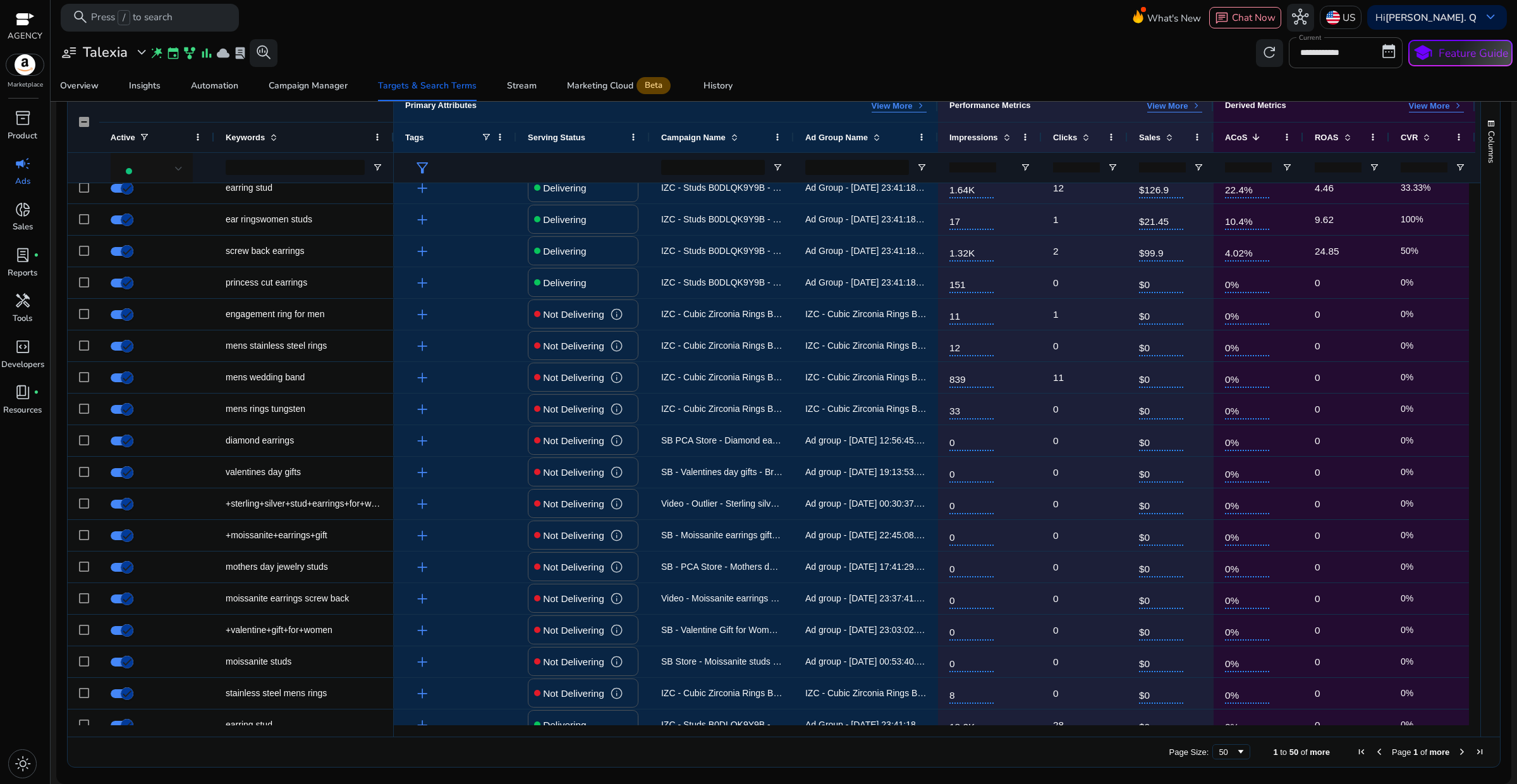
drag, startPoint x: 1470, startPoint y: 359, endPoint x: 1473, endPoint y: 366, distance: 7.6
click at [1473, 366] on div at bounding box center [1474, 454] width 12 height 542
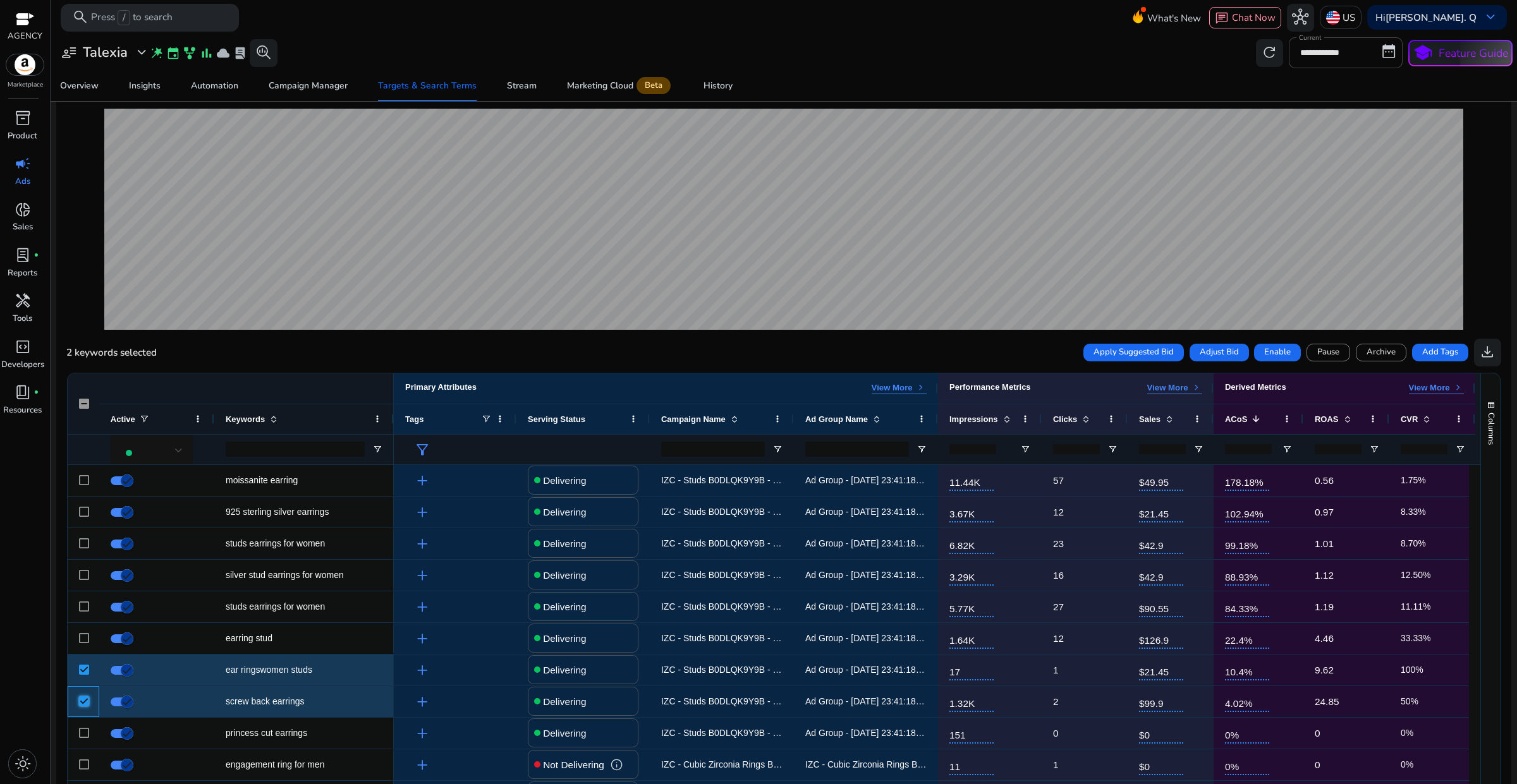
scroll to position [120, 0]
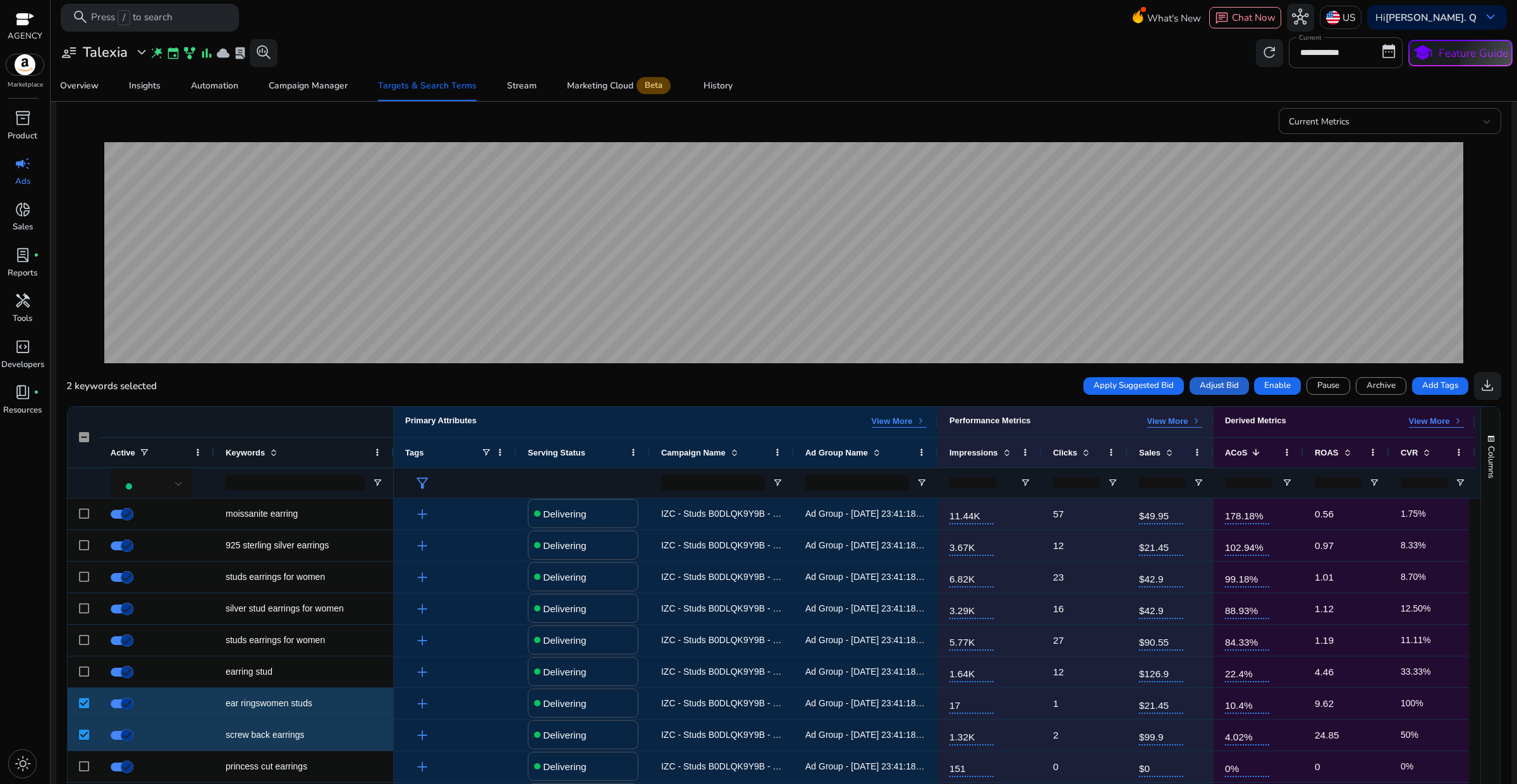
click at [1221, 382] on span "Adjust Bid" at bounding box center [1218, 385] width 39 height 12
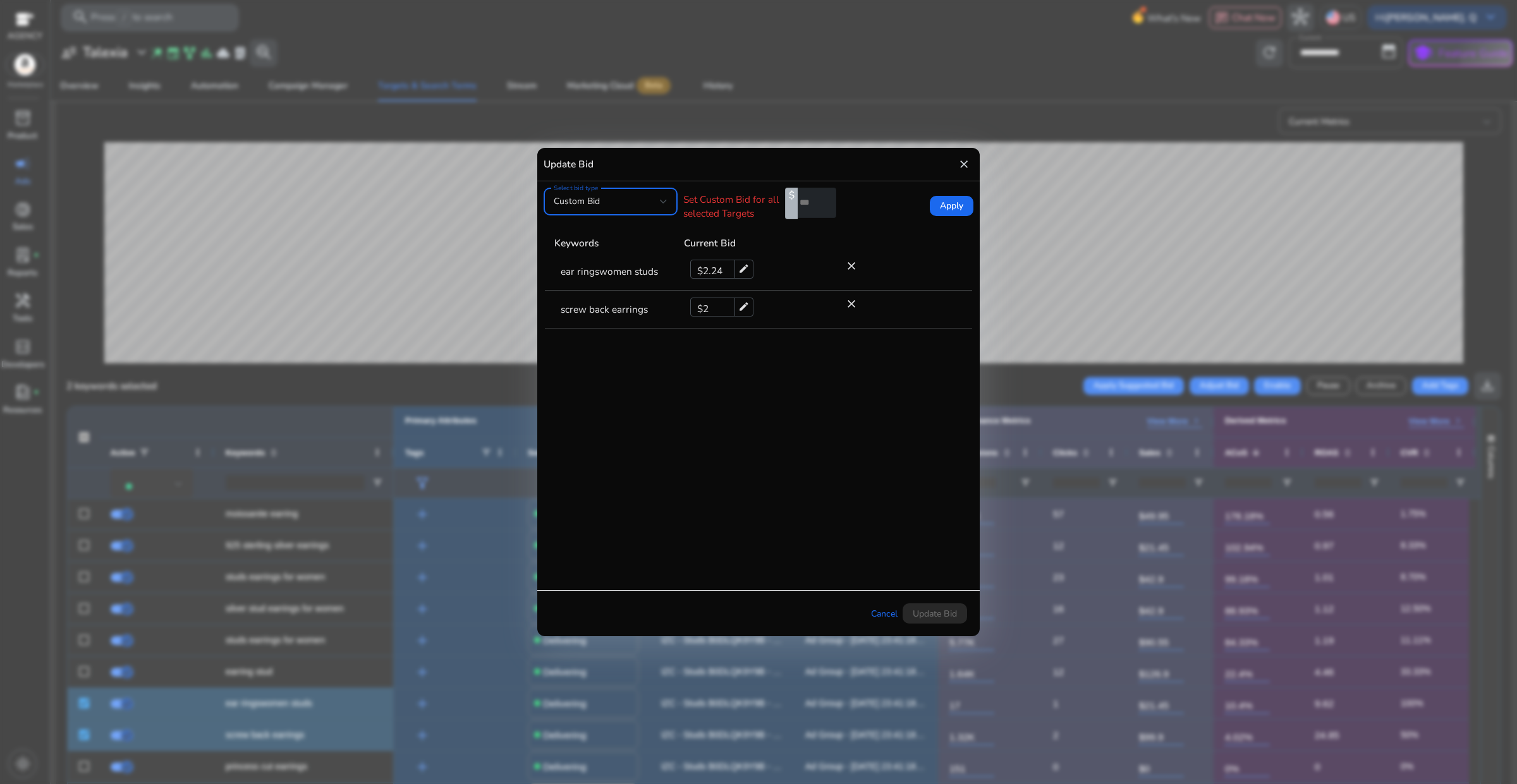
click at [658, 202] on div "Custom Bid" at bounding box center [606, 201] width 106 height 14
click at [610, 264] on span "Current Bid" at bounding box center [610, 266] width 114 height 14
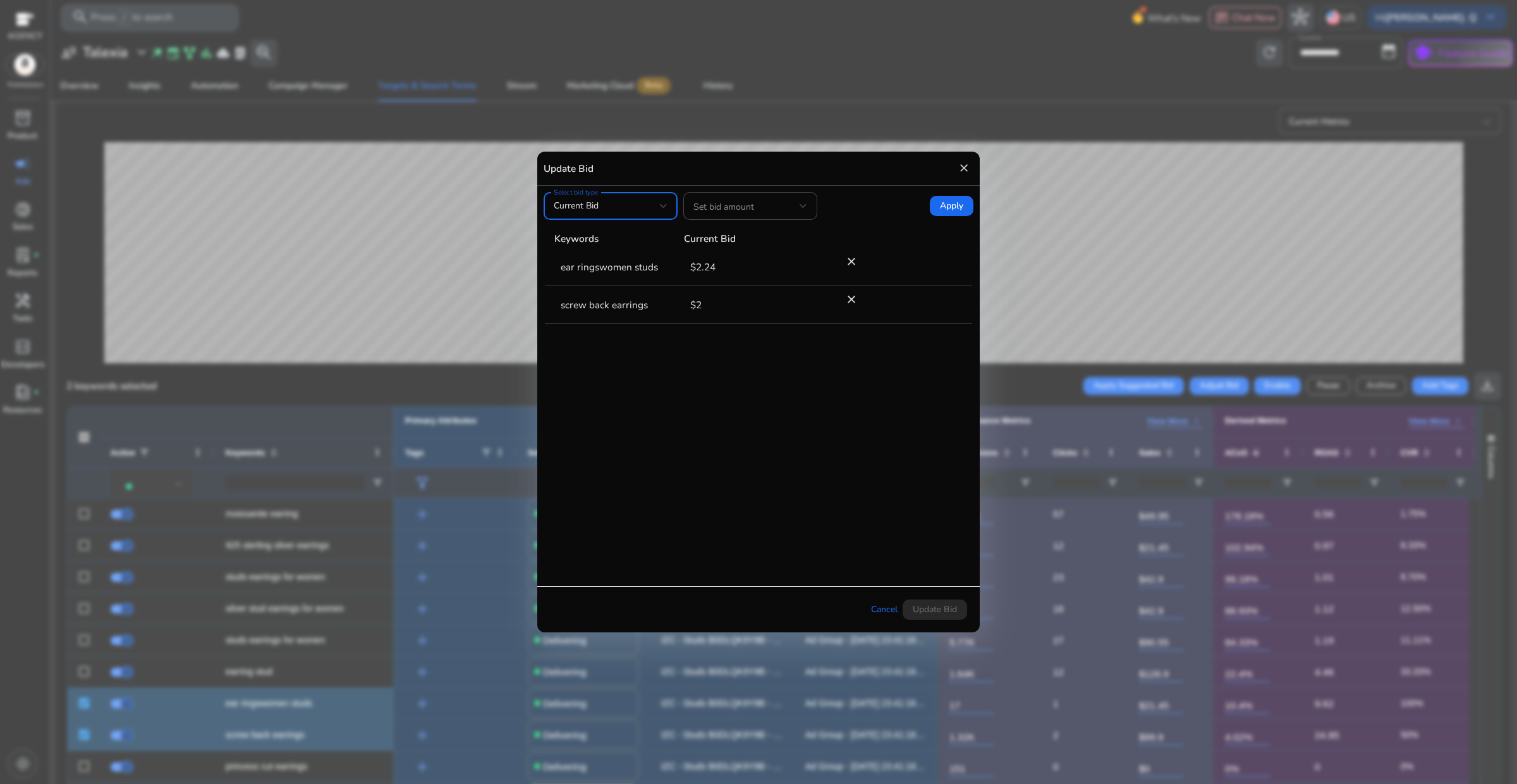
drag, startPoint x: 775, startPoint y: 427, endPoint x: 793, endPoint y: 376, distance: 54.1
click at [778, 427] on tbody "ear ringswomen studs $2.24 close screw back earrings $2 close" at bounding box center [758, 404] width 427 height 313
click at [797, 218] on div at bounding box center [750, 206] width 114 height 28
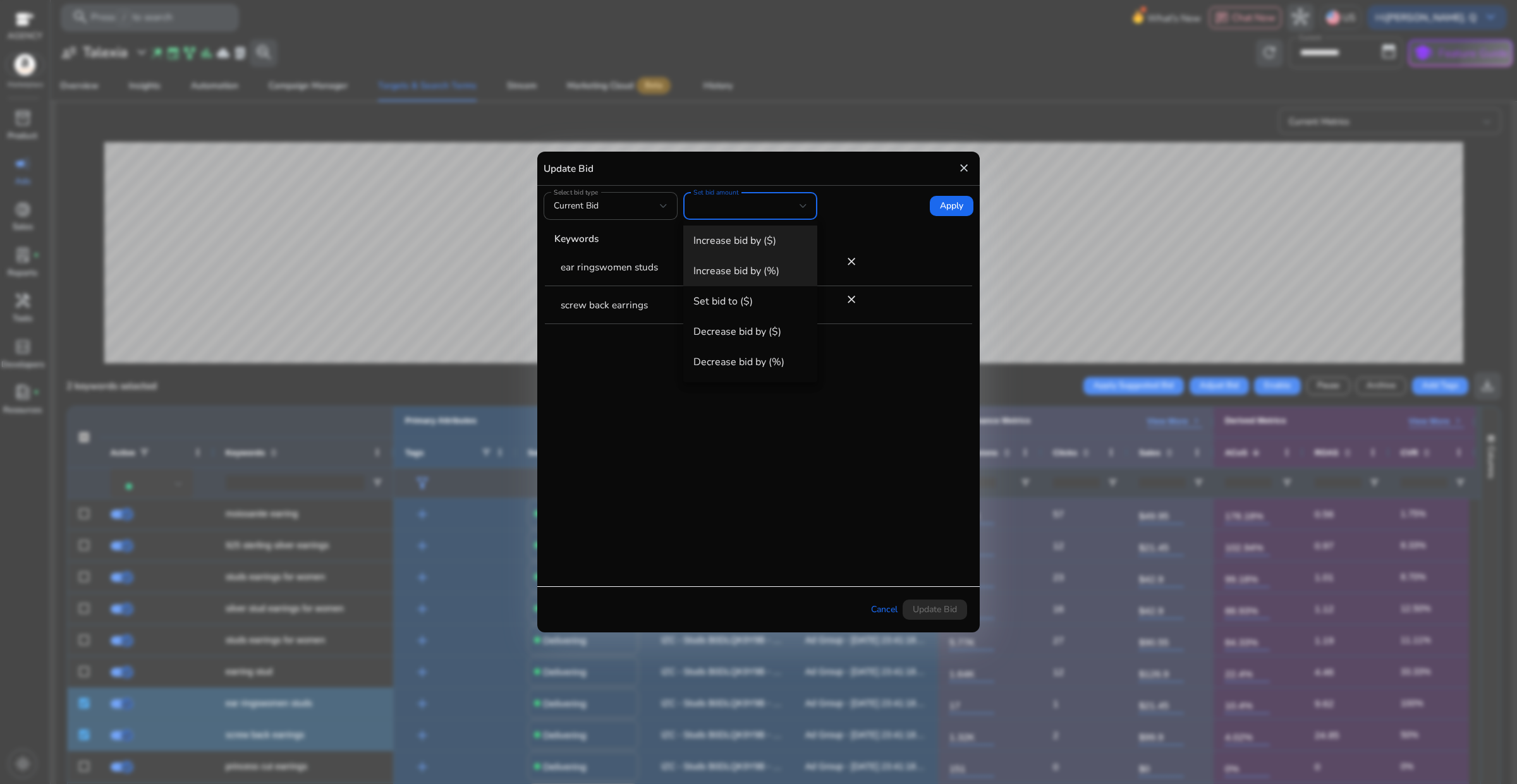
click at [754, 270] on span "Increase bid by (%)" at bounding box center [750, 270] width 114 height 14
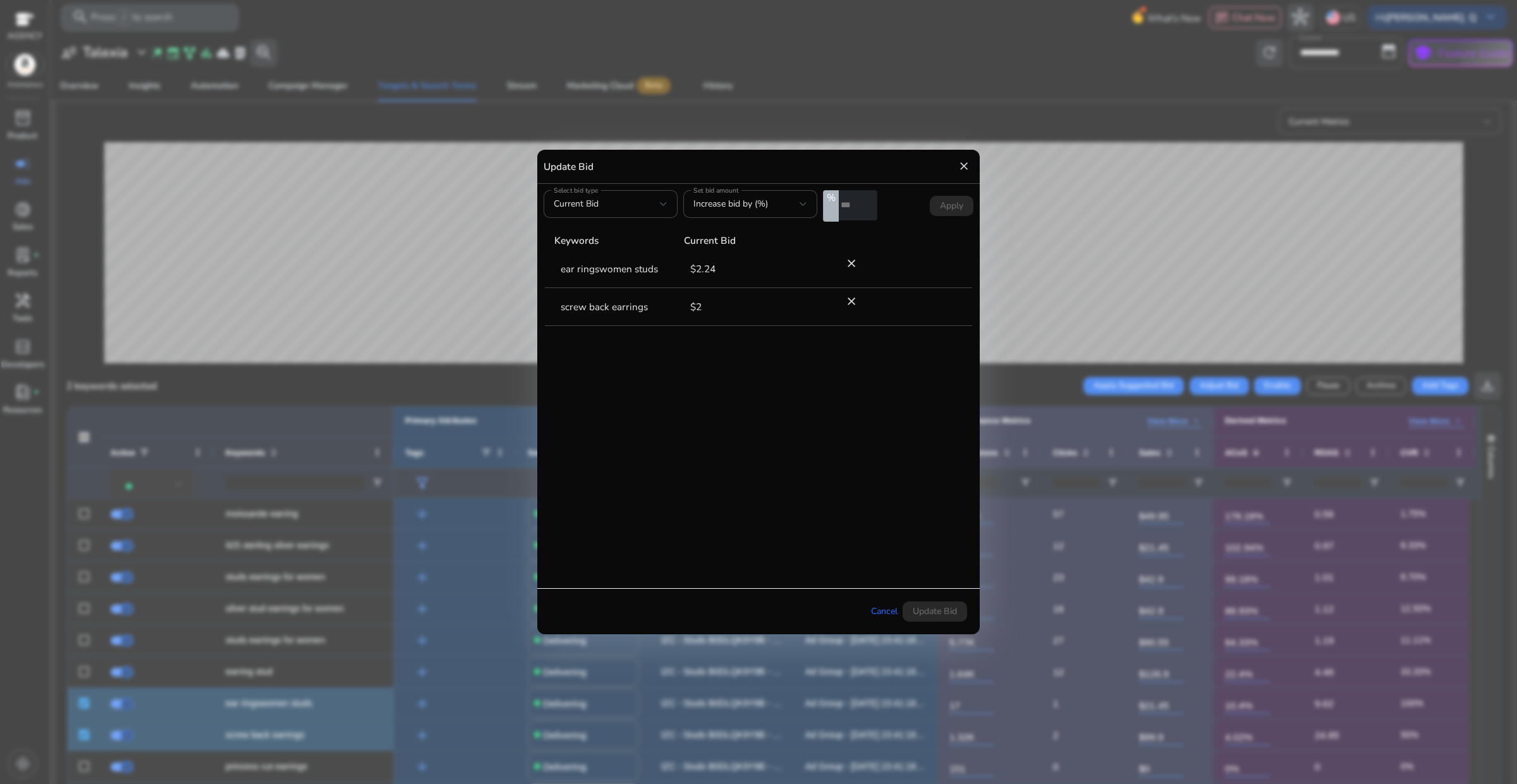
drag, startPoint x: 848, startPoint y: 209, endPoint x: 838, endPoint y: 209, distance: 10.0
click at [839, 209] on input "*" at bounding box center [858, 205] width 39 height 31
type input "*"
click at [791, 430] on tbody "ear ringswomen studs $2.24 close screw back earrings $2 close" at bounding box center [758, 407] width 427 height 313
click at [946, 203] on span "Apply" at bounding box center [951, 206] width 23 height 14
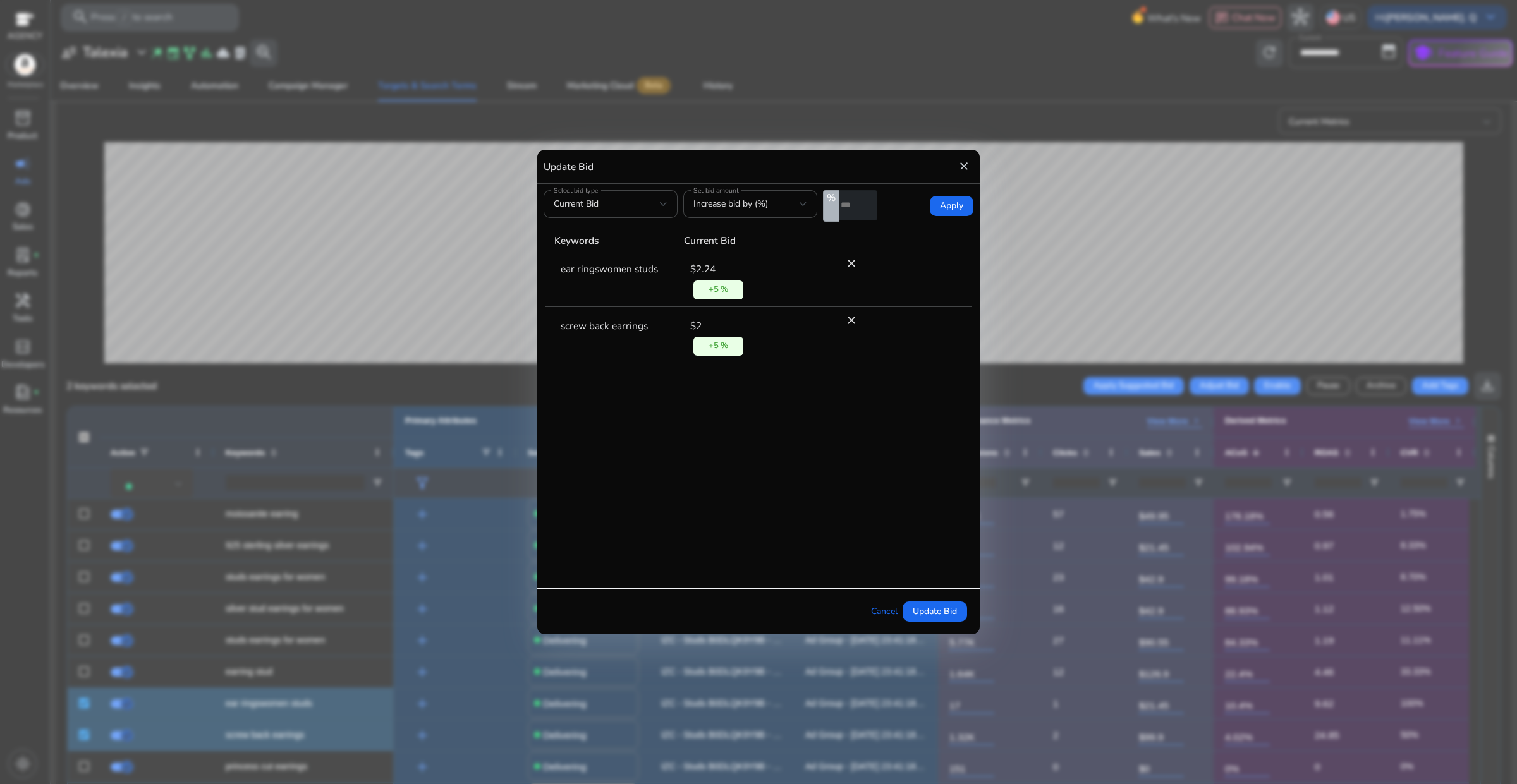
click at [869, 493] on tbody "ear ringswomen studs $2.24 + 5 % close screw back earrings $2 + 5 % close" at bounding box center [758, 407] width 427 height 313
click at [945, 613] on span "Update Bid" at bounding box center [934, 611] width 44 height 13
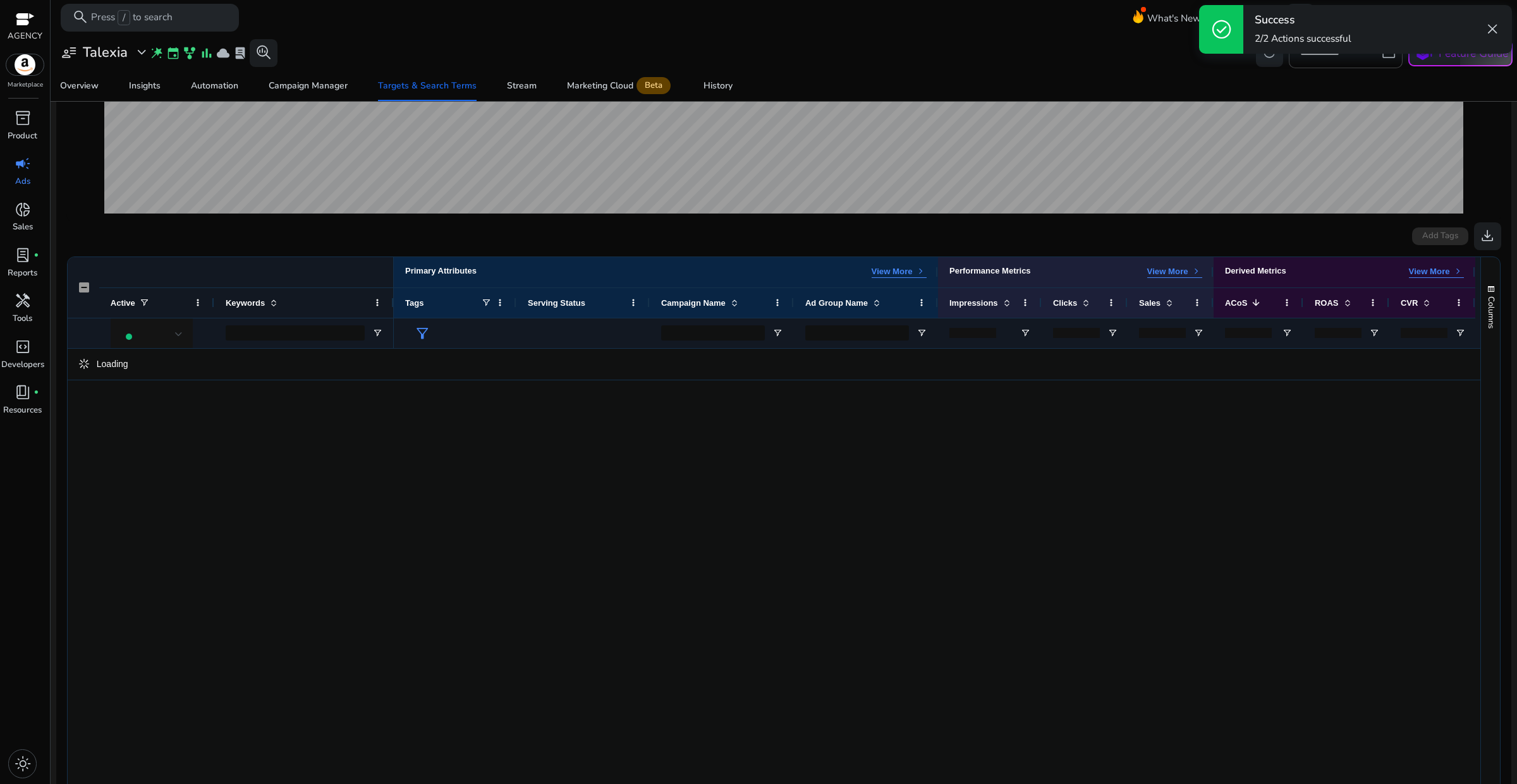
scroll to position [278, 0]
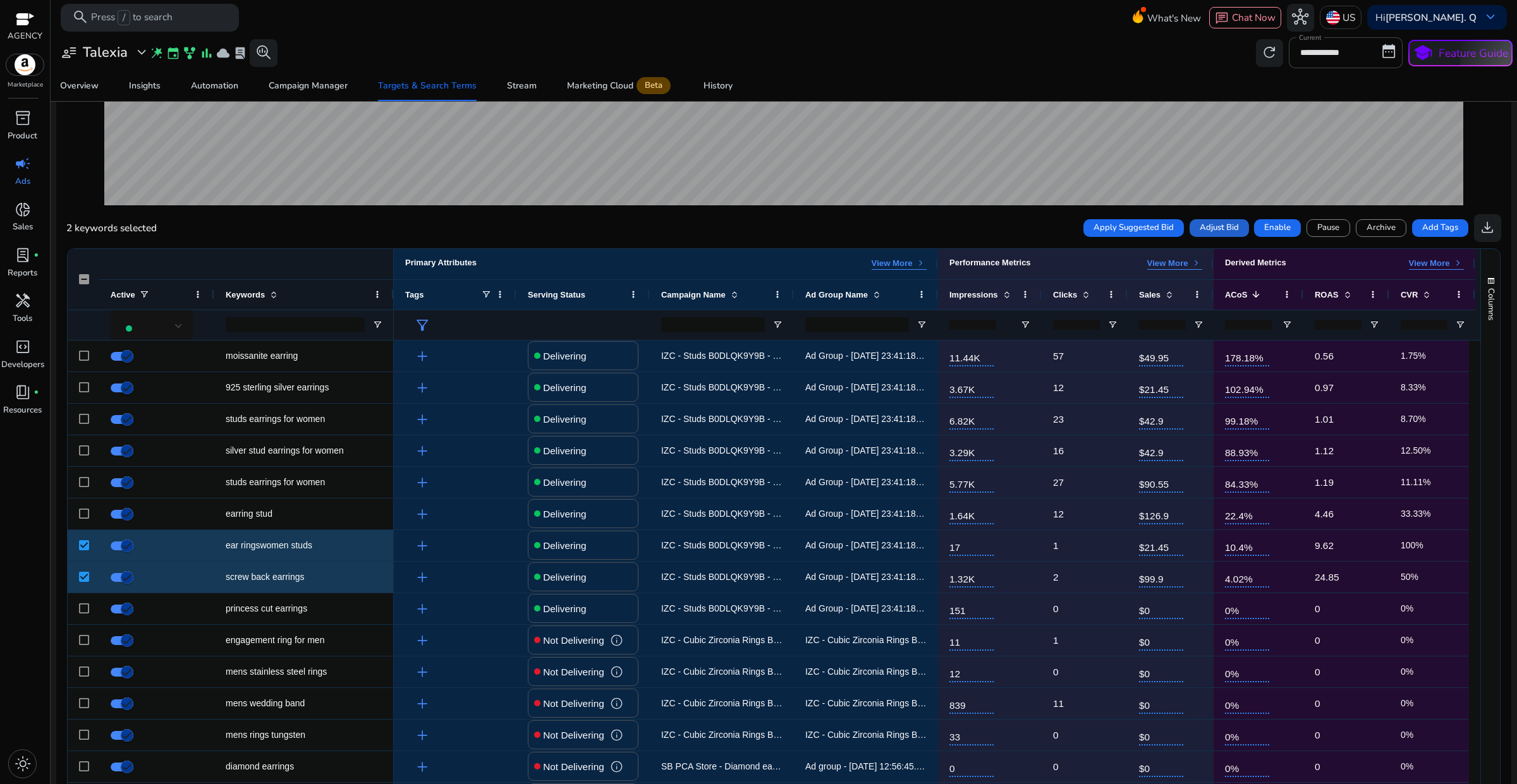
click at [1212, 234] on span "Adjust Bid" at bounding box center [1218, 227] width 39 height 12
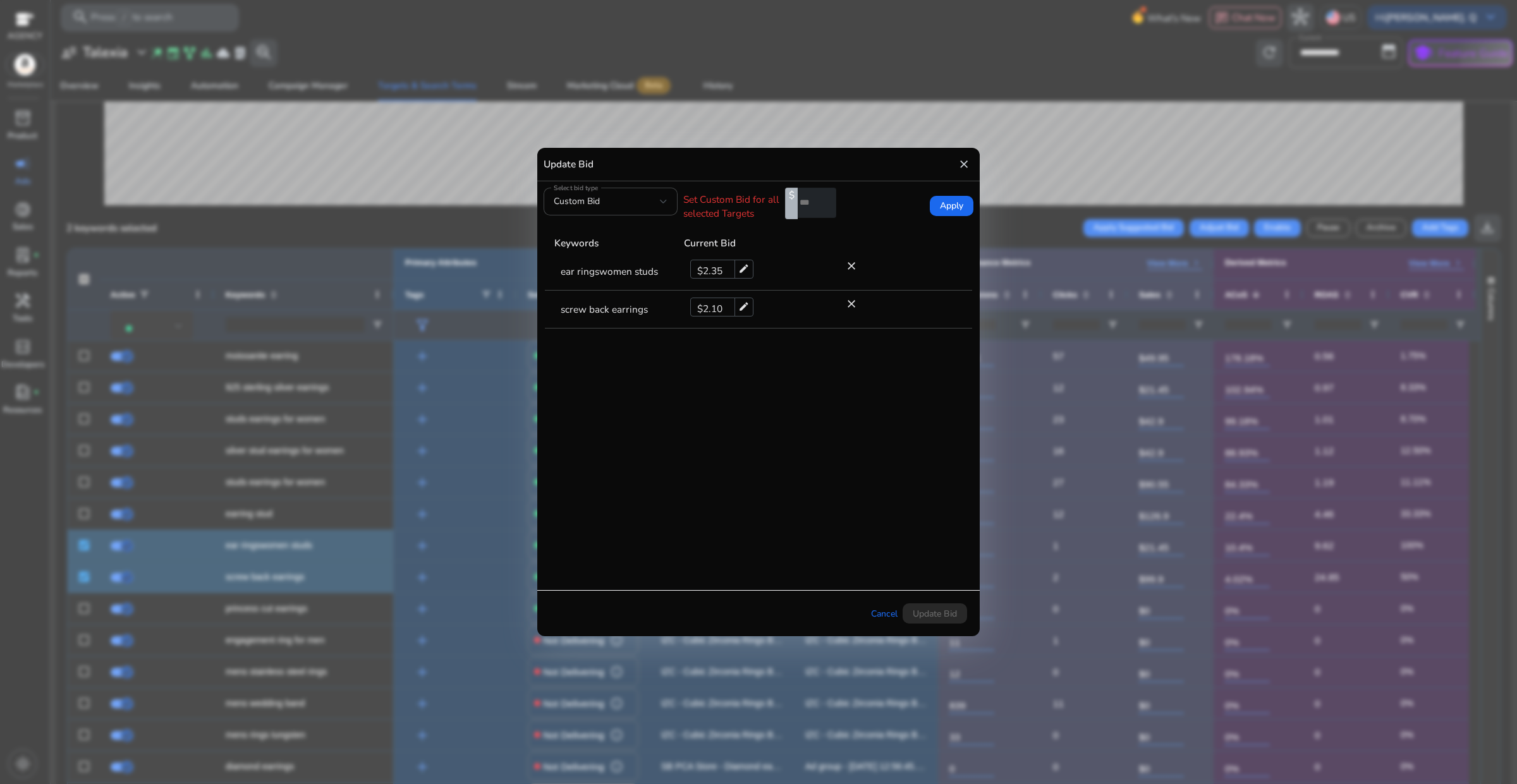
click at [959, 167] on mat-icon "close" at bounding box center [963, 164] width 12 height 20
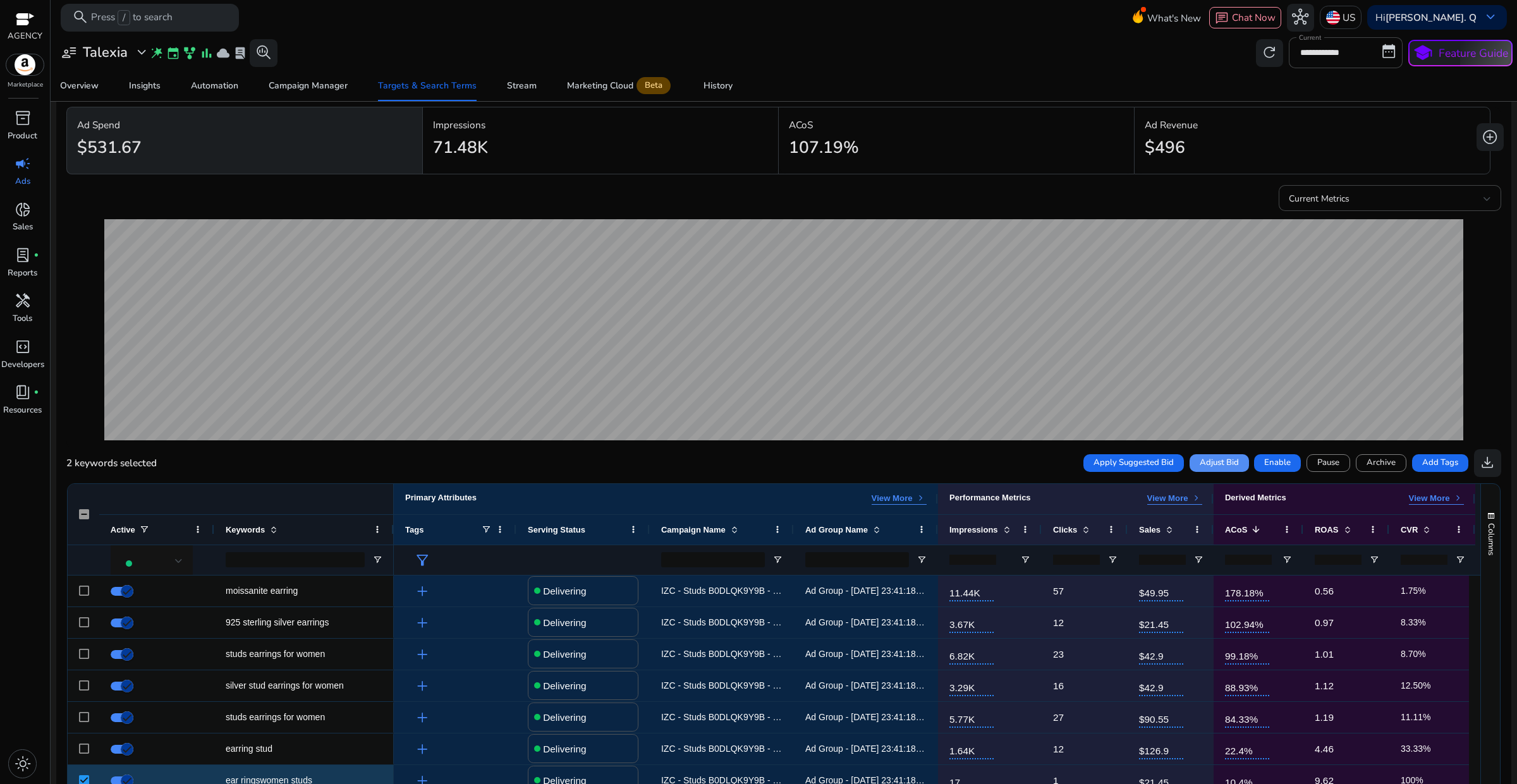
scroll to position [0, 0]
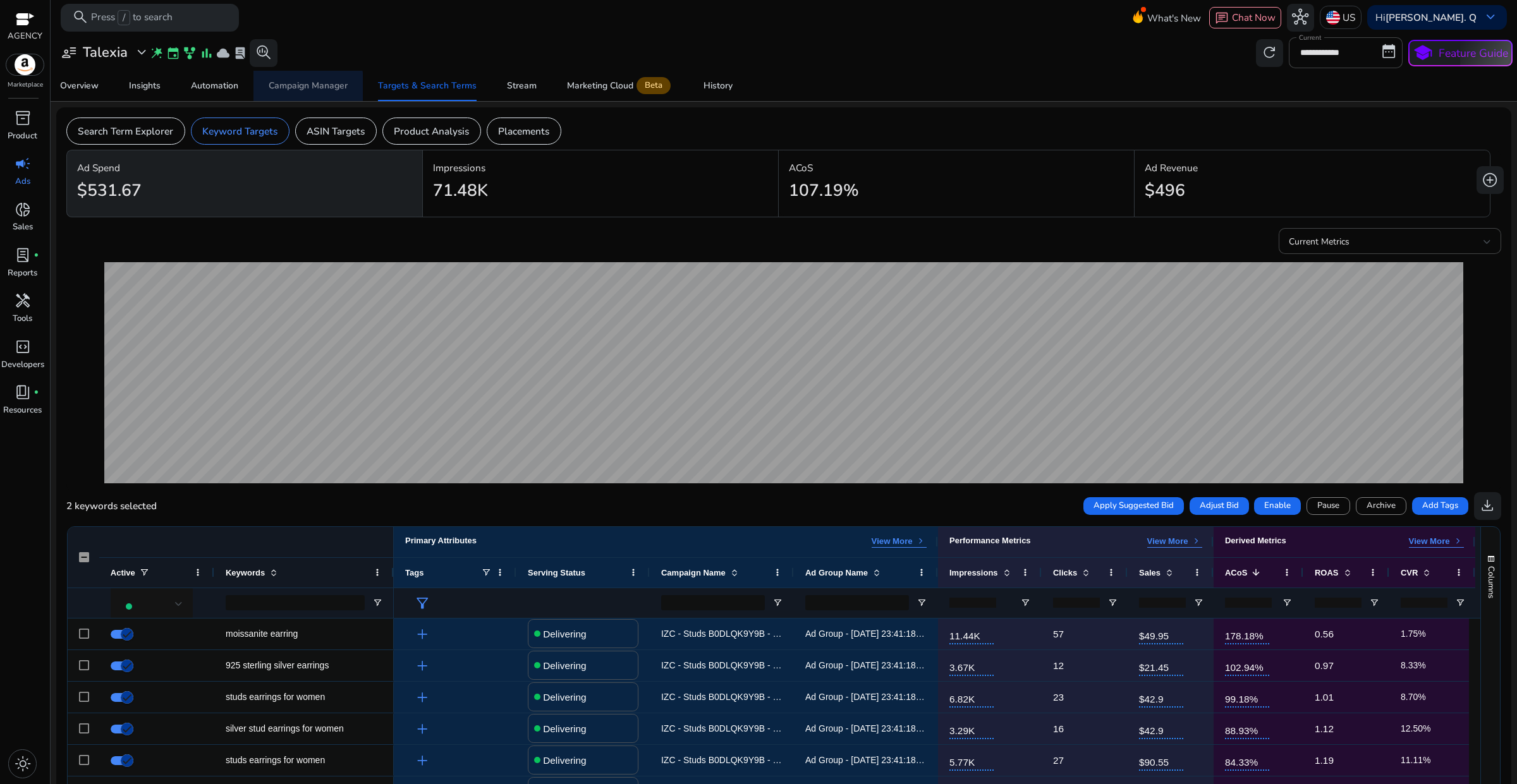
click at [304, 89] on div "Campaign Manager" at bounding box center [308, 86] width 79 height 9
